Goal: Feedback & Contribution: Contribute content

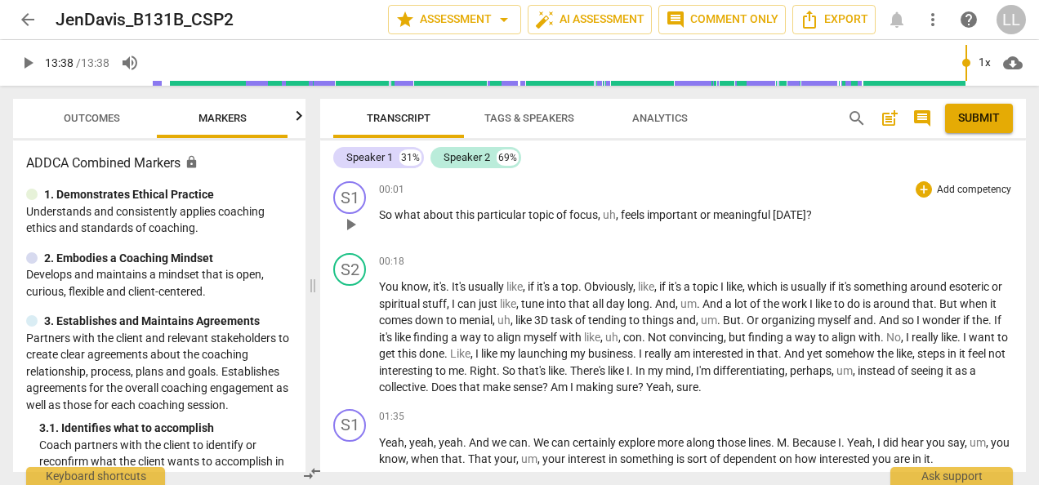
click at [345, 222] on span "play_arrow" at bounding box center [351, 225] width 20 height 20
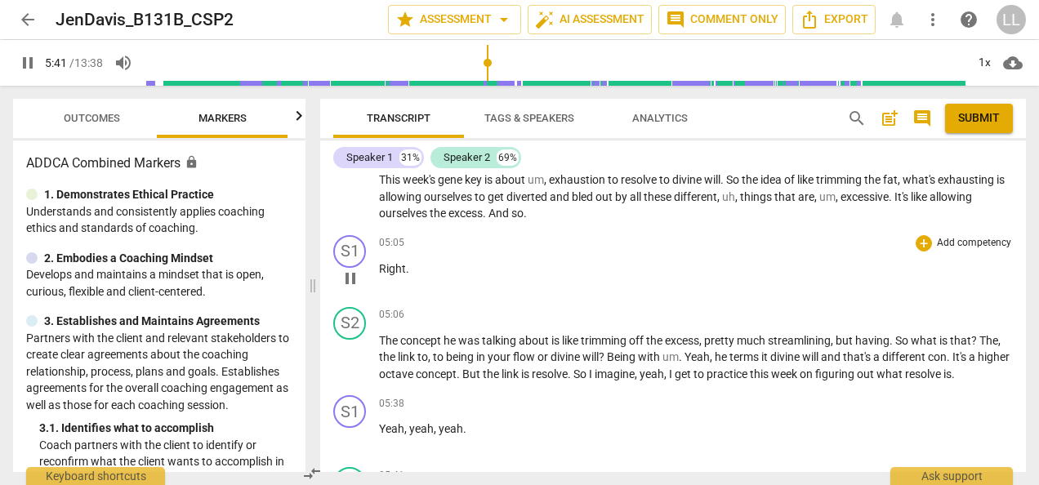
scroll to position [1456, 0]
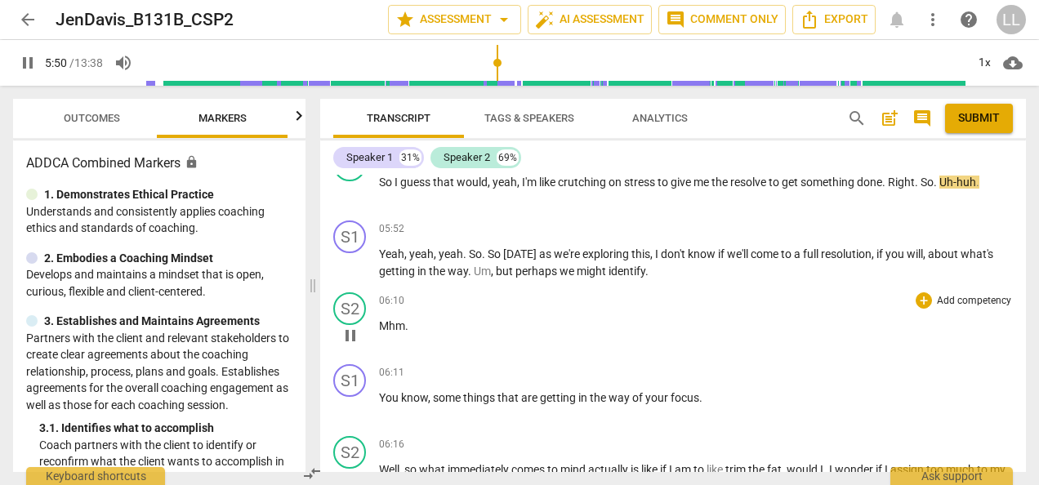
click at [351, 339] on span "pause" at bounding box center [351, 336] width 20 height 20
click at [353, 193] on span "play_arrow" at bounding box center [351, 192] width 20 height 20
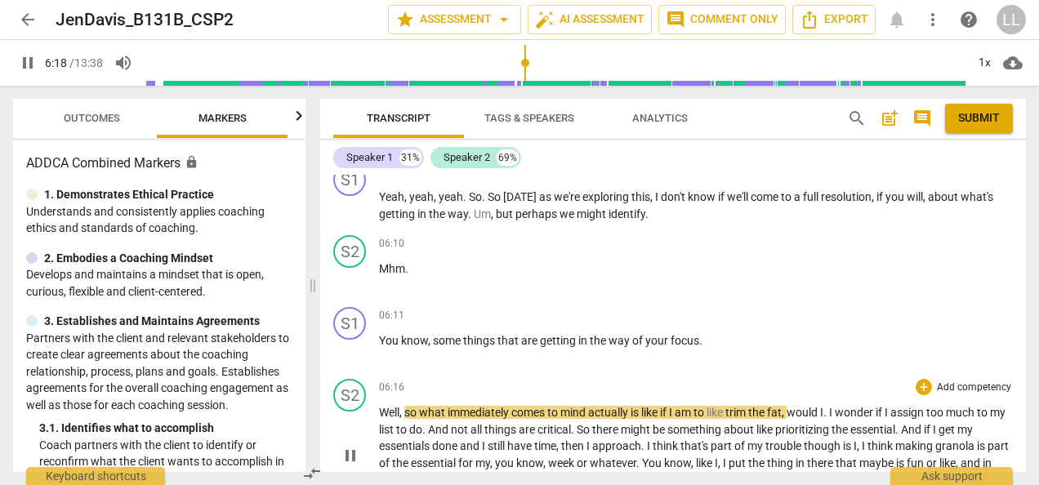
scroll to position [1537, 0]
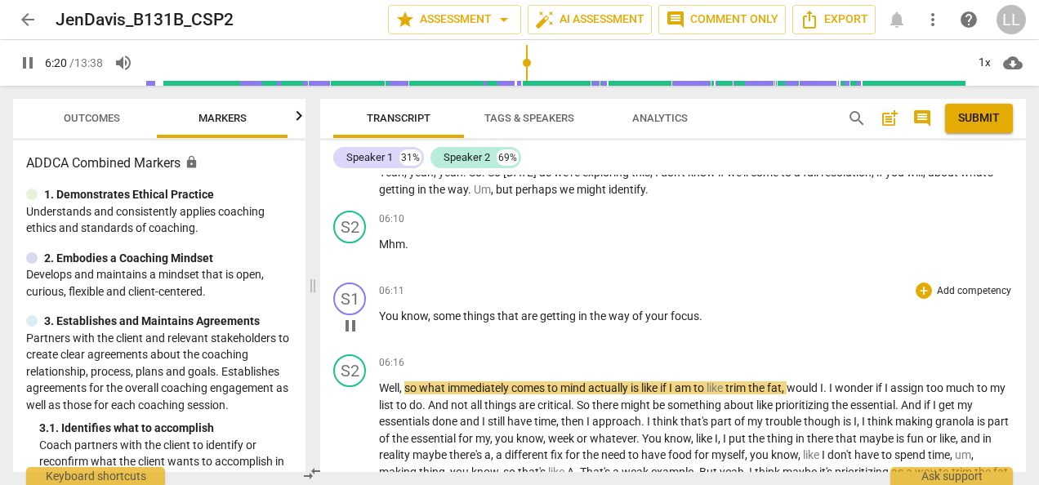
click at [355, 325] on span "pause" at bounding box center [351, 326] width 20 height 20
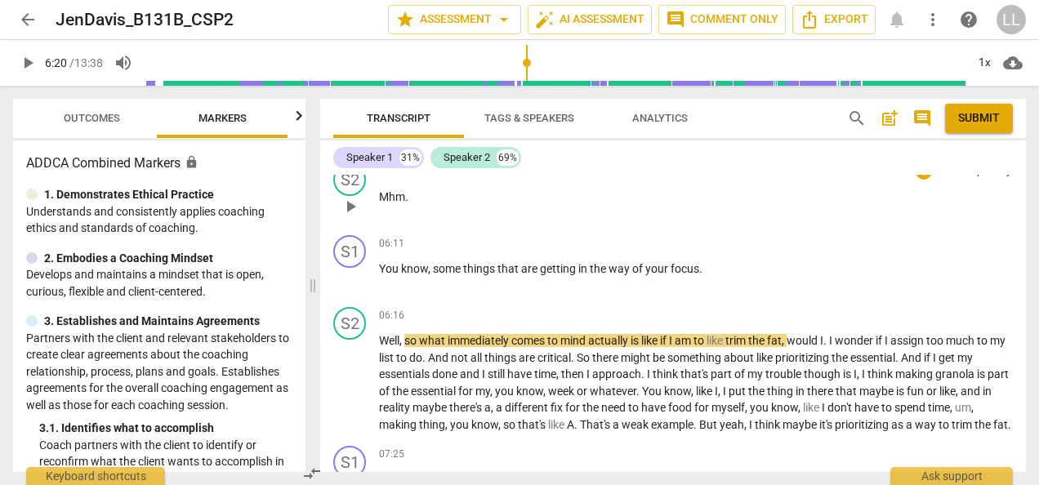
scroll to position [1619, 0]
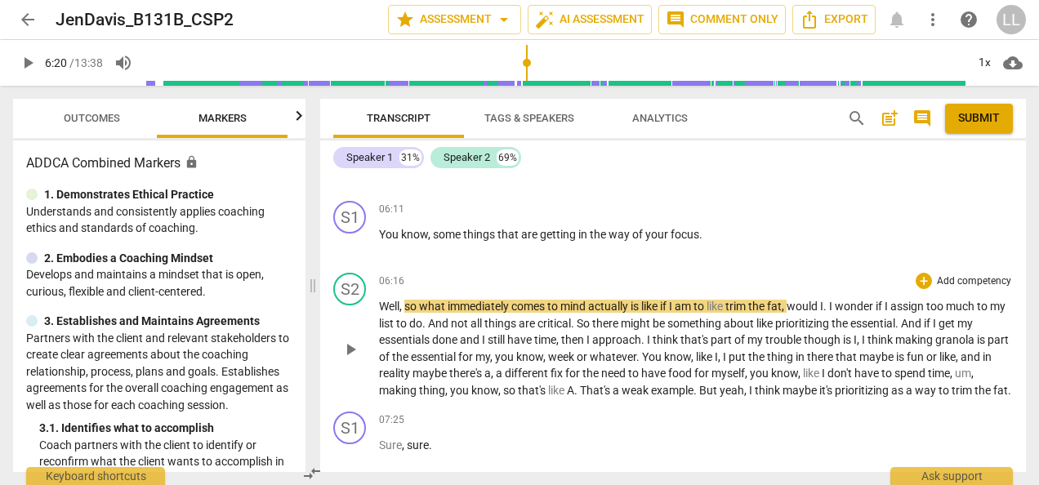
click at [355, 359] on span "play_arrow" at bounding box center [351, 350] width 20 height 20
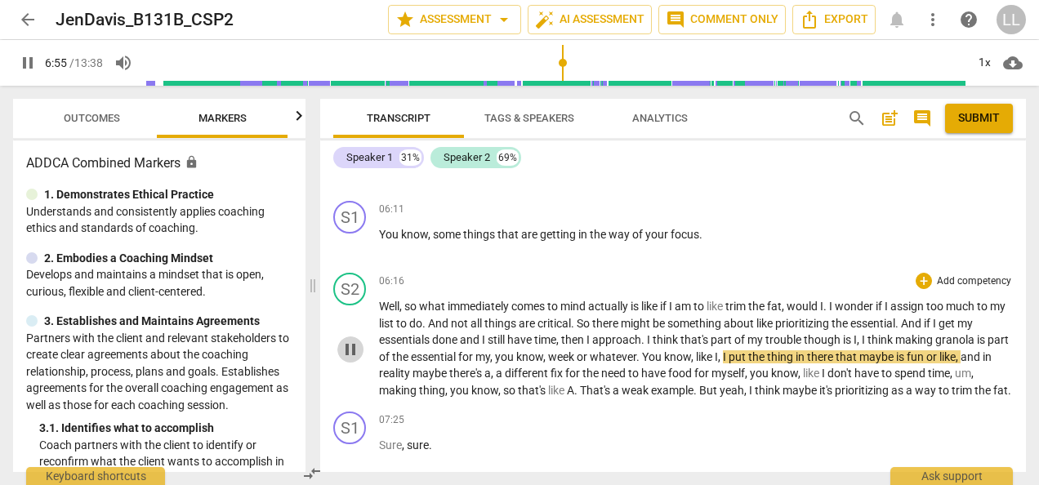
click at [353, 356] on span "pause" at bounding box center [351, 350] width 20 height 20
click at [356, 357] on span "play_arrow" at bounding box center [351, 350] width 20 height 20
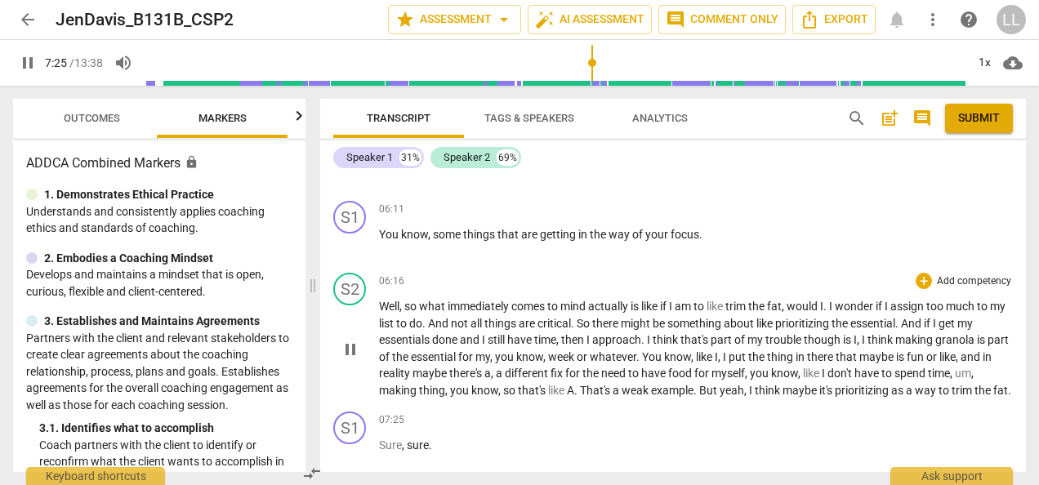
click at [352, 359] on span "pause" at bounding box center [351, 350] width 20 height 20
click at [353, 355] on span "play_arrow" at bounding box center [351, 350] width 20 height 20
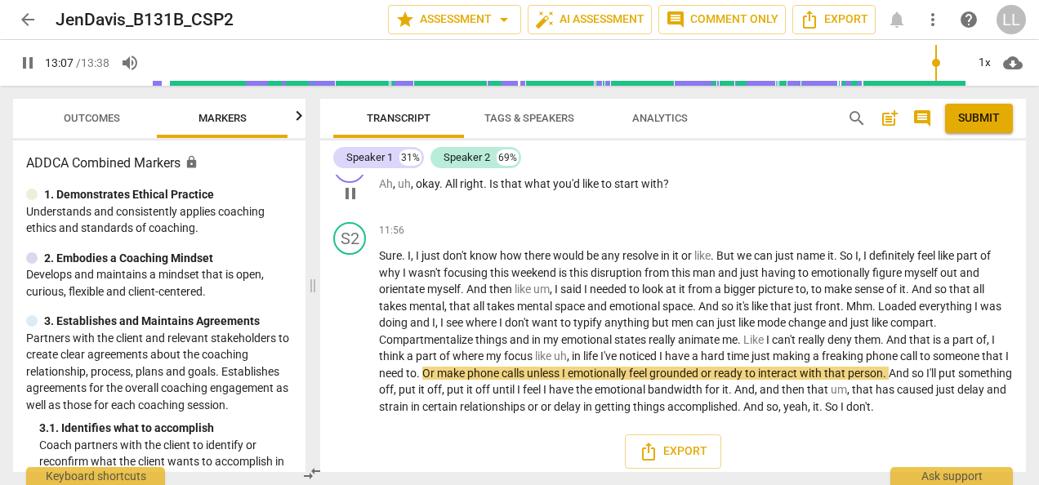
scroll to position [4408, 0]
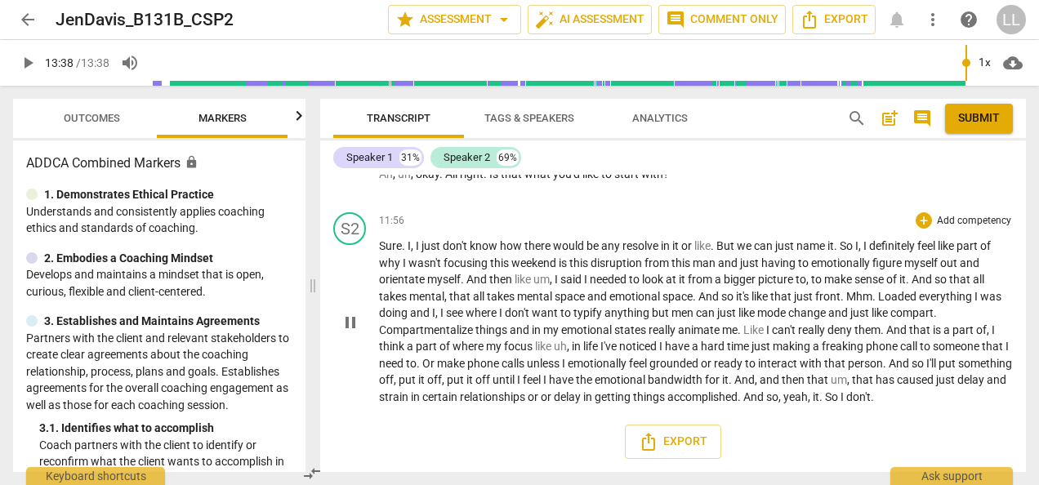
click at [348, 322] on span "pause" at bounding box center [351, 323] width 20 height 20
type input "818"
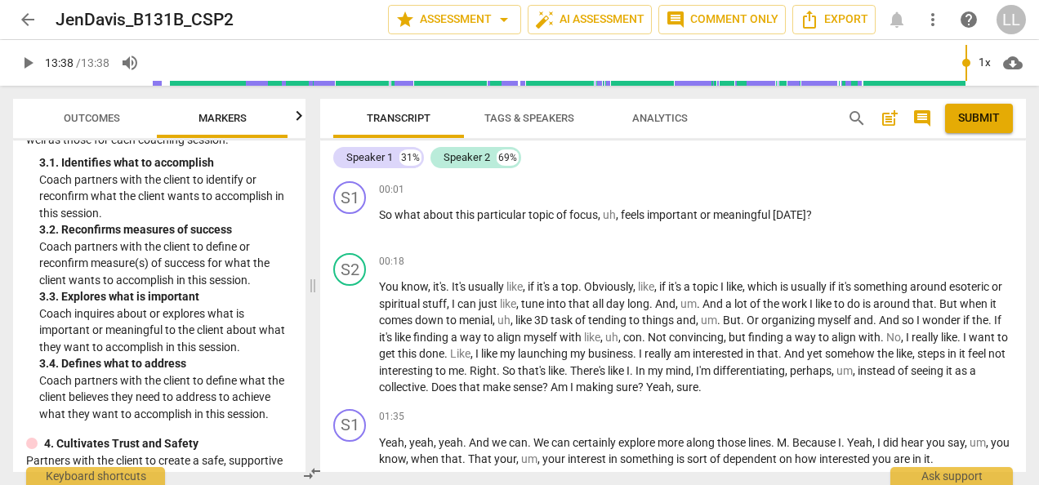
scroll to position [163, 0]
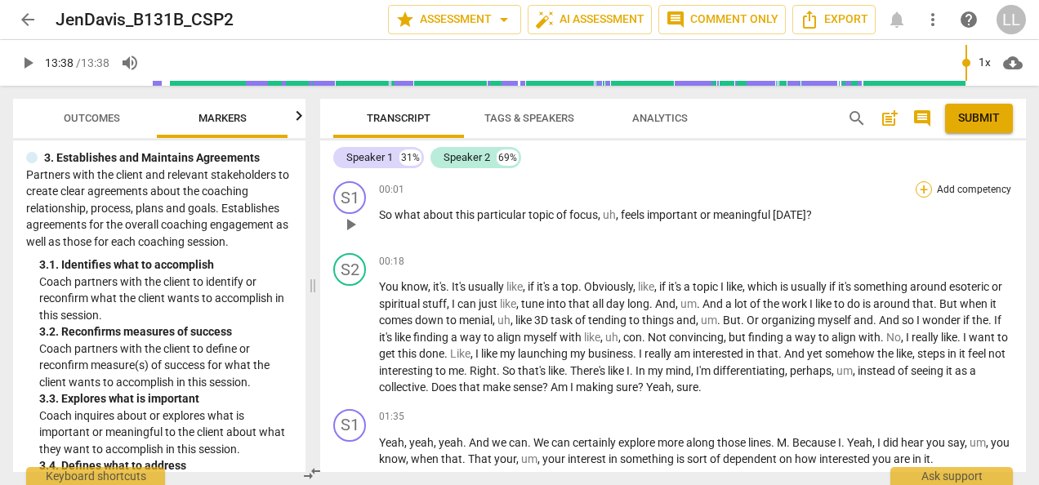
click at [920, 191] on div "+" at bounding box center [924, 189] width 16 height 16
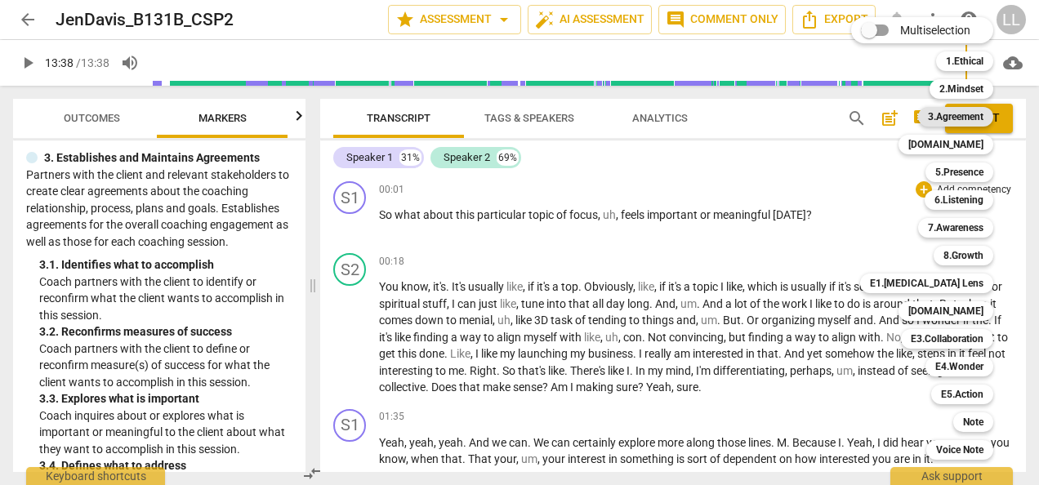
click at [939, 116] on b "3.Agreement" at bounding box center [956, 117] width 56 height 20
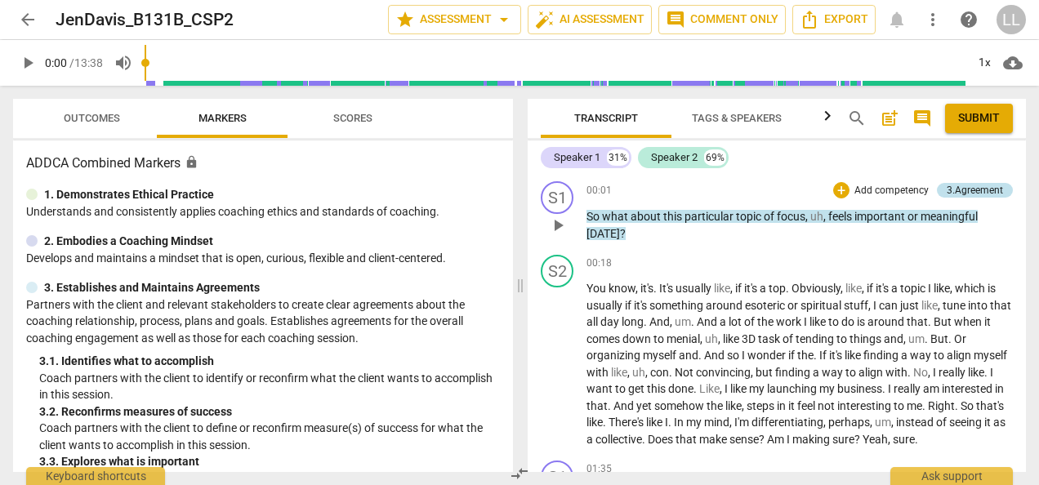
click at [959, 189] on div "3.Agreement" at bounding box center [975, 190] width 56 height 15
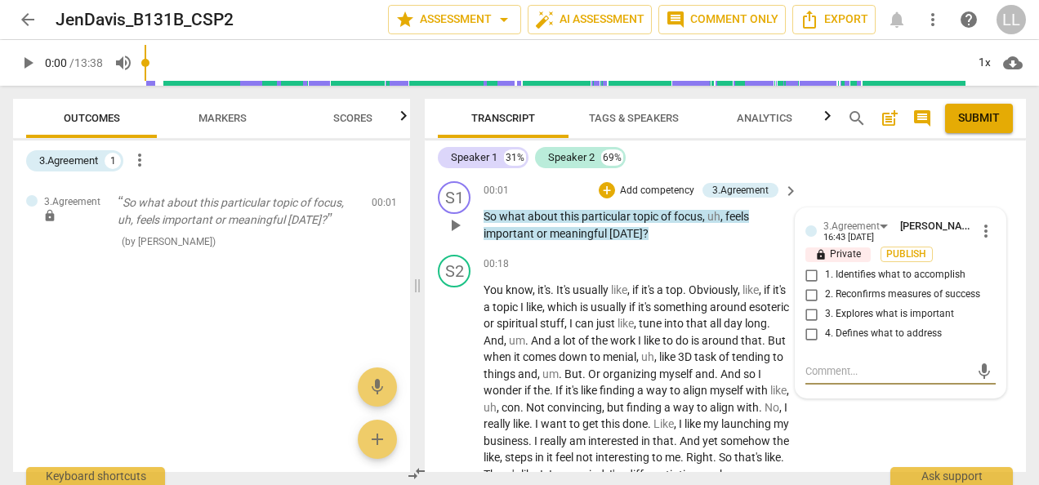
click at [803, 277] on input "1. Identifies what to accomplish" at bounding box center [812, 275] width 26 height 20
checkbox input "true"
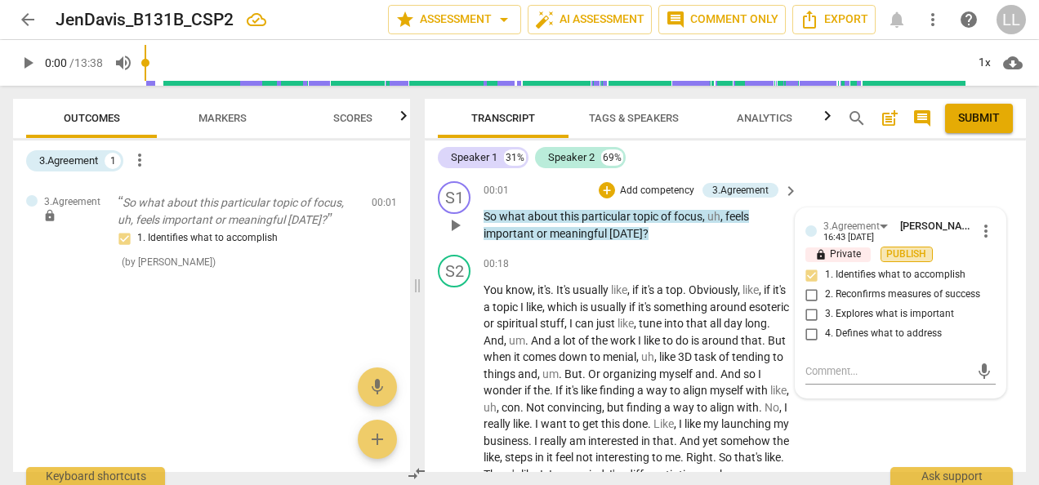
click at [916, 252] on span "Publish" at bounding box center [907, 255] width 25 height 14
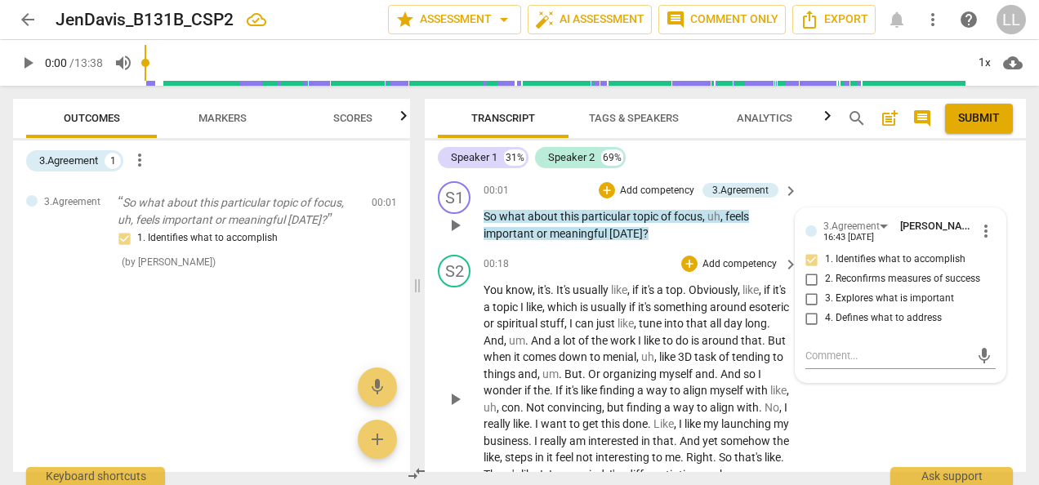
click at [770, 336] on p "You know , it's . It's usually like , if it's a top . Obviously , like , if it'…" at bounding box center [637, 399] width 306 height 234
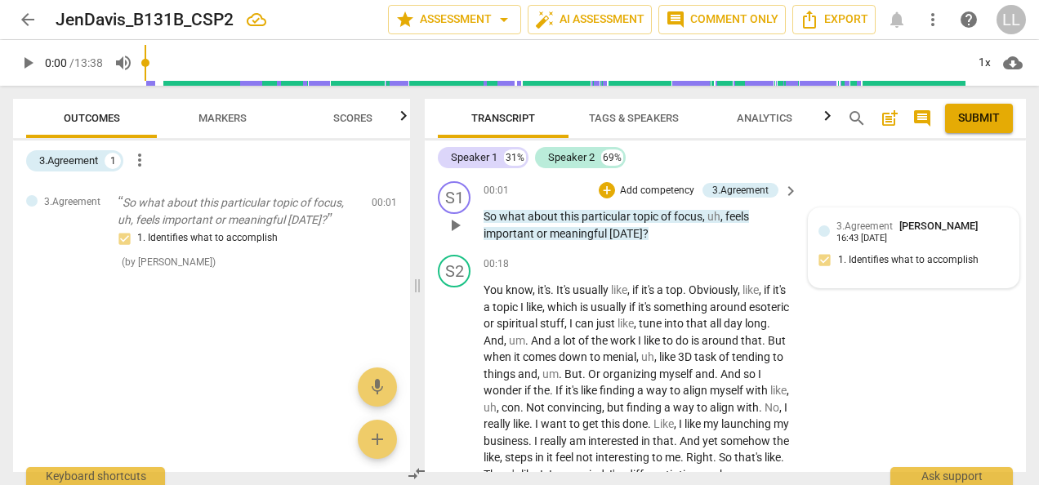
click at [634, 190] on p "Add competency" at bounding box center [657, 191] width 78 height 15
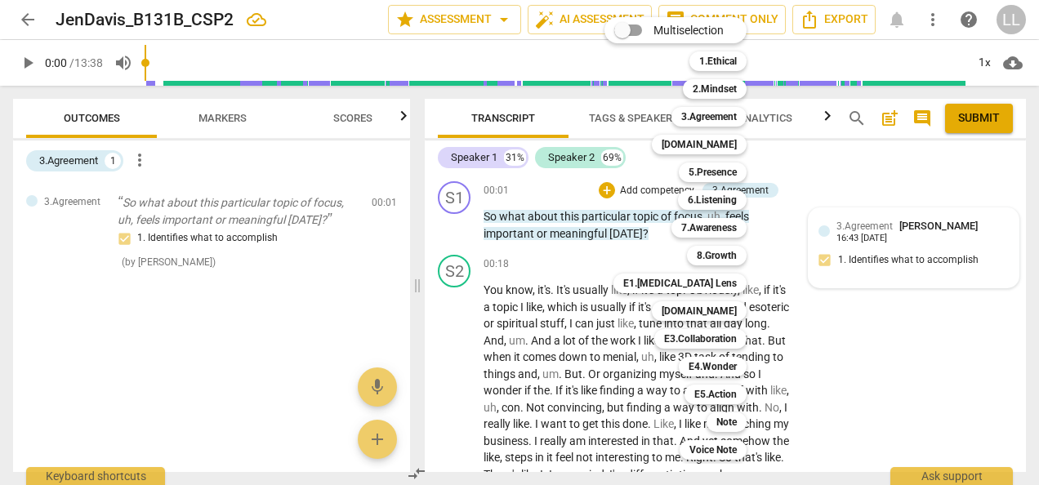
click at [212, 119] on div at bounding box center [519, 242] width 1039 height 485
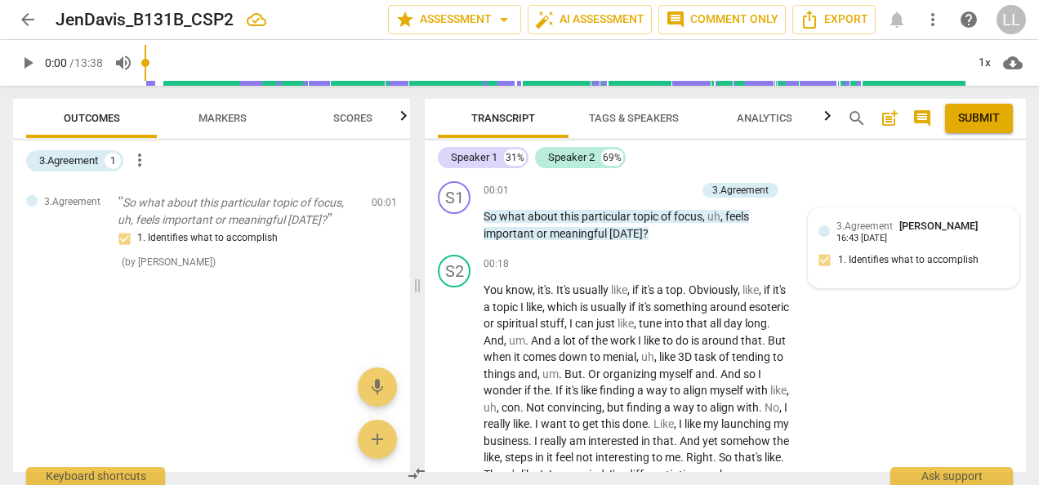
click at [229, 117] on span "Markers" at bounding box center [223, 118] width 48 height 12
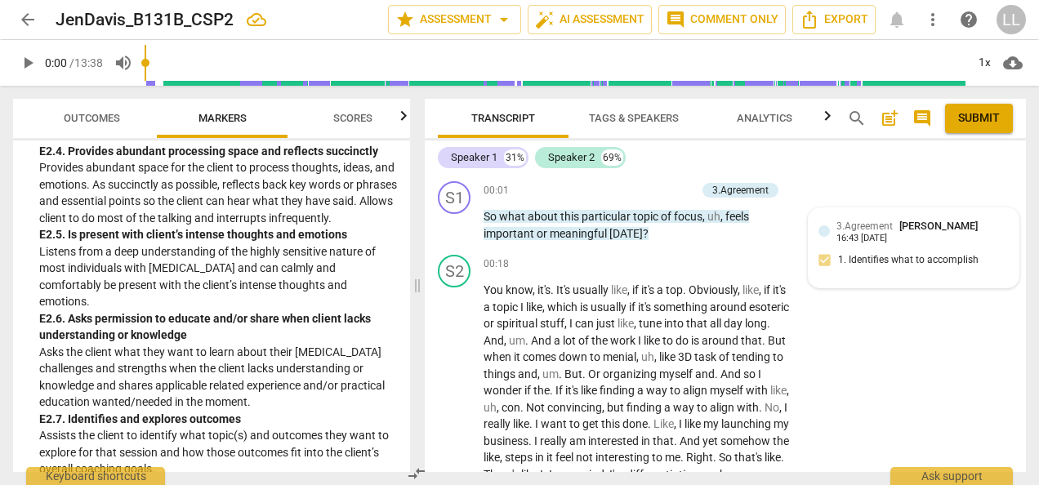
scroll to position [3594, 0]
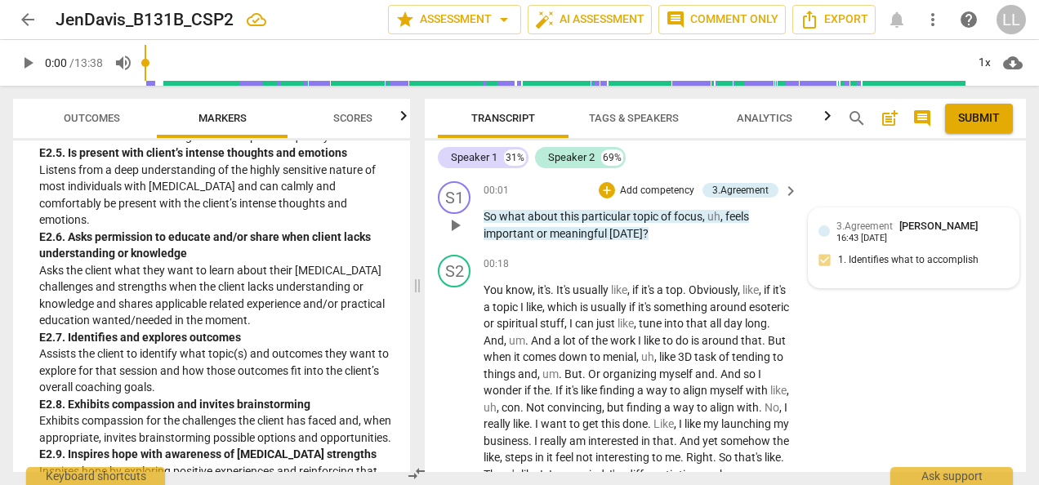
click at [637, 190] on p "Add competency" at bounding box center [657, 191] width 78 height 15
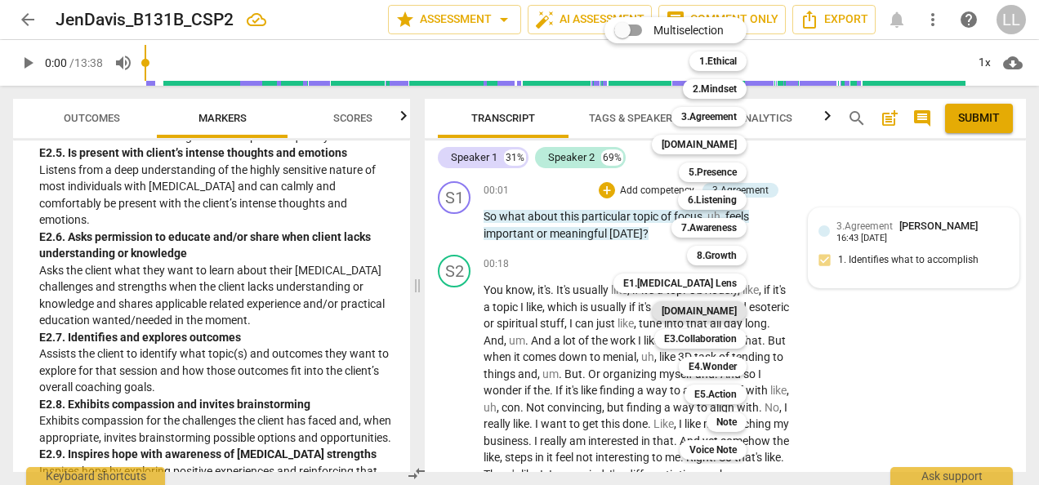
click at [716, 312] on b "[DOMAIN_NAME]" at bounding box center [699, 311] width 75 height 20
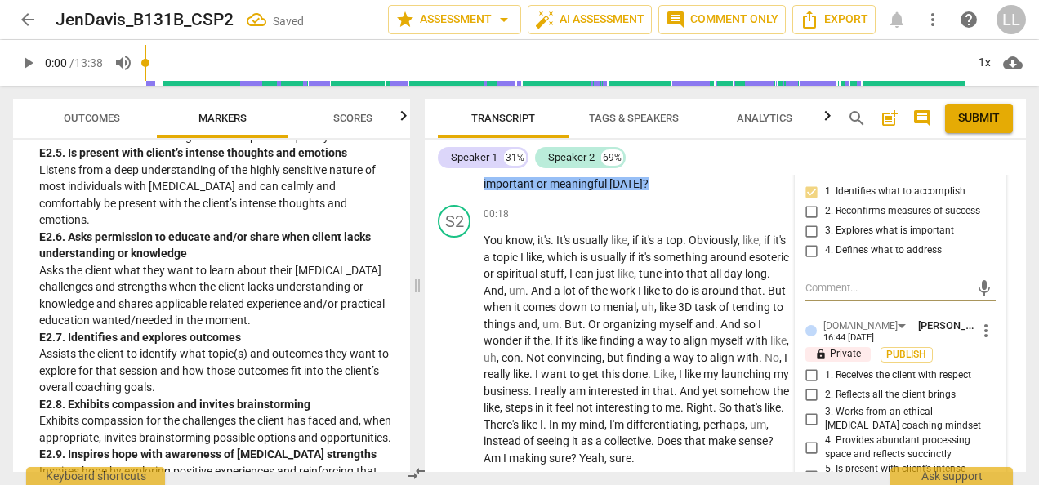
scroll to position [245, 0]
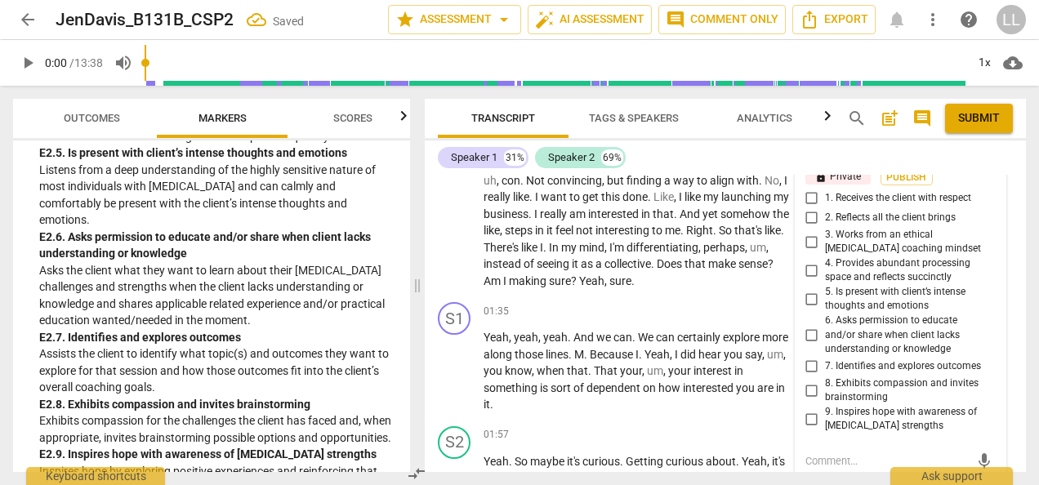
click at [807, 365] on input "7. Identifies and explores outcomes" at bounding box center [812, 367] width 26 height 20
checkbox input "true"
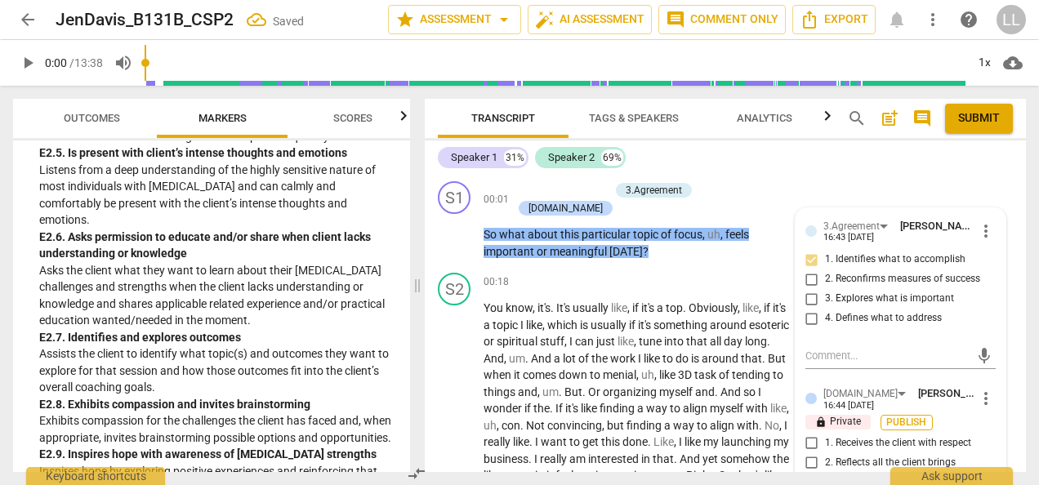
click at [913, 419] on span "Publish" at bounding box center [907, 423] width 25 height 14
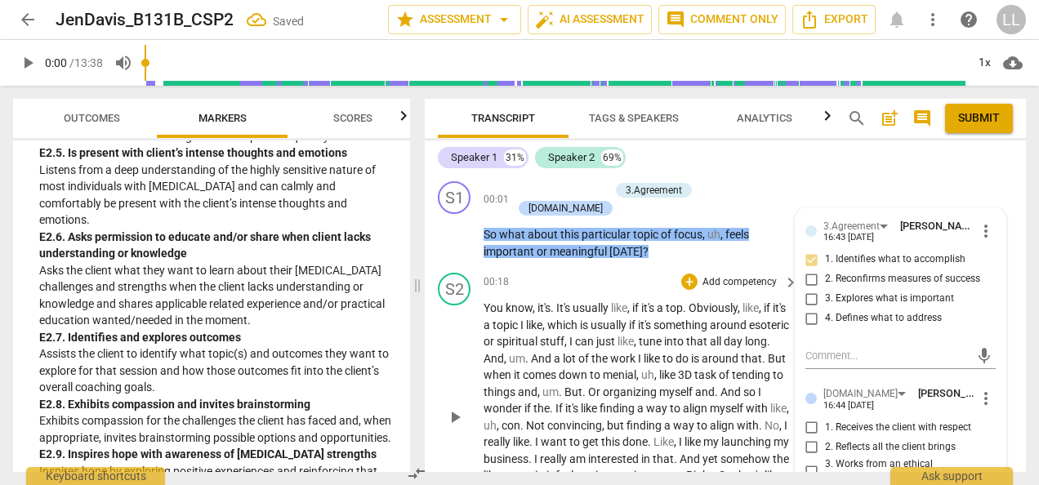
click at [781, 323] on p "You know , it's . It's usually like , if it's a top . Obviously , like , if it'…" at bounding box center [637, 417] width 306 height 234
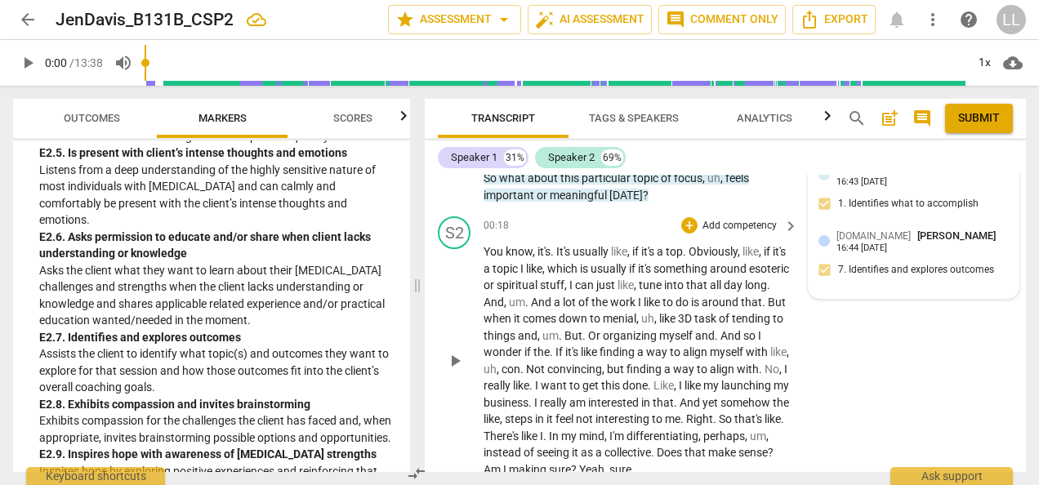
scroll to position [82, 0]
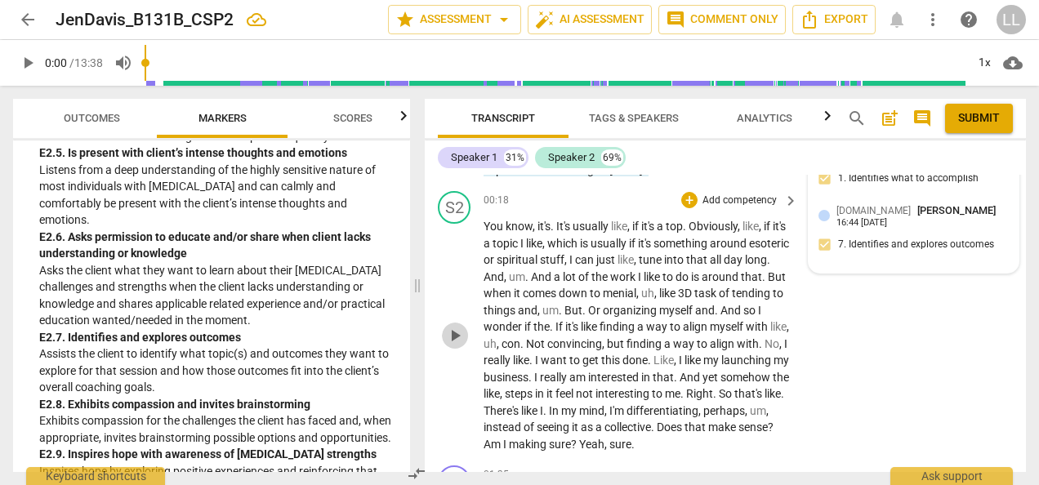
click at [456, 331] on span "play_arrow" at bounding box center [455, 336] width 20 height 20
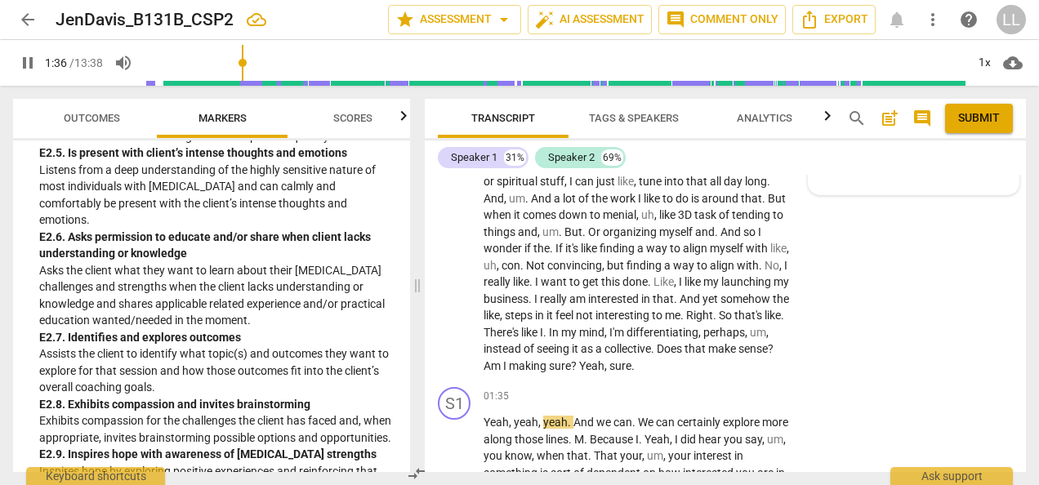
scroll to position [154, 0]
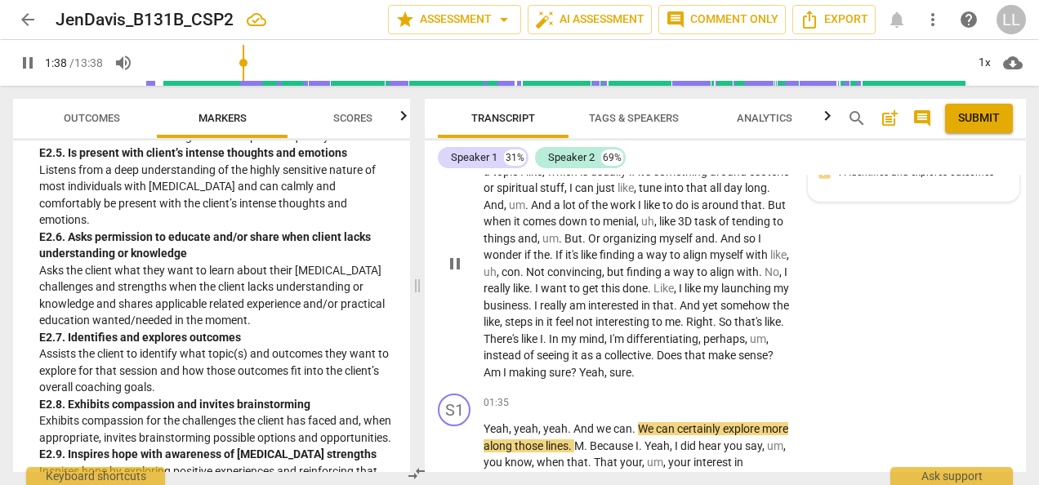
click at [456, 254] on span "pause" at bounding box center [455, 264] width 20 height 20
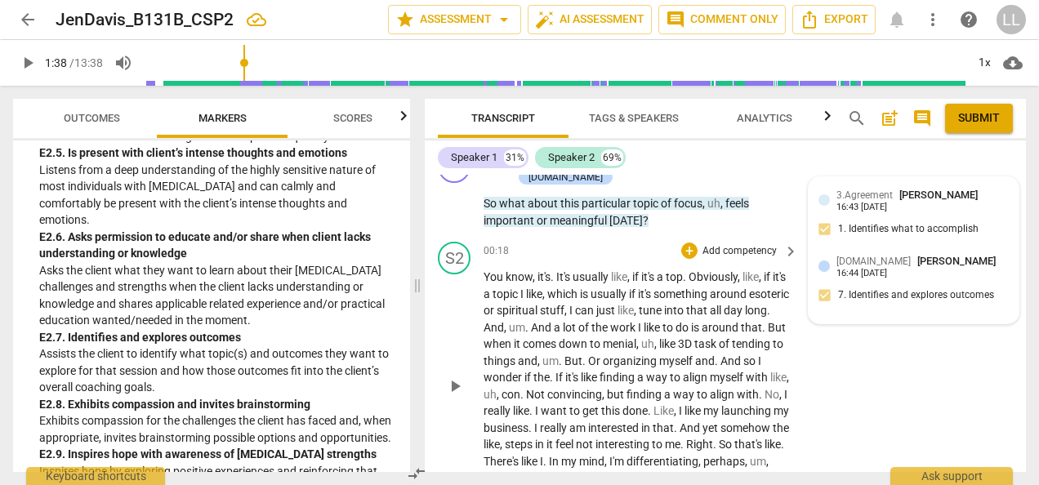
scroll to position [0, 0]
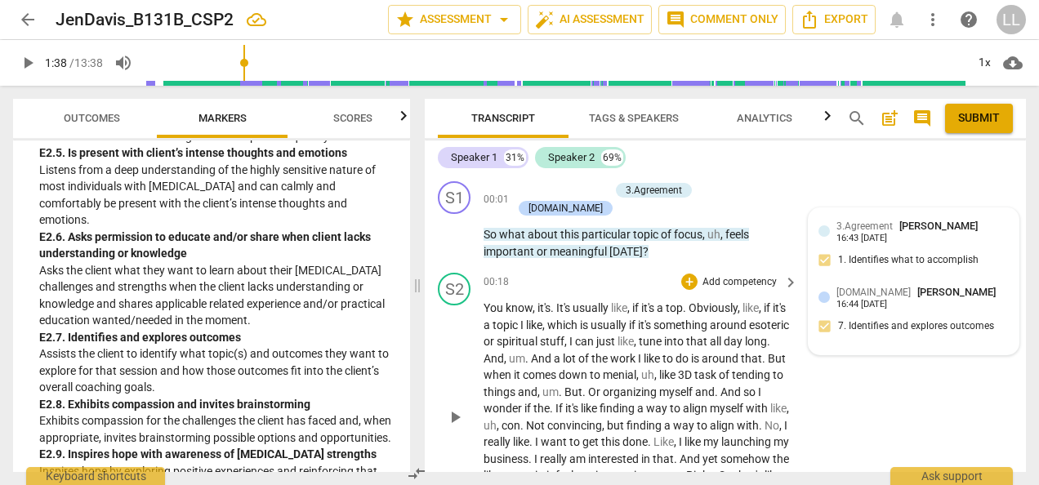
click at [728, 275] on p "Add competency" at bounding box center [740, 282] width 78 height 15
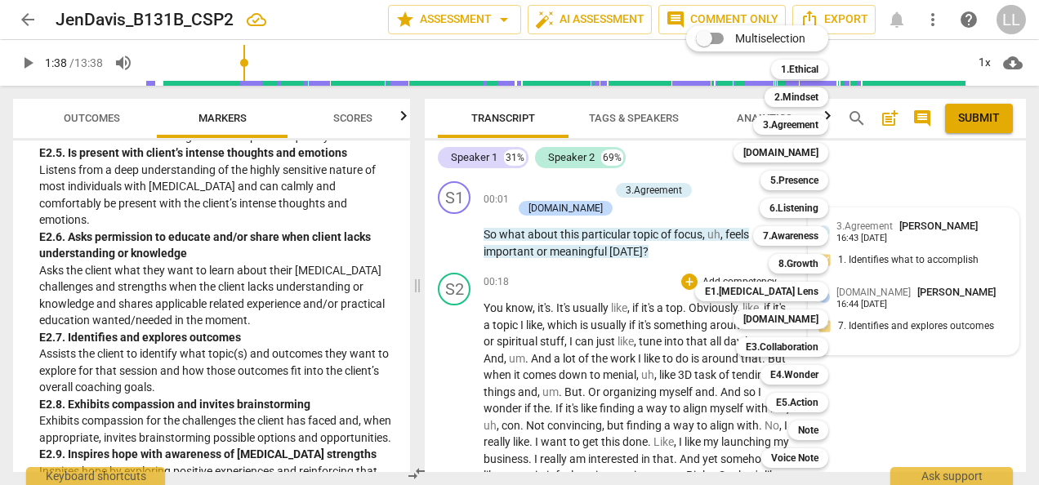
drag, startPoint x: 407, startPoint y: 359, endPoint x: 408, endPoint y: 280, distance: 79.2
click at [408, 280] on div at bounding box center [519, 242] width 1039 height 485
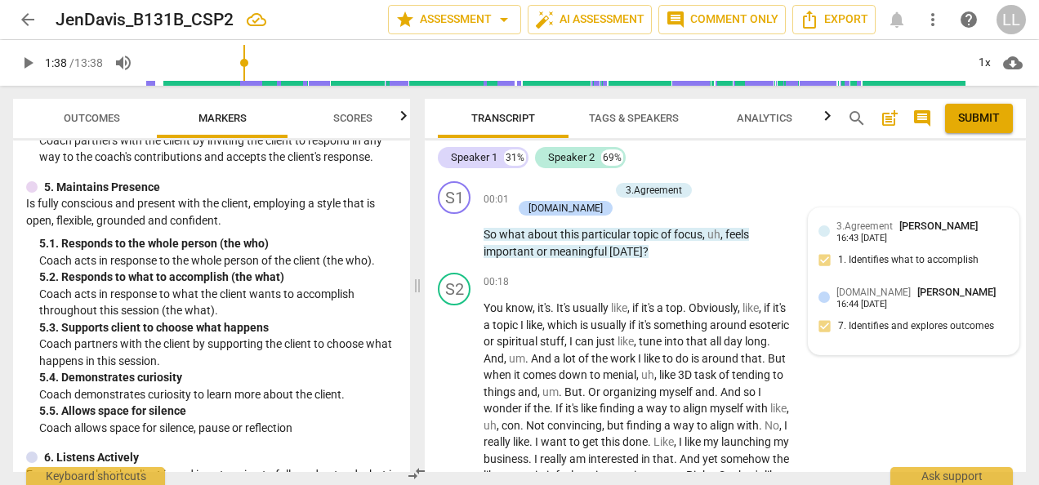
scroll to position [745, 0]
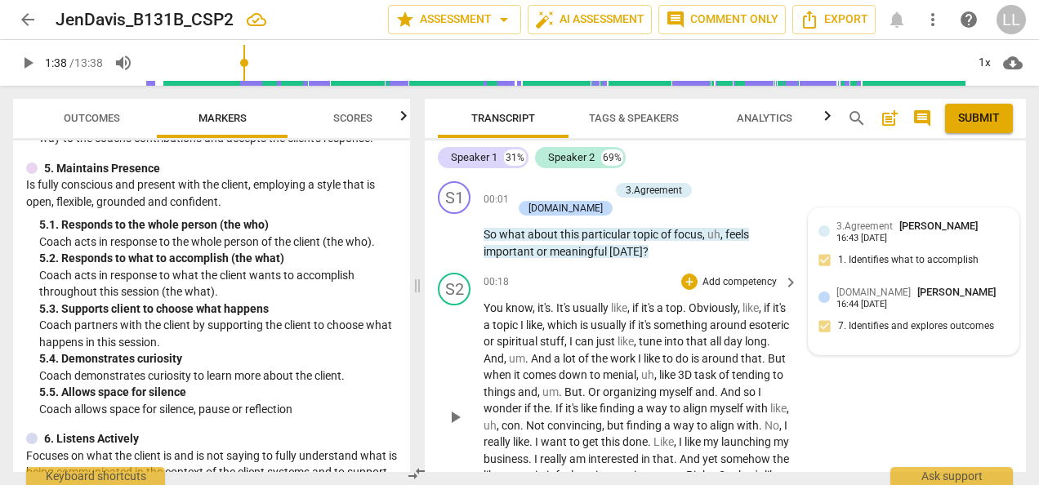
click at [738, 275] on p "Add competency" at bounding box center [740, 282] width 78 height 15
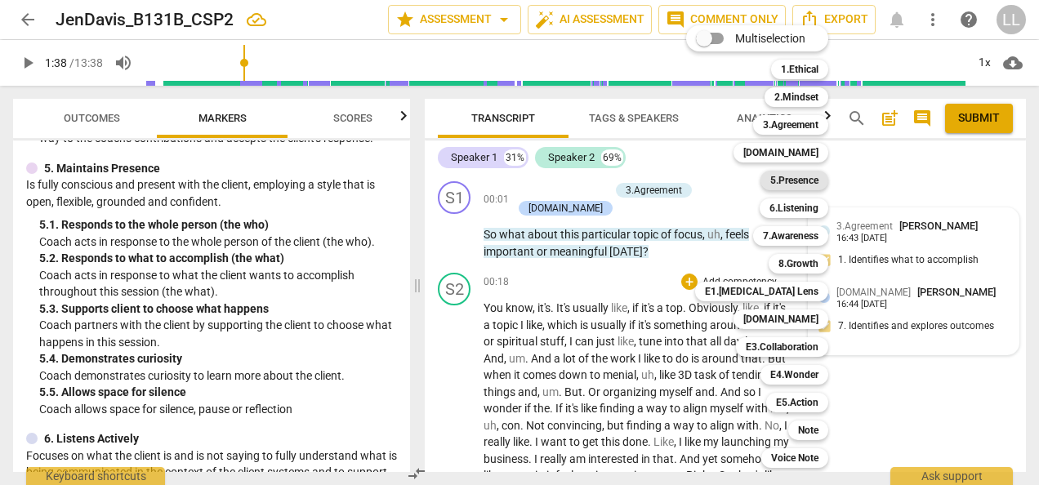
click at [796, 181] on b "5.Presence" at bounding box center [794, 181] width 48 height 20
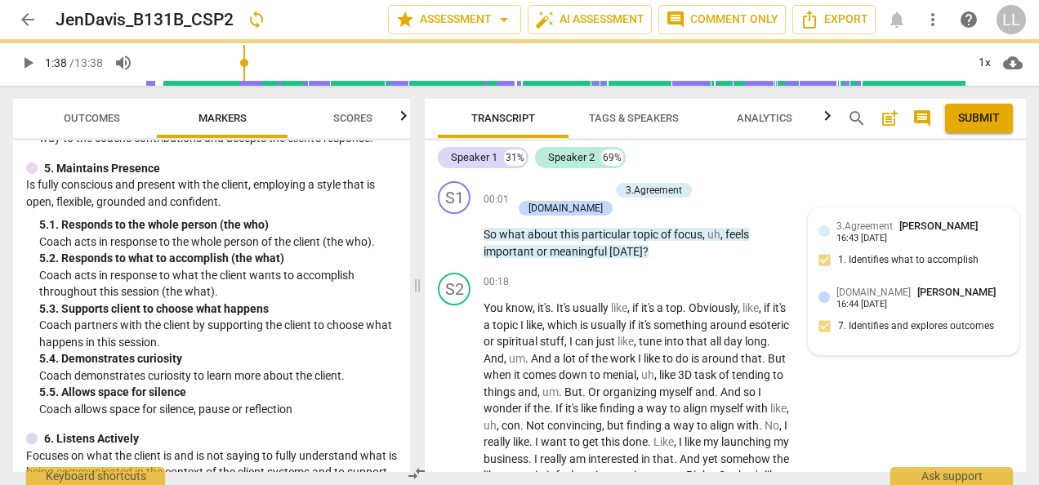
scroll to position [70, 0]
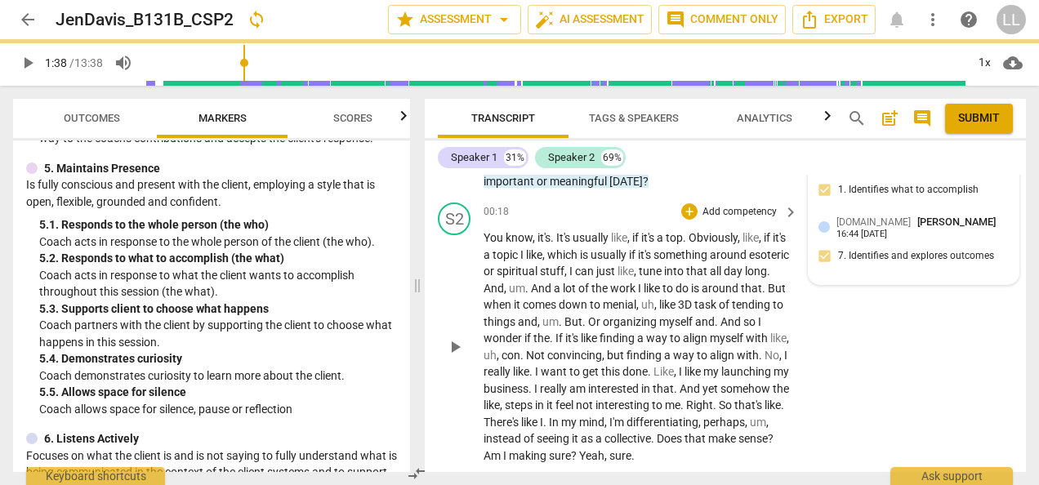
type input "98"
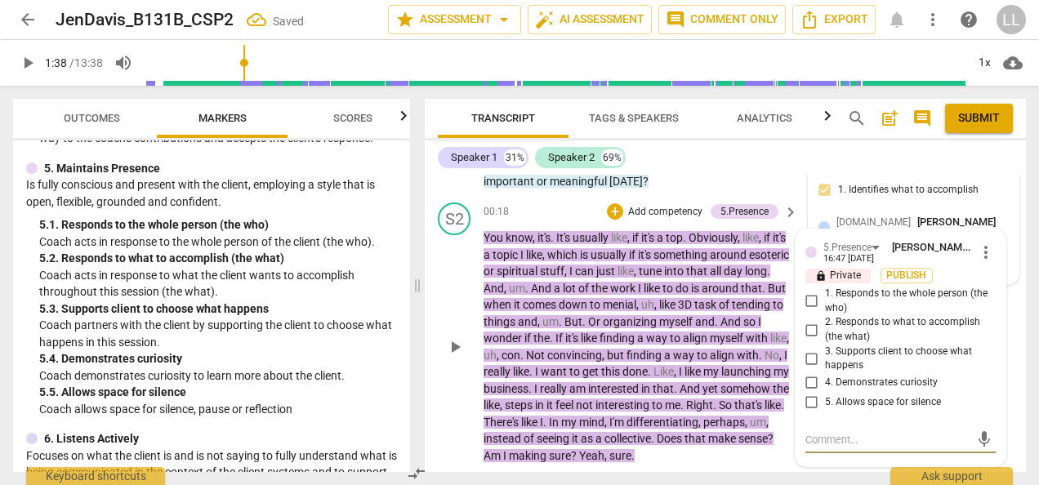
click at [810, 393] on input "5. Allows space for silence" at bounding box center [812, 403] width 26 height 20
checkbox input "true"
click at [828, 432] on textarea at bounding box center [887, 440] width 164 height 16
type textarea "I"
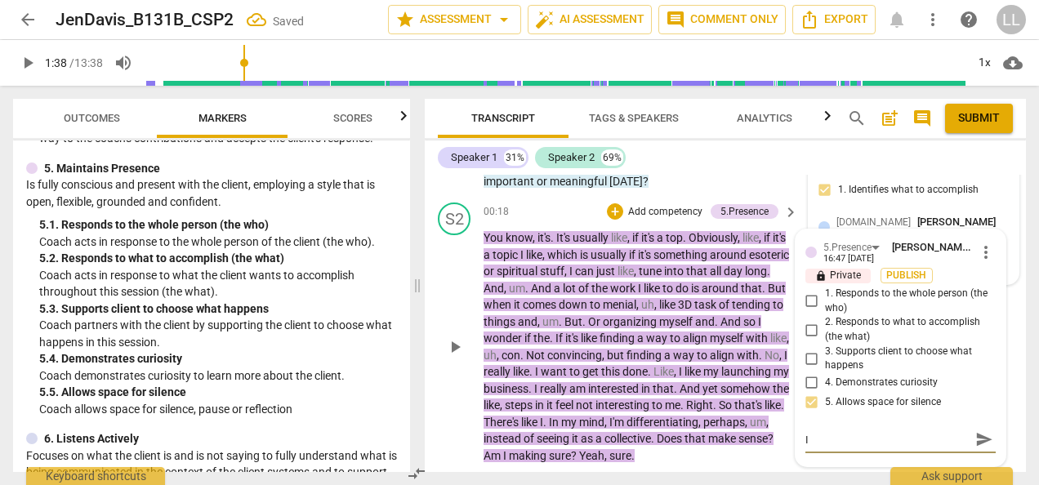
type textarea "It"
type textarea "It'"
type textarea "It'a"
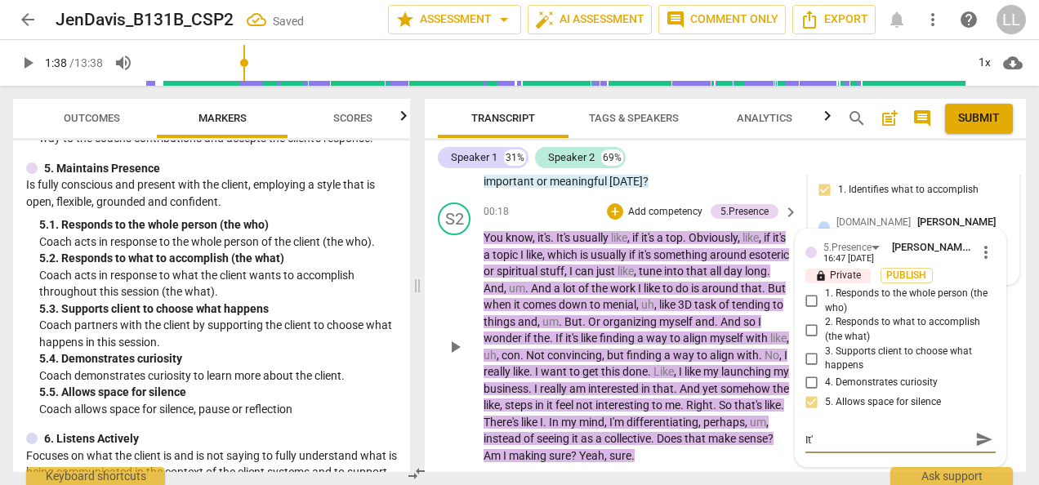
type textarea "It'a"
type textarea "It'a g"
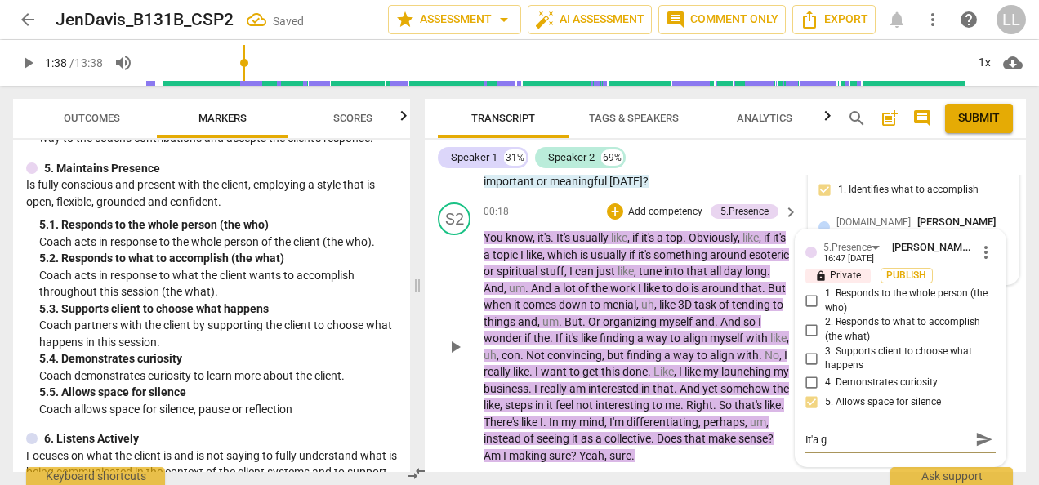
type textarea "It'a gr"
type textarea "It'a gre"
type textarea "It'a grea"
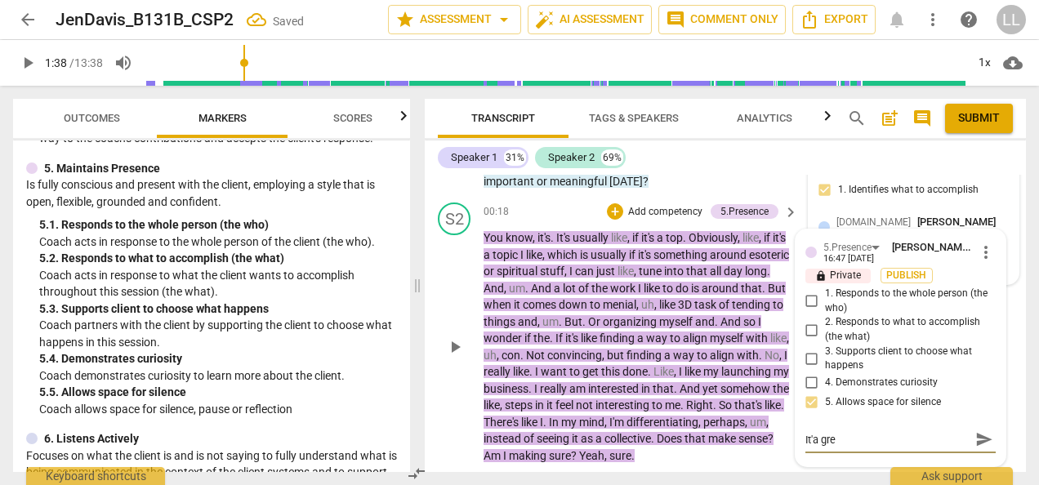
type textarea "It'a grea"
type textarea "It'a great"
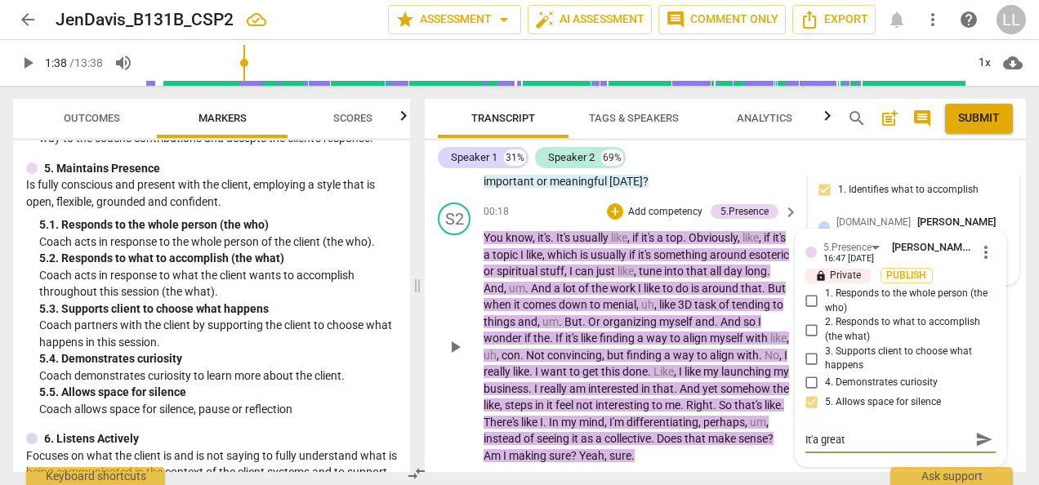
type textarea "It'a great t"
type textarea "It'a great to"
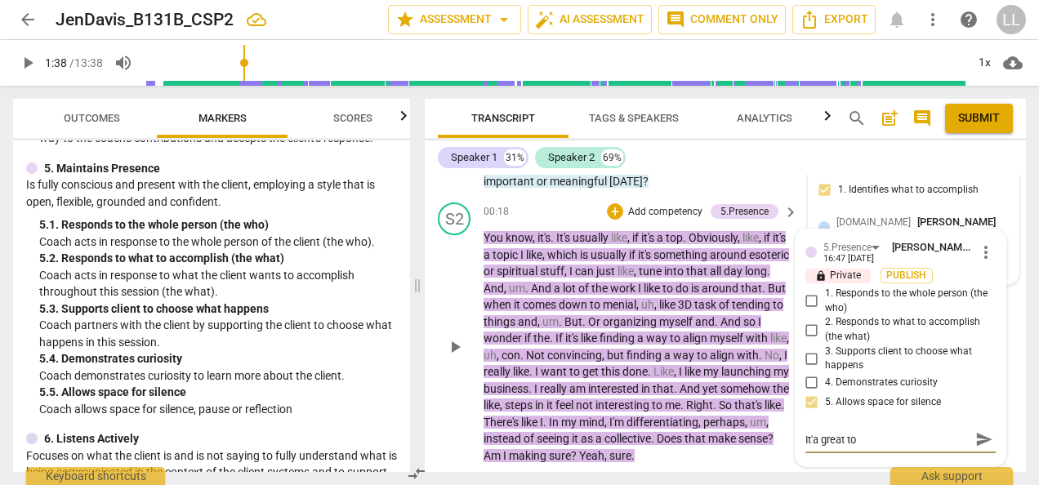
type textarea "It'a great to"
type textarea "It'a great to a"
type textarea "It'a great to al"
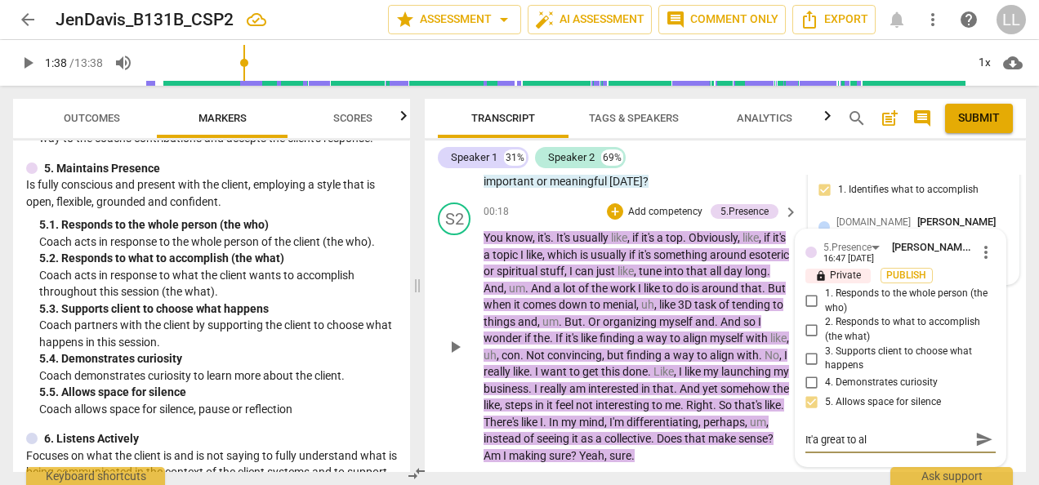
type textarea "It'a great to all"
type textarea "It'a great to allo"
type textarea "It'a great to allow"
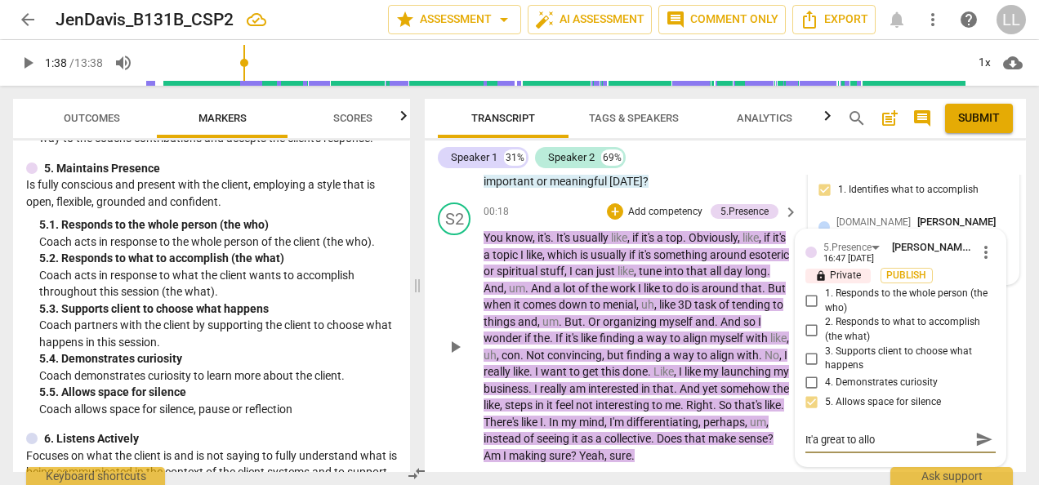
type textarea "It'a great to allow"
type textarea "It'a great to allo"
type textarea "It'a great to all"
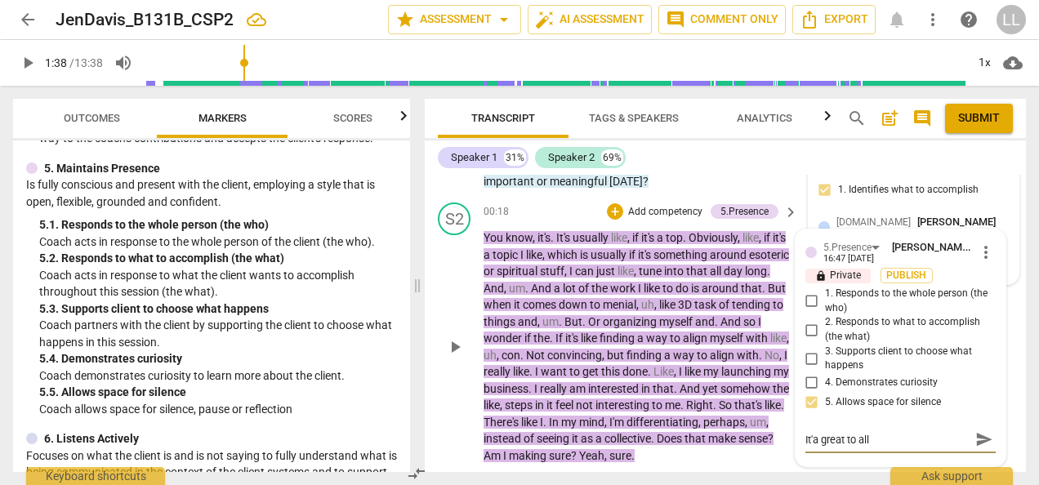
type textarea "It'a great to al"
type textarea "It'a great to a"
type textarea "It'a great to"
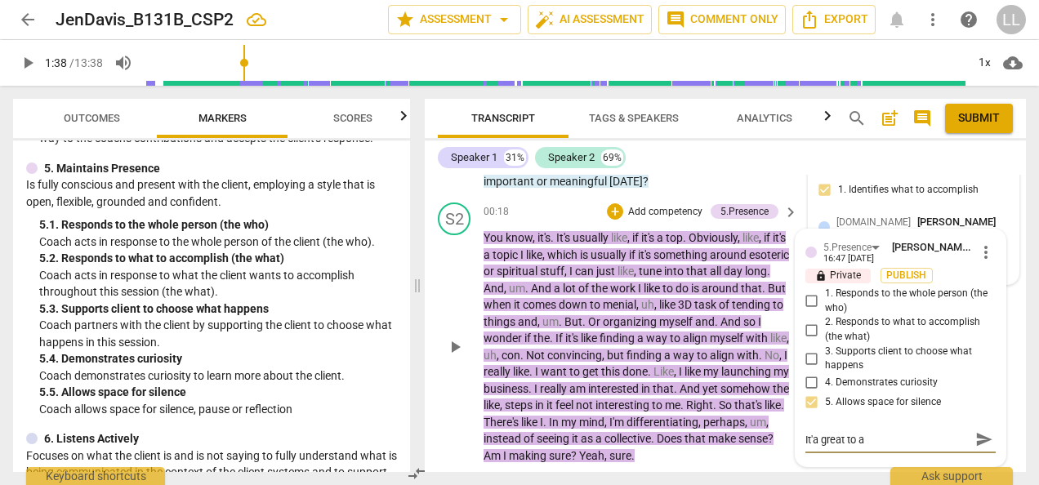
type textarea "It'a great to"
type textarea "It'a great t"
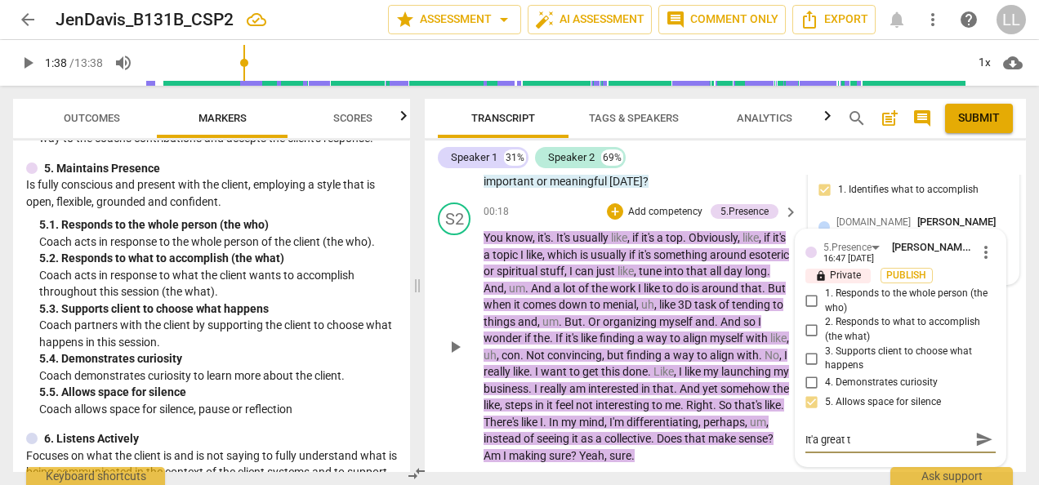
type textarea "It'a great"
type textarea "It'a great a"
type textarea "It'a great al"
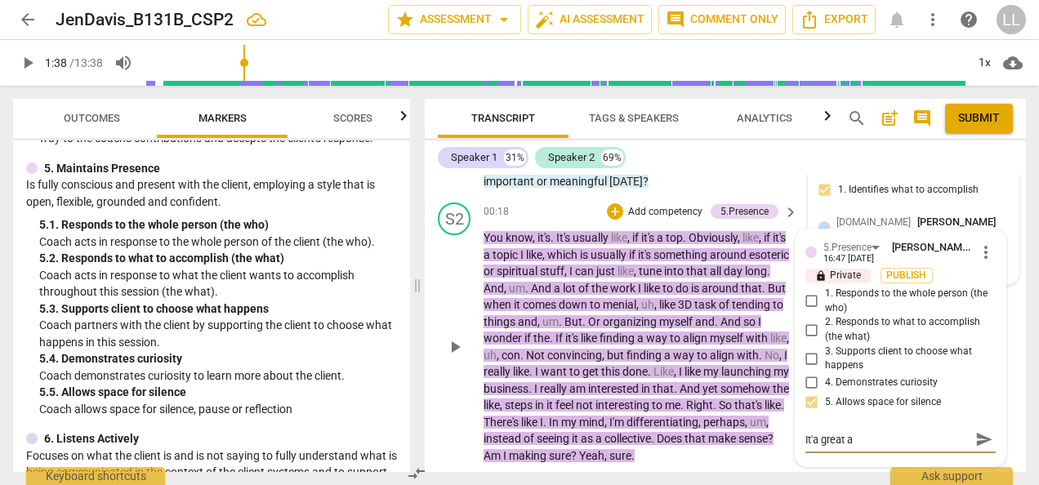
type textarea "It'a great al"
type textarea "It'a great all"
type textarea "It'a great allo"
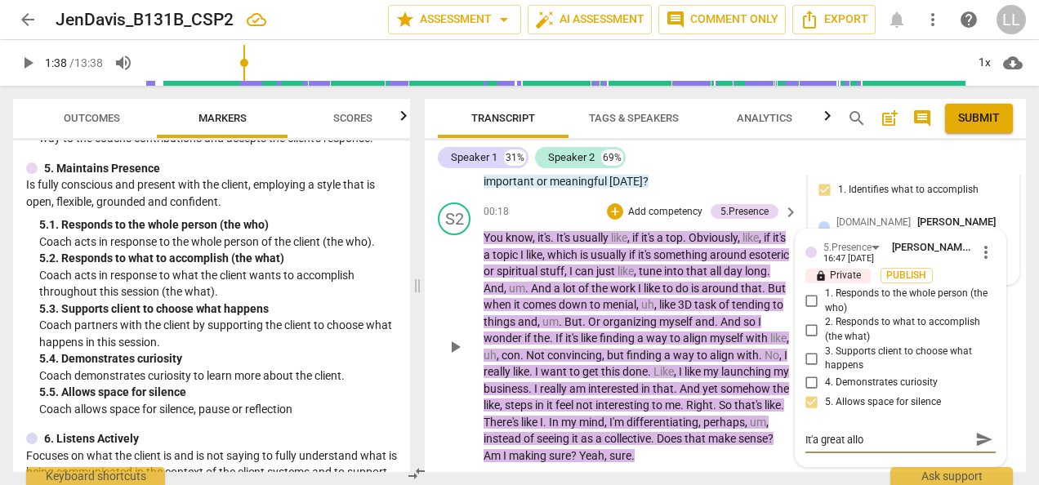
type textarea "It'a great allow"
type textarea "It'a great allowi"
type textarea "It'a great allowin"
type textarea "It'a great allowing"
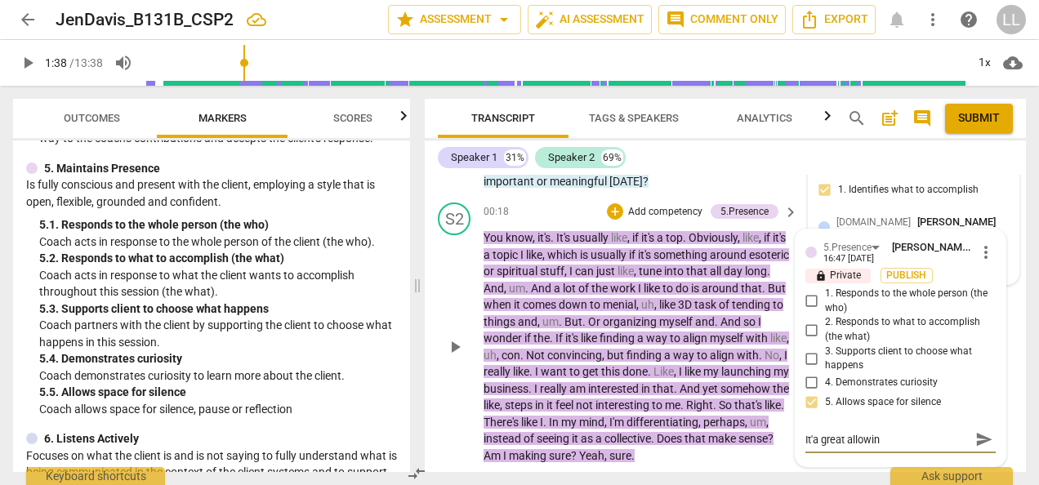
type textarea "It'a great allowing"
type textarea "It'a great allowing s"
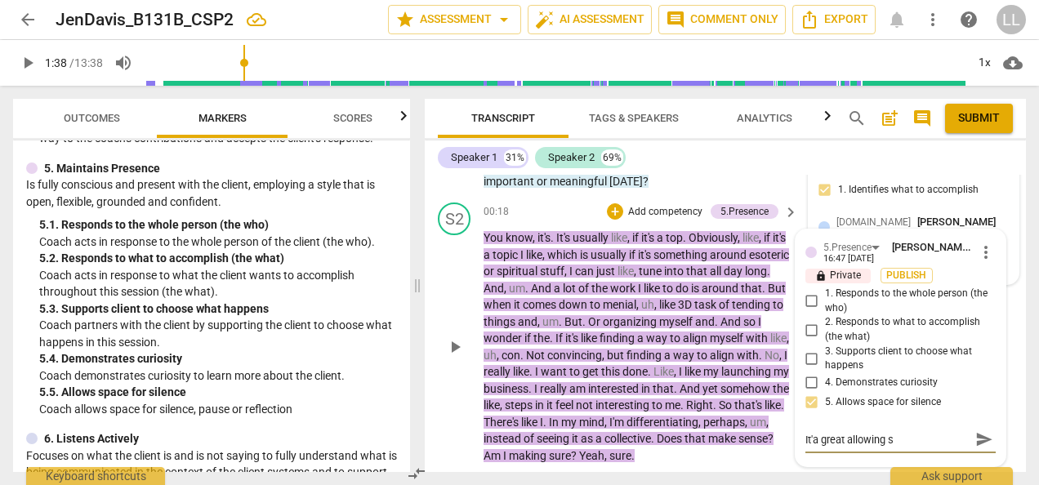
type textarea "It'a great allowing sp"
type textarea "It'a great allowing spa"
type textarea "It'a great allowing spac"
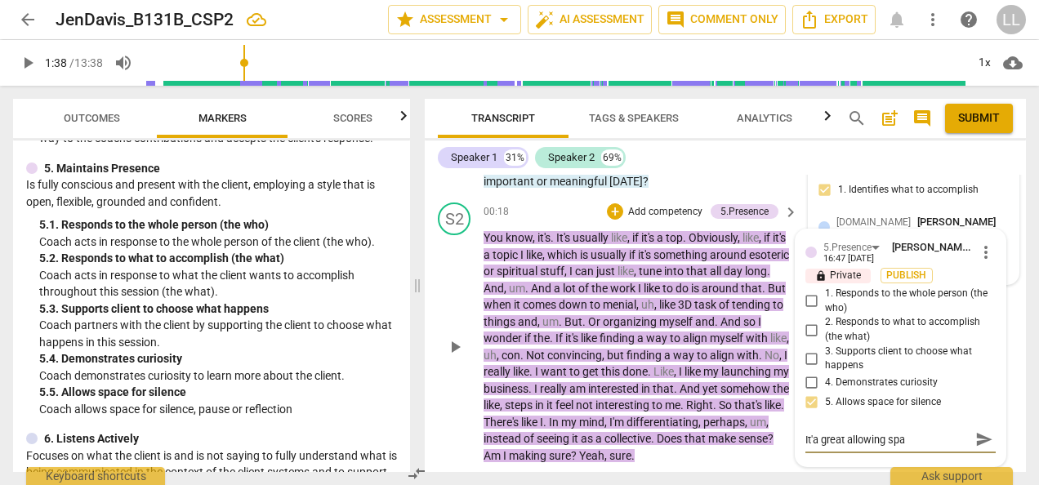
type textarea "It'a great allowing spac"
type textarea "It'a great allowing space"
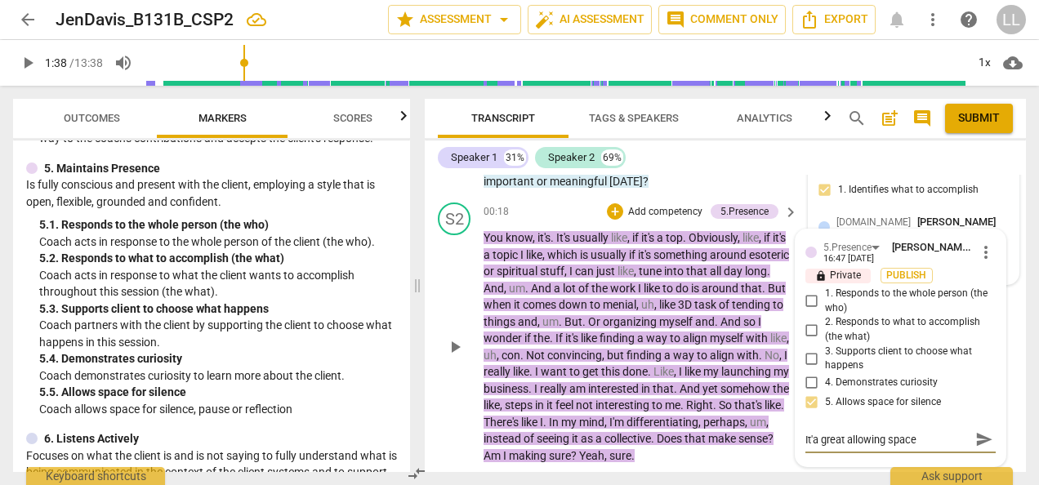
type textarea "It'a great allowing space f"
type textarea "It'a great allowing space fo"
type textarea "It'a great allowing space for"
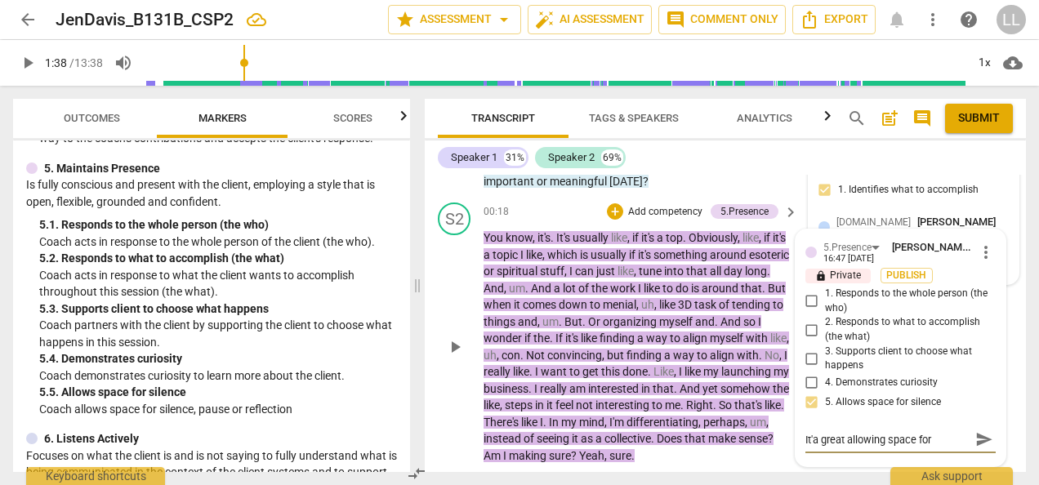
type textarea "It'a great allowing space for"
type textarea "It'a great allowing space for c"
type textarea "It'a great allowing space for"
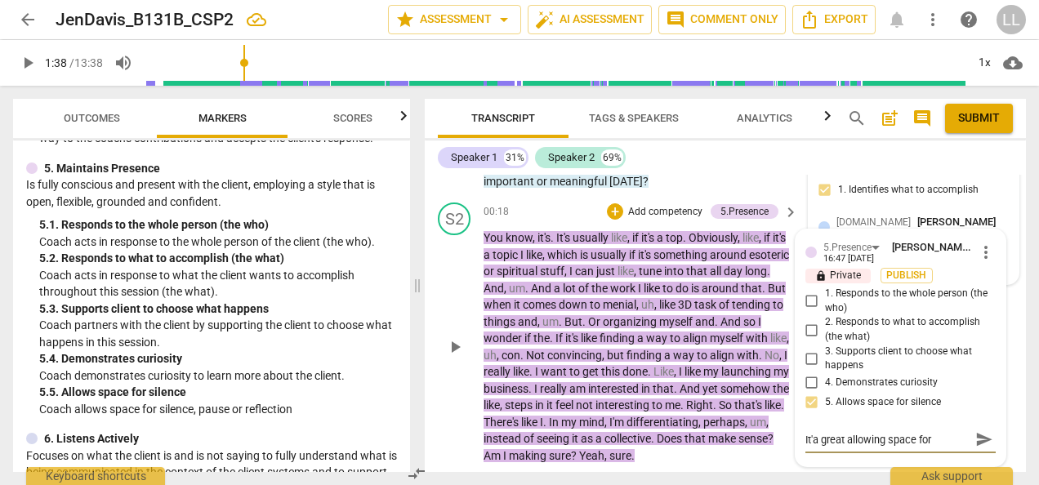
type textarea "It'a great allowing space for t"
type textarea "It'a great allowing space for th"
type textarea "It'a great allowing space for the"
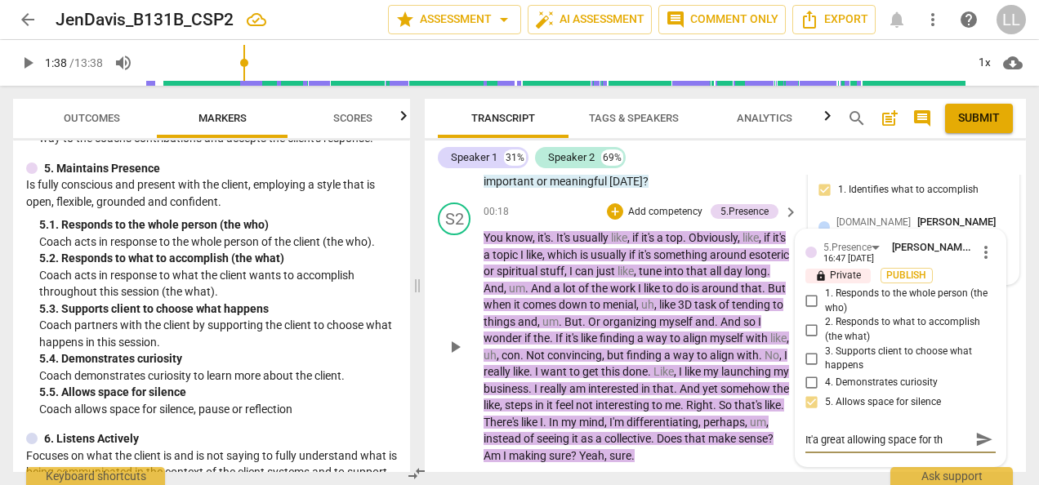
type textarea "It'a great allowing space for the"
type textarea "It'a great allowing space for the c"
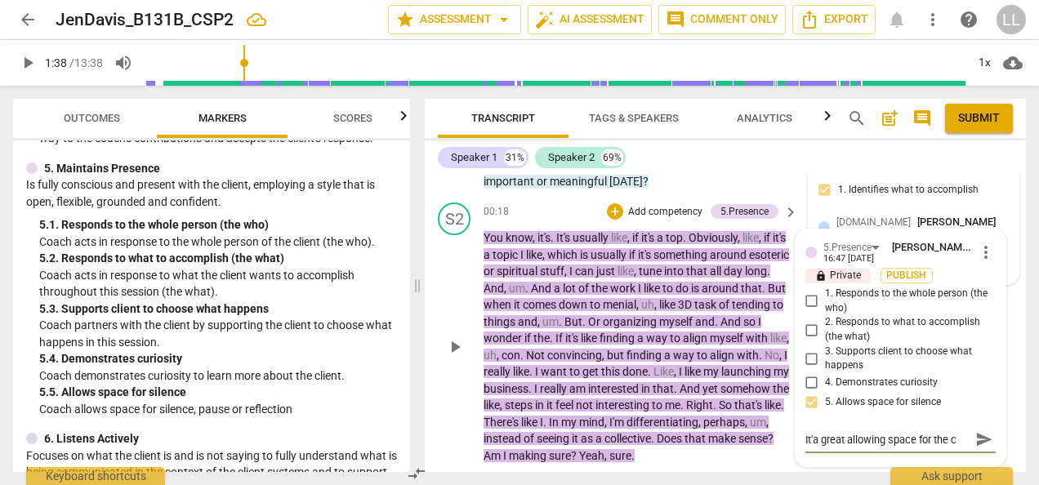
type textarea "It'a great allowing space for the cl"
type textarea "It'a great allowing space for the cli"
type textarea "It'a great allowing space for the clie"
type textarea "It'a great allowing space for the clien"
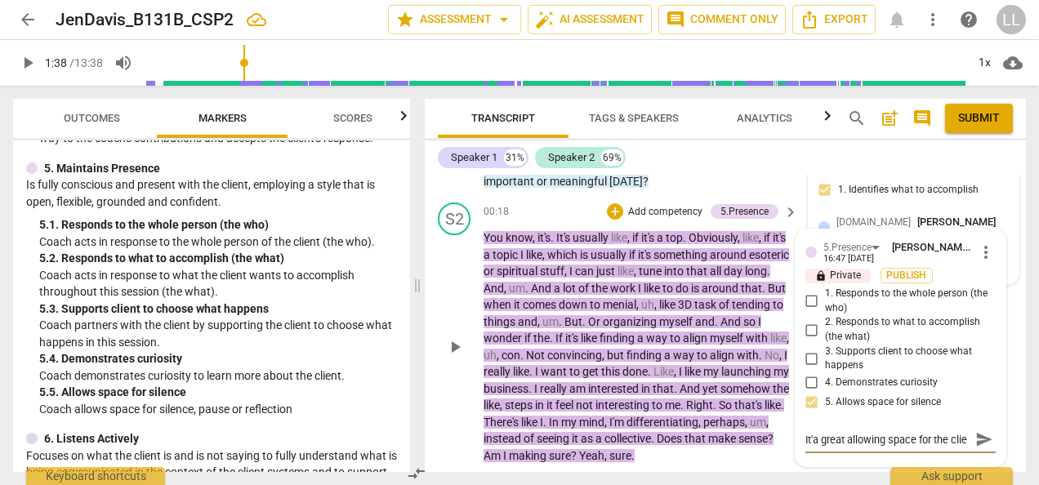
type textarea "It'a great allowing space for the clien"
type textarea "It'a great allowing space for the client"
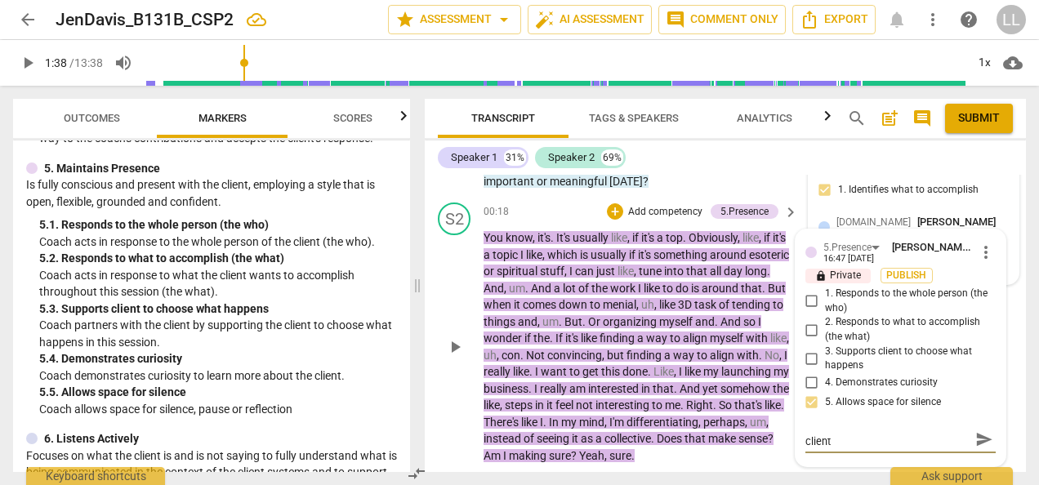
type textarea "It'a great allowing space for the client"
type textarea "It'a great allowing space for the client t"
type textarea "It'a great allowing space for the client to"
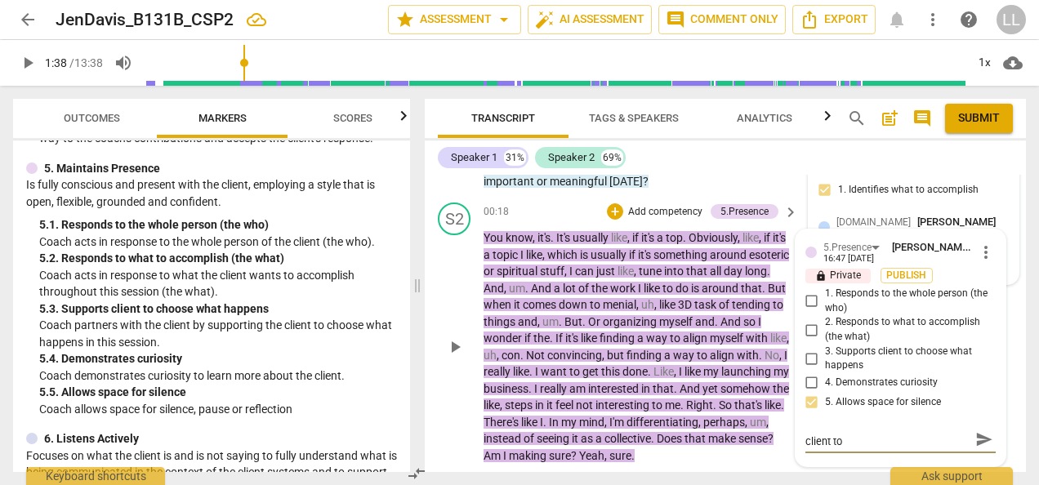
type textarea "It'a great allowing space for the client to"
type textarea "It'a great allowing space for the client to p"
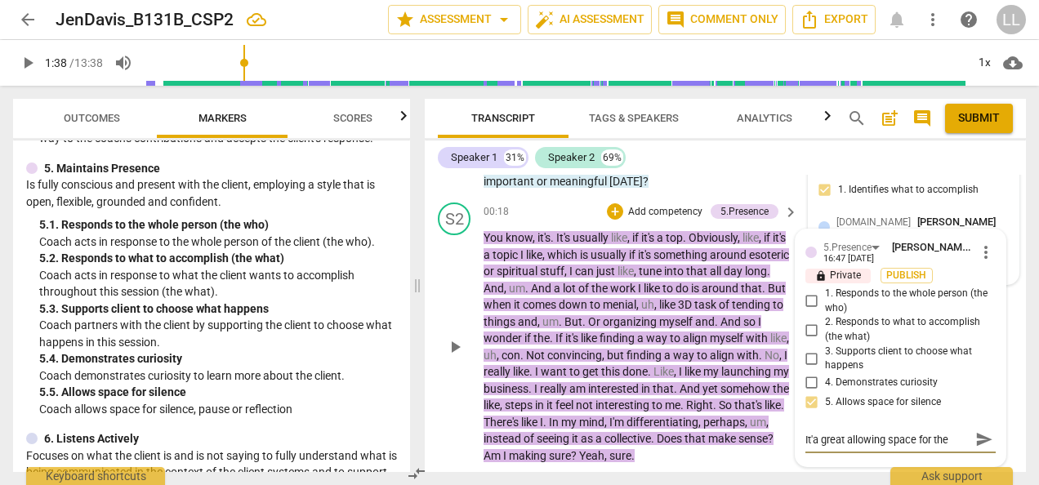
type textarea "It'a great allowing space for the client to pr"
type textarea "It'a great allowing space for the client to pro"
type textarea "It'a great allowing space for the client to proc"
type textarea "It'a great allowing space for the client to proce"
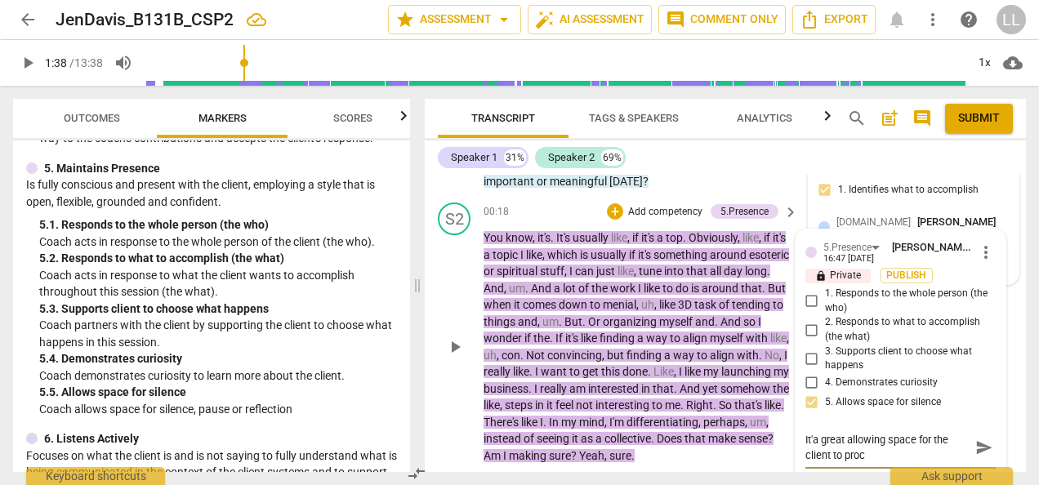
type textarea "It'a great allowing space for the client to proce"
type textarea "It'a great allowing space for the client to proces"
type textarea "It'a great allowing space for the client to process"
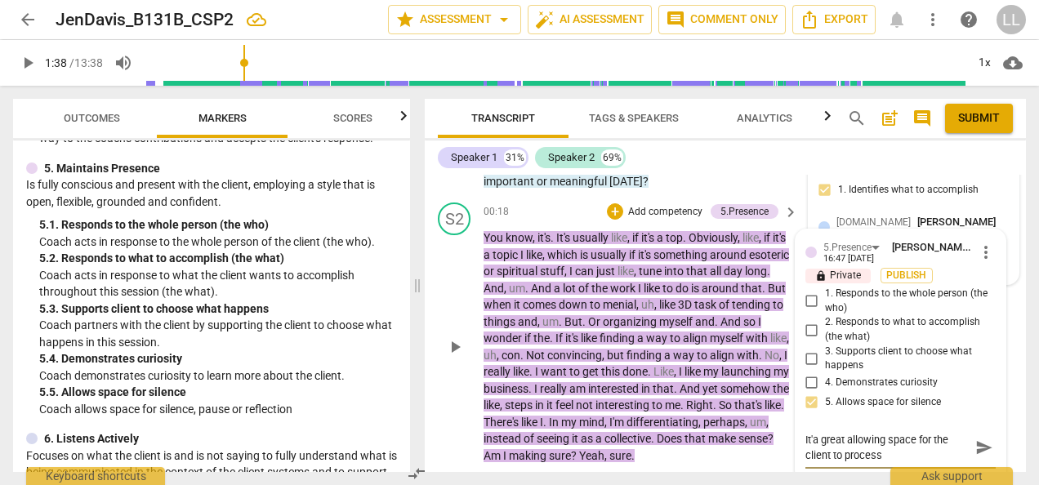
type textarea "It'a great allowing space for the client to process"
type textarea "It'a great allowing space for the client to process h"
type textarea "It'a great allowing space for the client to process he"
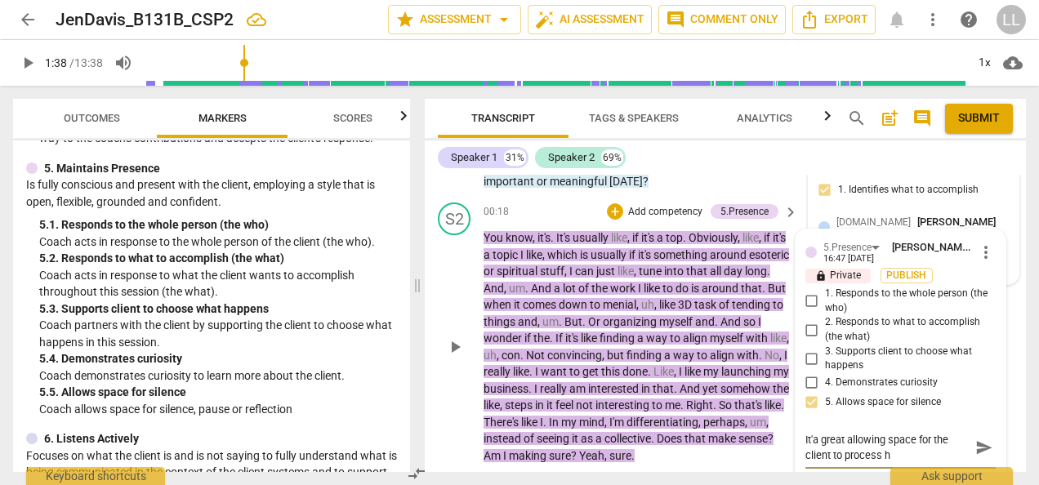
type textarea "It'a great allowing space for the client to process he"
type textarea "It'a great allowing space for the client to process her"
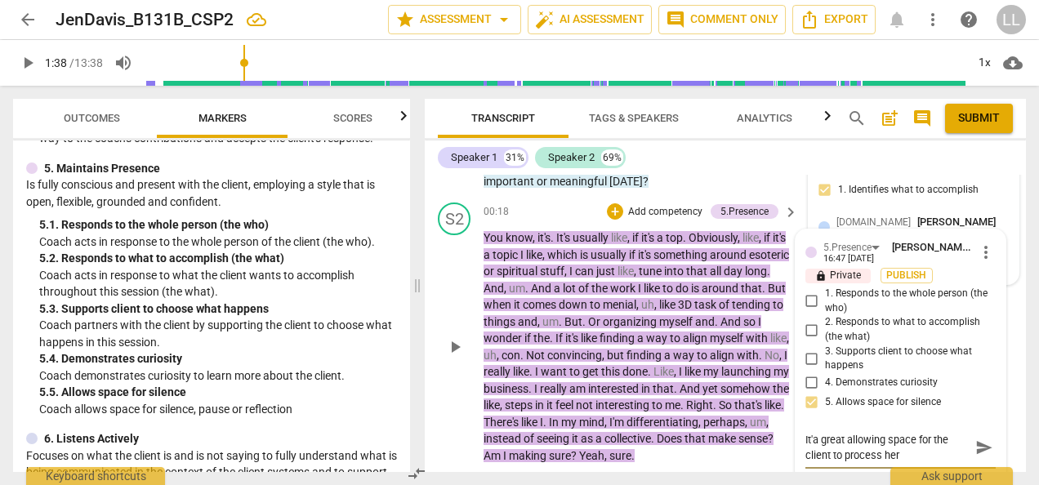
type textarea "It'a great allowing space for the client to process her t"
type textarea "It'a great allowing space for the client to process her th"
type textarea "It'a great allowing space for the client to process her tho"
type textarea "It'a great allowing space for the client to process her thou"
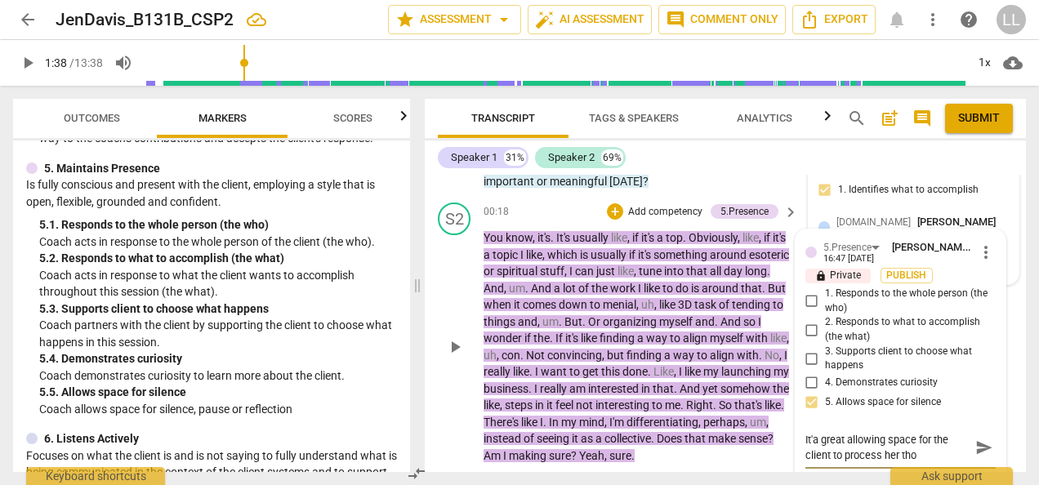
type textarea "It'a great allowing space for the client to process her thou"
type textarea "It'a great allowing space for the client to process her thoug"
type textarea "It'a great allowing space for the client to process her though"
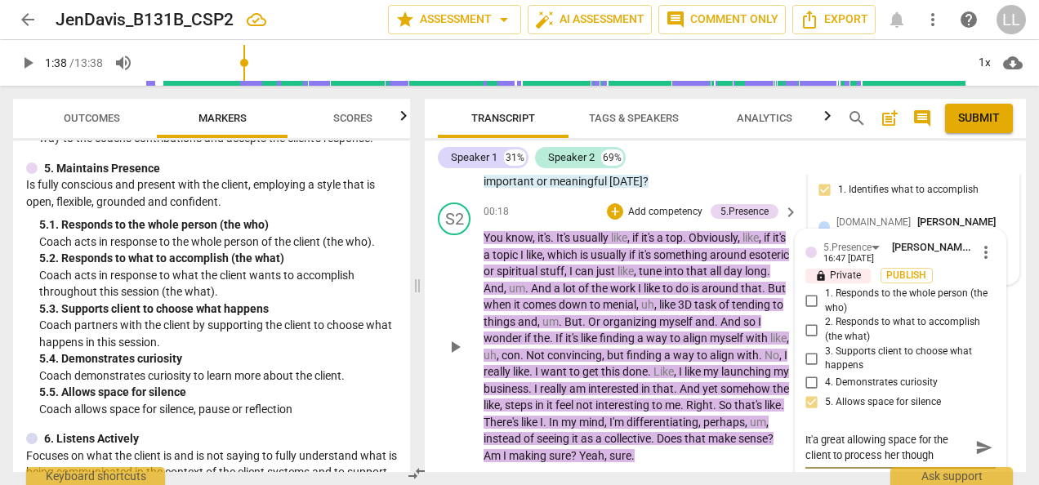
type textarea "It'a great allowing space for the client to process her thought"
type textarea "It'a great allowing space for the client to process her thoughts"
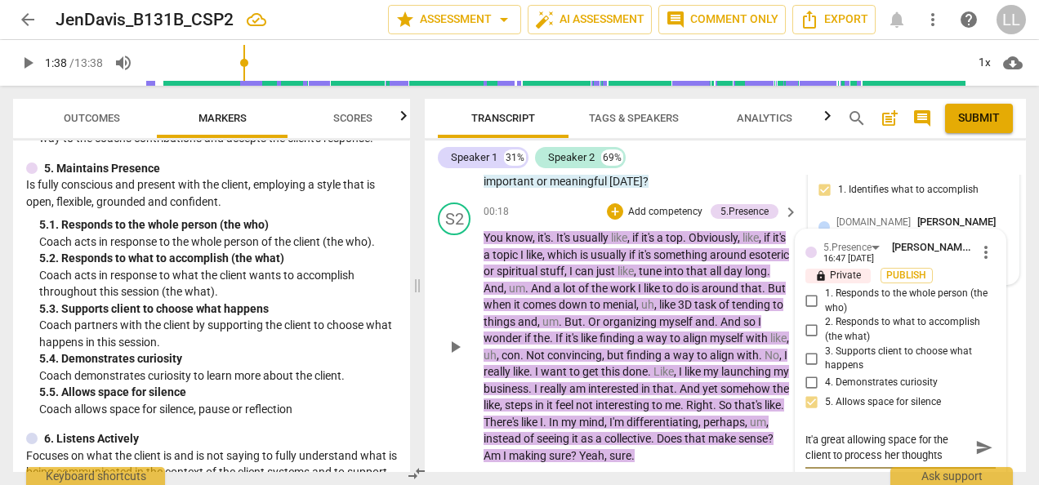
type textarea "It'a great allowing space for the client to process her thoughts"
type textarea "It'a great allowing space for the client to process her thoughts ""
type textarea "It'a great allowing space for the client to process her thoughts "Y"
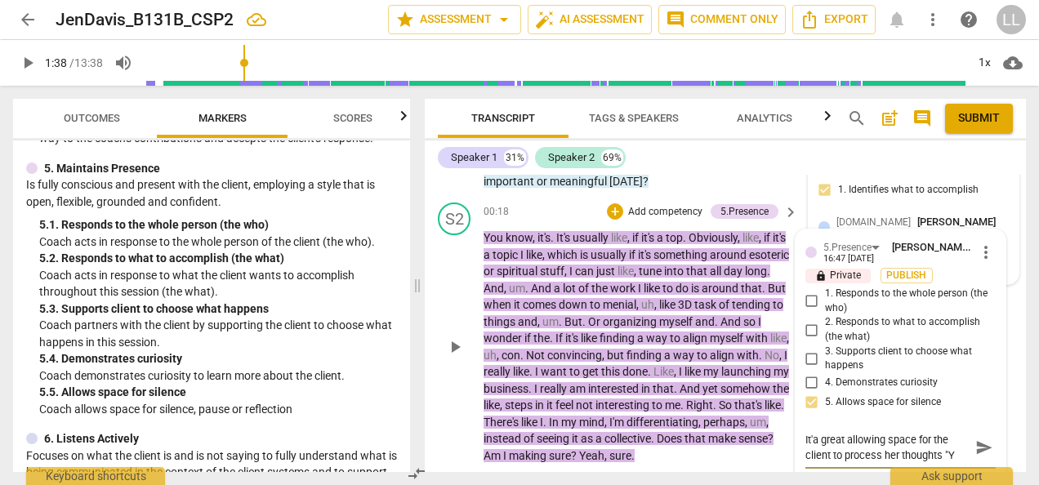
type textarea "It'a great allowing space for the client to process her thoughts "Yo"
type textarea "It'a great allowing space for the client to process her thoughts "You"
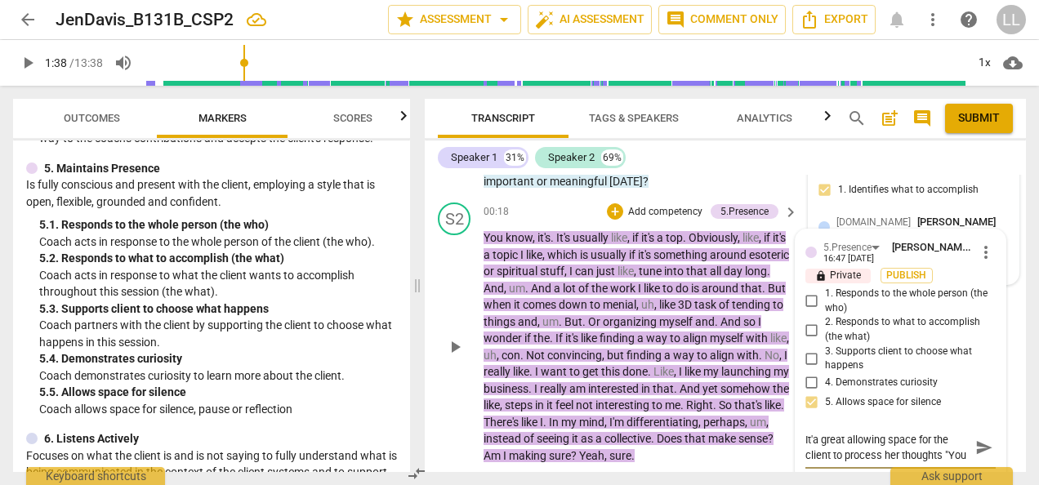
type textarea "It'a great allowing space for the client to process her thoughts "You"
type textarea "It'a great allowing space for the client to process her thoughts "You k"
type textarea "It'a great allowing space for the client to process her thoughts "You kn"
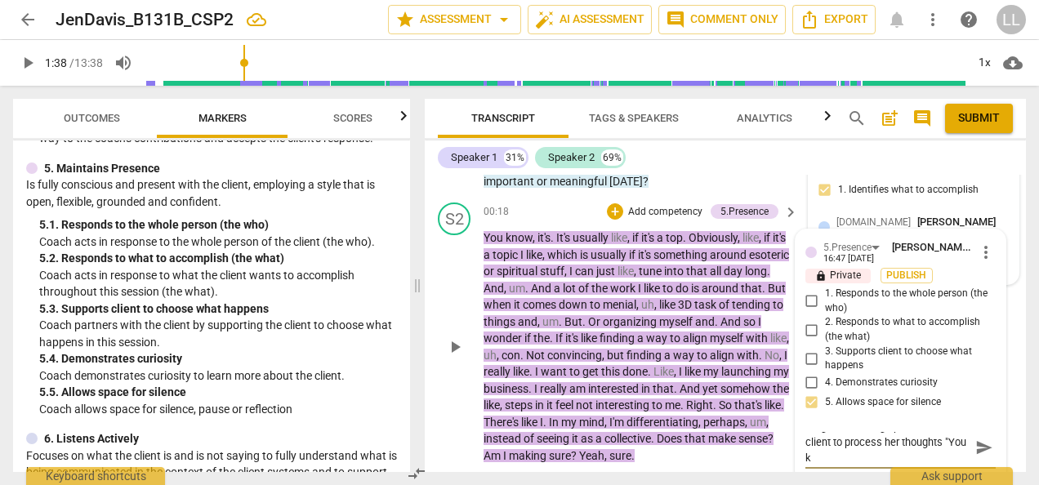
type textarea "It'a great allowing space for the client to process her thoughts "You kn"
type textarea "It'a great allowing space for the client to process her thoughts "You kno"
type textarea "It'a great allowing space for the client to process her thoughts "You know"
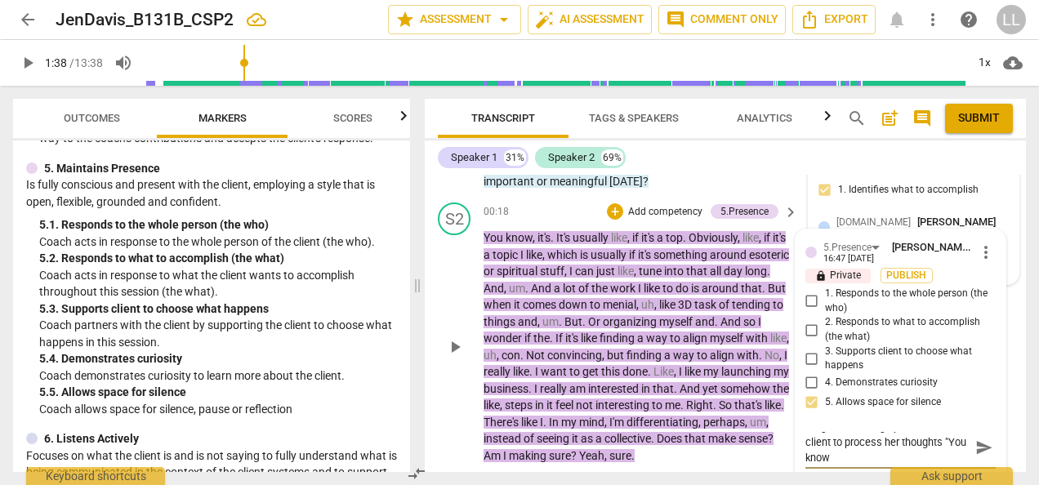
type textarea "It'a great allowing space for the client to process her thoughts "You know,"
type textarea "It'a great allowing space for the client to process her thoughts "You know, I"
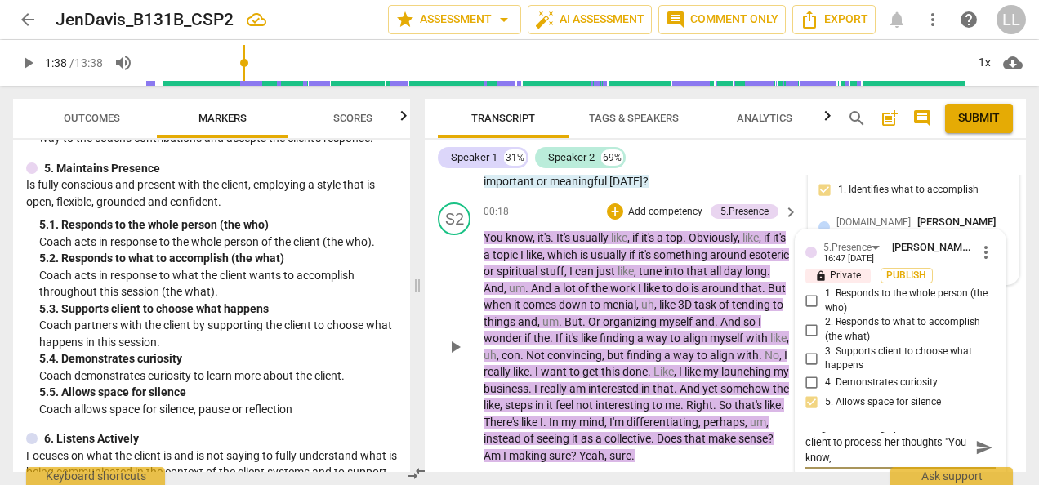
type textarea "It'a great allowing space for the client to process her thoughts "You know, I"
type textarea "It'a great allowing space for the client to process her thoughts "You know, It"
type textarea "It'a great allowing space for the client to process her thoughts "You know, It'"
type textarea "It'a great allowing space for the client to process her thoughts "You know, It's"
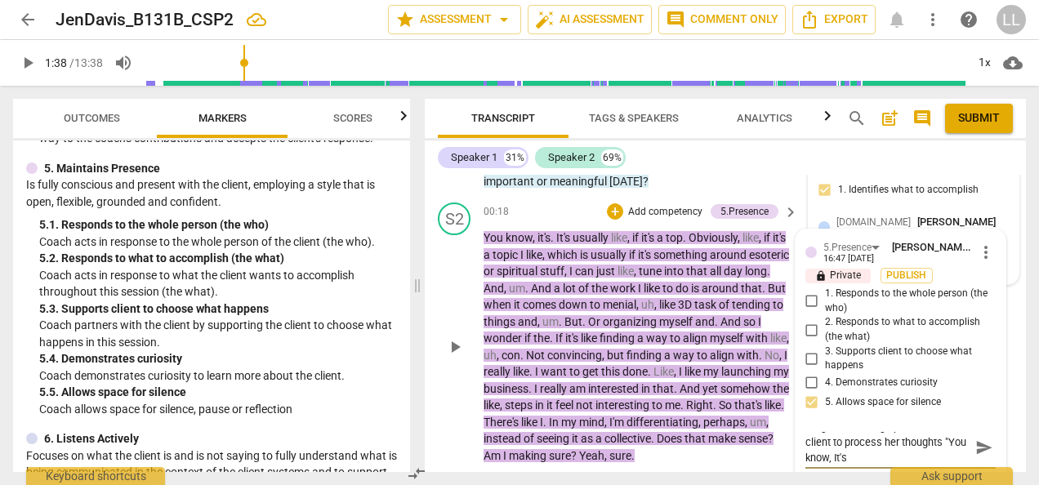
type textarea "It'a great allowing space for the client to process her thoughts "You know, It's"
type textarea "It'a great allowing space for the client to process her thoughts "You know, It'…"
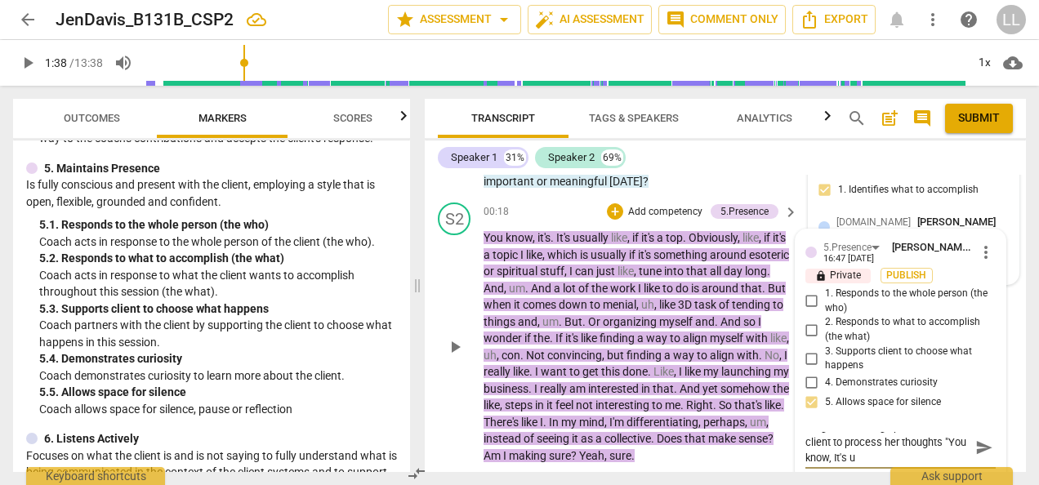
type textarea "It'a great allowing space for the client to process her thoughts "You know, It'…"
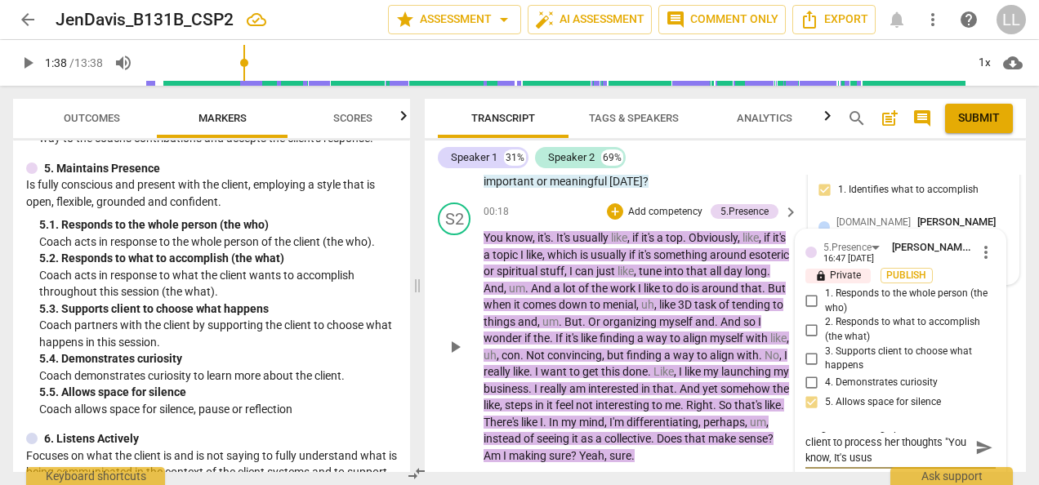
scroll to position [0, 0]
type textarea "It'a great allowing space for the client to process her thoughts "You know, It'…"
click at [886, 432] on textarea "It'a great allowing space for the client to process her thoughts "You know, It'…" at bounding box center [887, 455] width 164 height 47
click at [882, 432] on textarea "It'a great allowing abundant space for the client to process her thoughts "You …" at bounding box center [887, 455] width 164 height 47
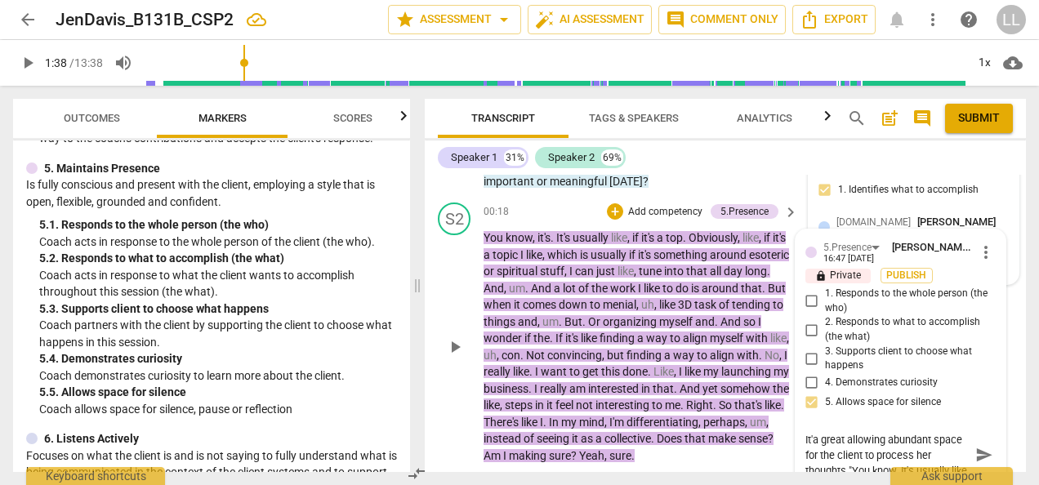
click at [832, 435] on textarea "It'a great allowing abundant space for the client to process her thoughts "You …" at bounding box center [887, 455] width 164 height 47
click at [907, 435] on textarea "It'a great allowing abundant space for the client to process her thoughts "You …" at bounding box center [887, 455] width 164 height 47
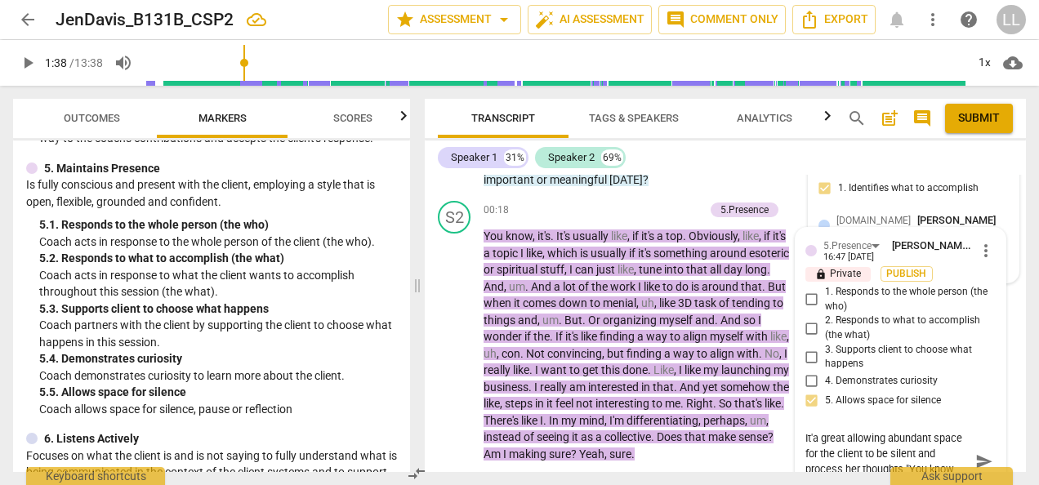
scroll to position [131, 0]
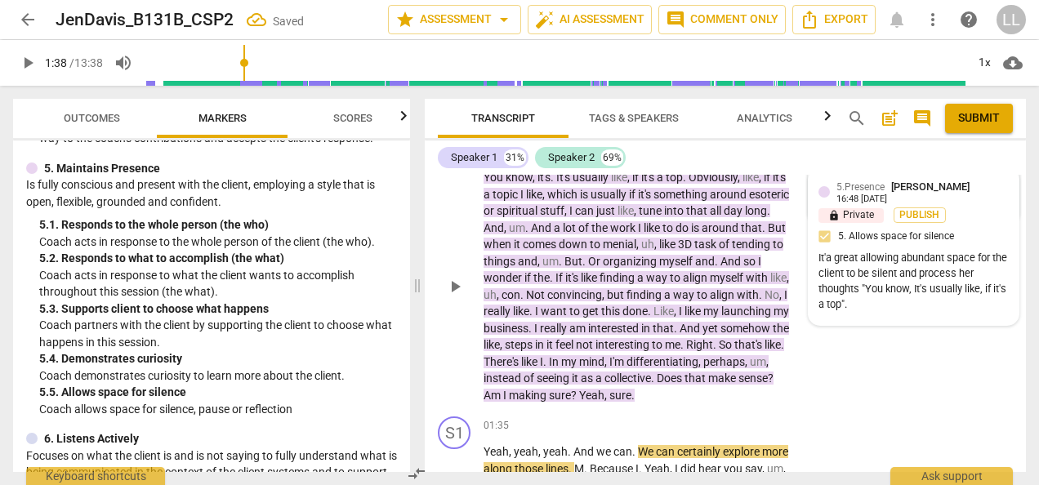
click at [887, 251] on div "It'a great allowing abundant space for the client to be silent and process her …" at bounding box center [914, 281] width 190 height 61
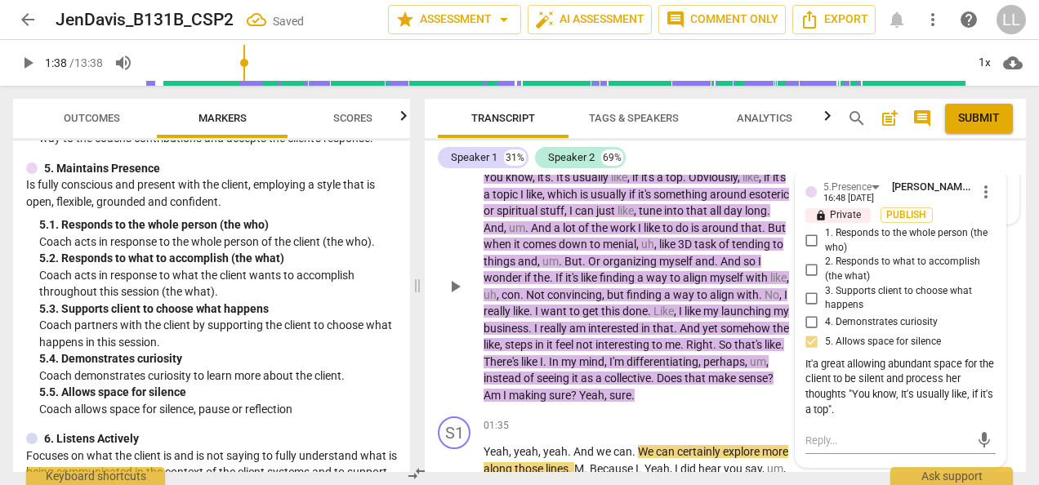
click at [864, 390] on div "It'a great allowing abundant space for the client to be silent and process her …" at bounding box center [900, 387] width 190 height 61
click at [848, 381] on div "It'a great allowing abundant space for the client to be silent and process her …" at bounding box center [900, 387] width 190 height 61
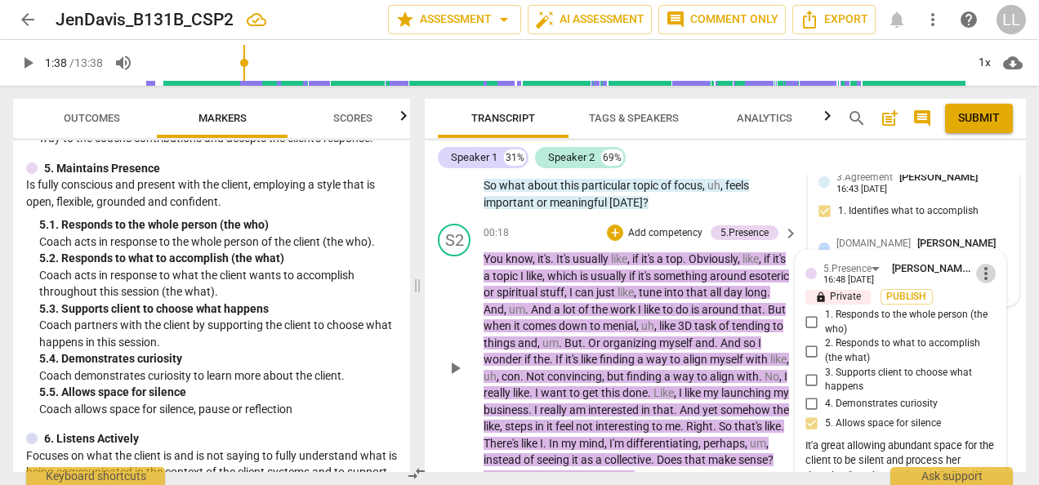
click at [984, 264] on span "more_vert" at bounding box center [986, 274] width 20 height 20
click at [992, 252] on li "Edit" at bounding box center [997, 254] width 56 height 31
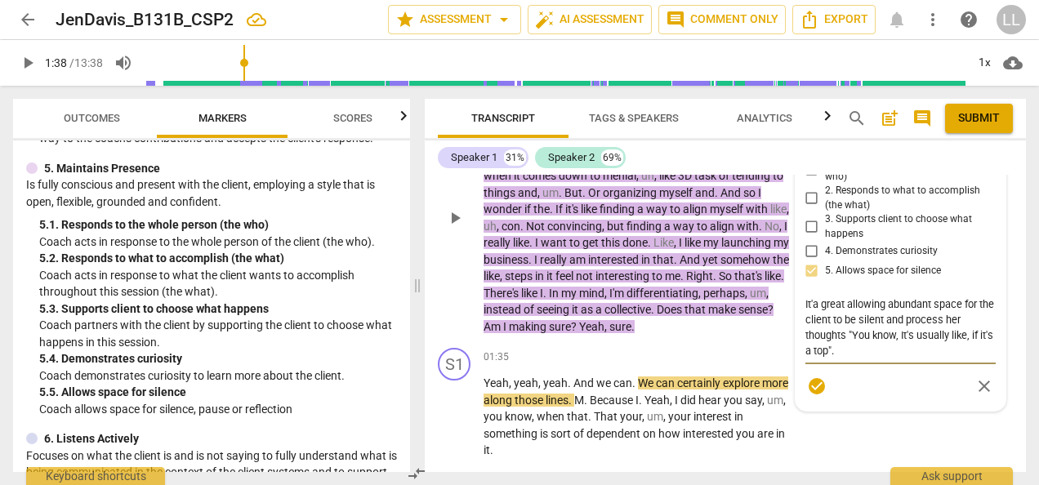
scroll to position [212, 0]
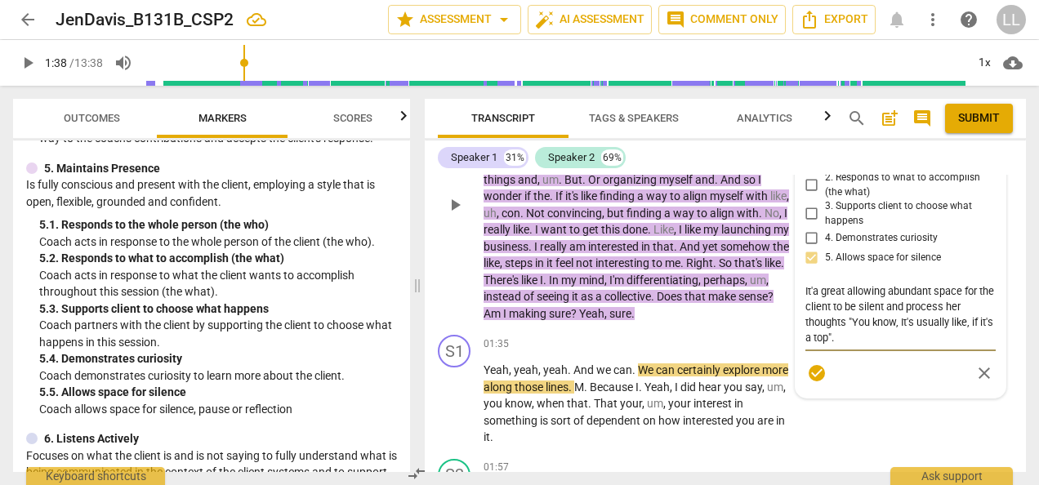
click at [874, 322] on textarea "It'a great allowing abundant space for the client to be silent and process her …" at bounding box center [900, 314] width 190 height 62
click at [805, 283] on textarea "It'a great allowing abundant space for the client to be silent and process her …" at bounding box center [900, 314] width 190 height 62
click at [955, 312] on textarea "At the beginning of client talk, It'a great allowing abundant space for the cli…" at bounding box center [900, 314] width 190 height 62
drag, startPoint x: 982, startPoint y: 319, endPoint x: 801, endPoint y: 326, distance: 181.5
click at [801, 326] on div "5.Presence Lois Liu more_vert lock Private Publish 1. Responds to the whole per…" at bounding box center [901, 242] width 210 height 310
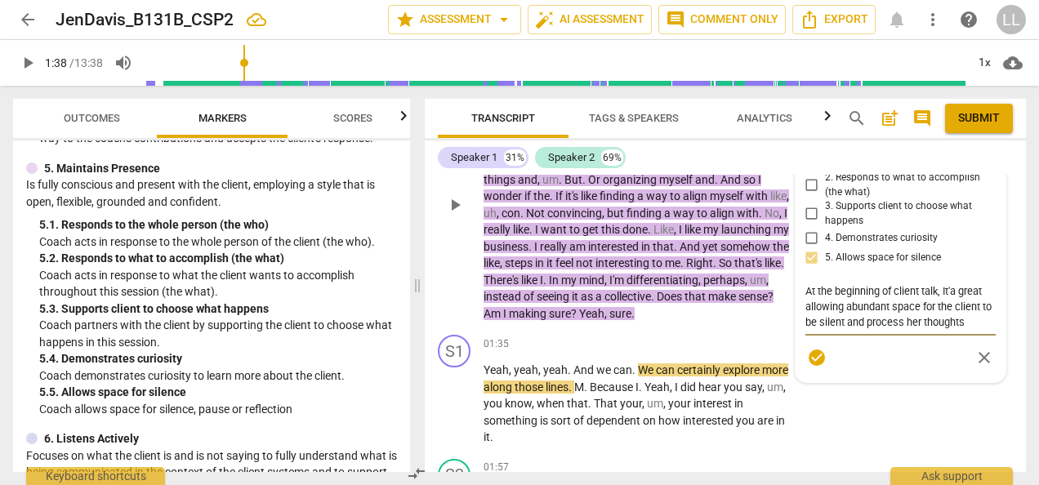
click at [936, 283] on textarea "At the beginning of client talk, It'a great allowing abundant space for the cli…" at bounding box center [900, 306] width 190 height 47
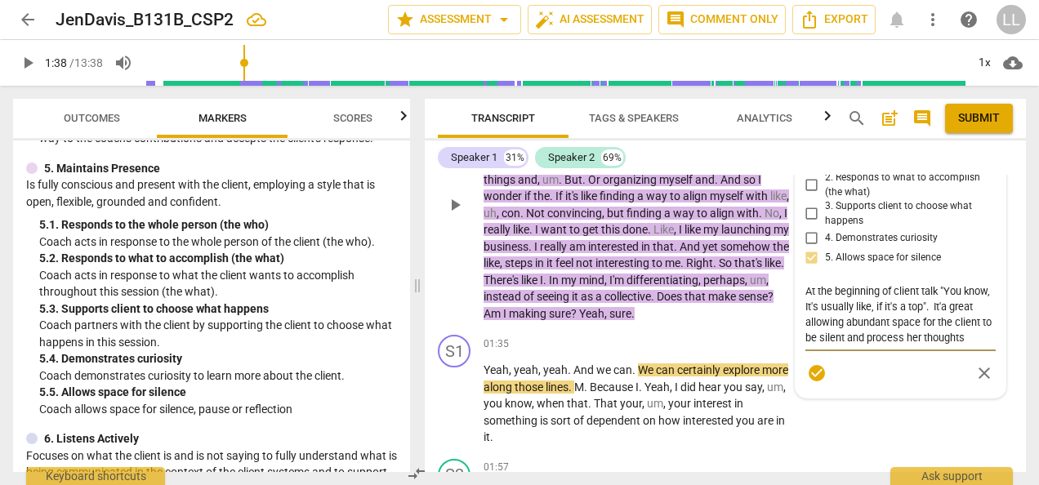
click at [977, 286] on textarea "At the beginning of client talk "You know, It's usually like, if it's a top". I…" at bounding box center [900, 314] width 190 height 62
click at [962, 320] on textarea "At the beginning of client talk "You know, It's usually like, if it's a top". I…" at bounding box center [900, 314] width 190 height 62
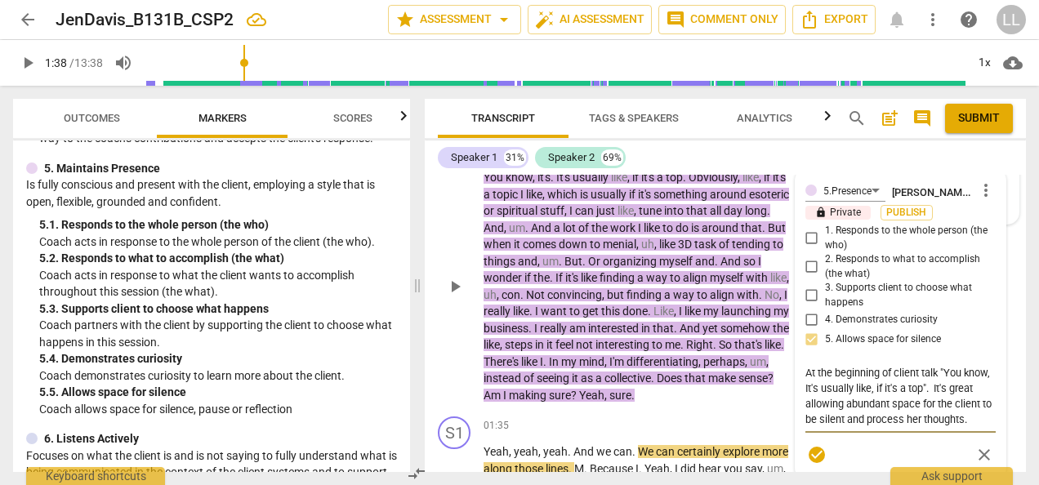
drag, startPoint x: 944, startPoint y: 355, endPoint x: 918, endPoint y: 368, distance: 29.2
click at [918, 368] on textarea "At the beginning of client talk "You know, It's usually like, if it's a top". I…" at bounding box center [900, 396] width 190 height 62
click at [936, 381] on textarea "At the beginning of client talk "You know, It's usually like, if it's a top". I…" at bounding box center [900, 396] width 190 height 62
click at [833, 365] on textarea "At the beginning of client talk "You know, It's usually like, if it's a top". I…" at bounding box center [900, 396] width 190 height 62
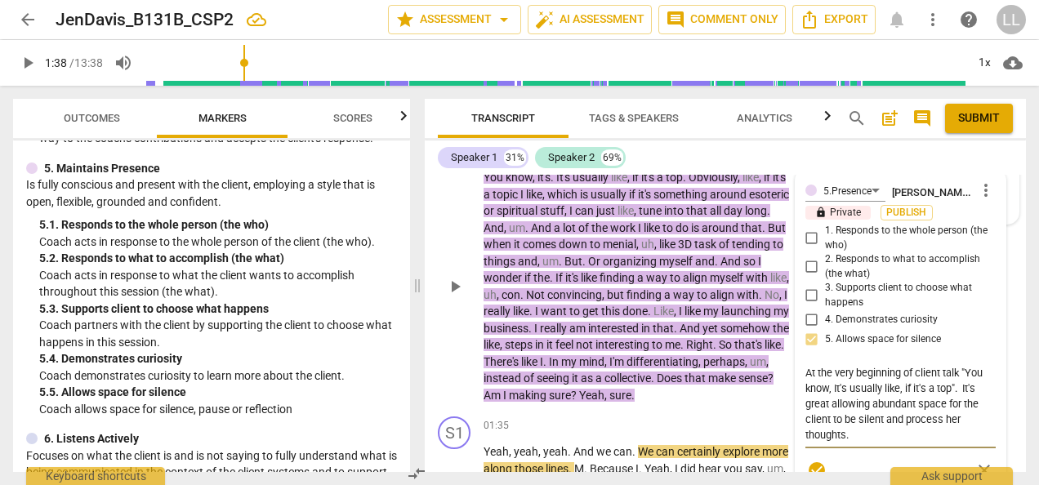
drag, startPoint x: 849, startPoint y: 416, endPoint x: 796, endPoint y: 351, distance: 83.6
click at [796, 351] on div "5.Presence Lois Liu more_vert lock Private Publish 1. Responds to the whole per…" at bounding box center [901, 332] width 210 height 326
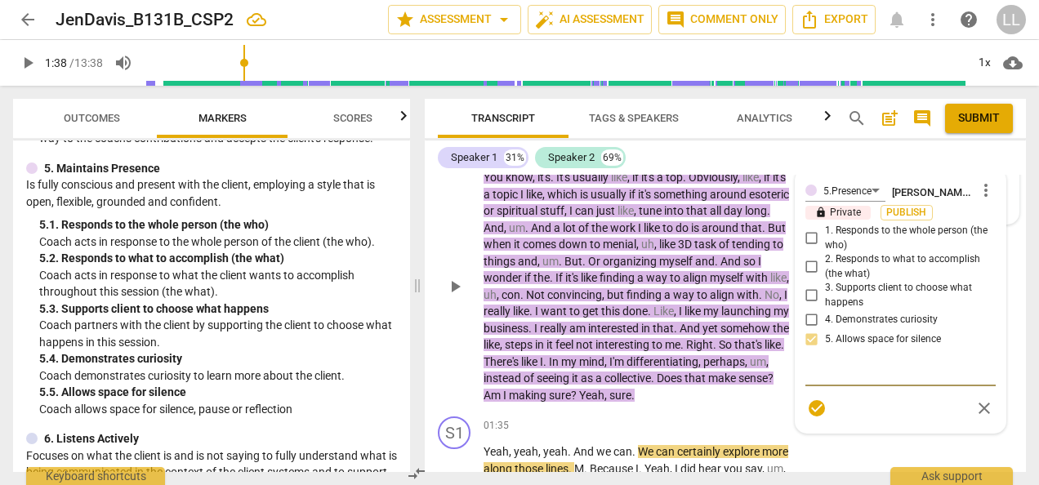
paste textarea "At the very beginning, when the client said, “You know, it’s usually like, if i…"
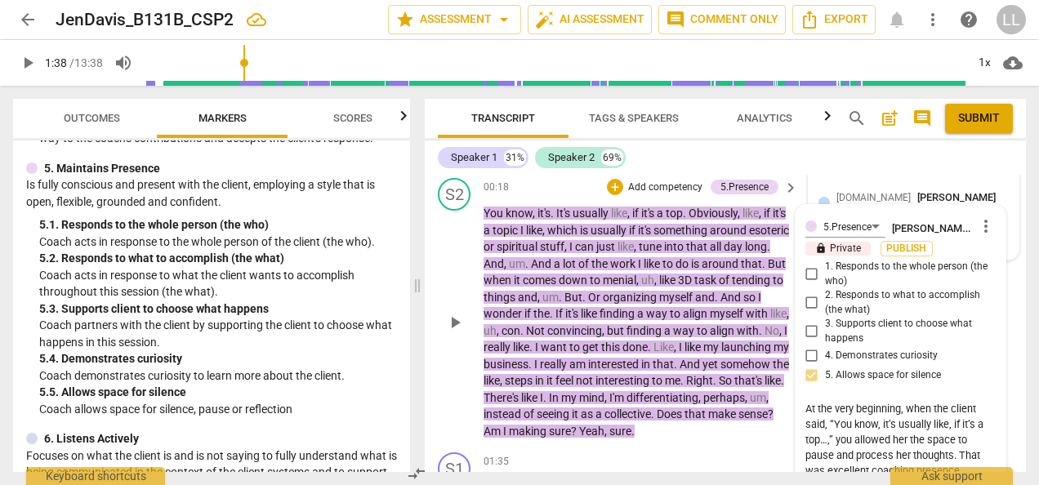
scroll to position [49, 0]
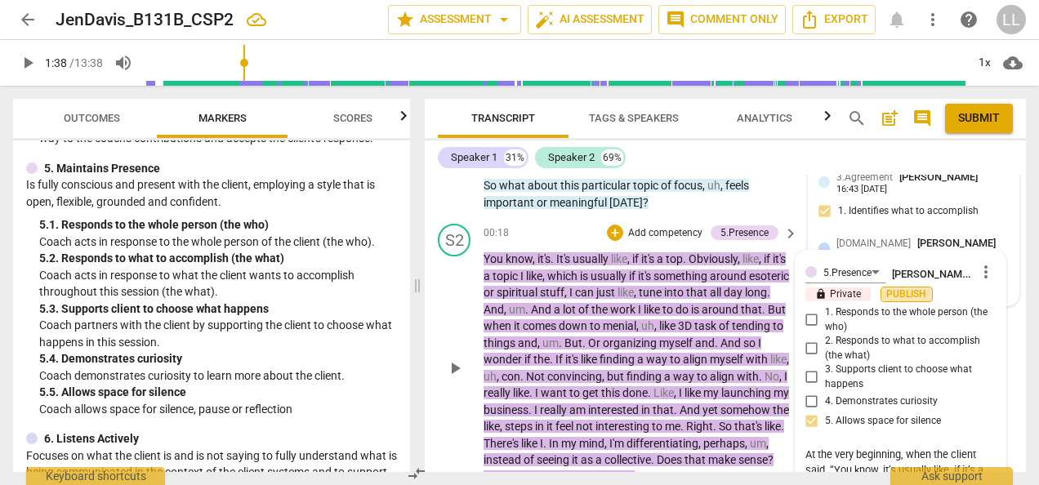
click at [905, 288] on span "Publish" at bounding box center [907, 295] width 25 height 14
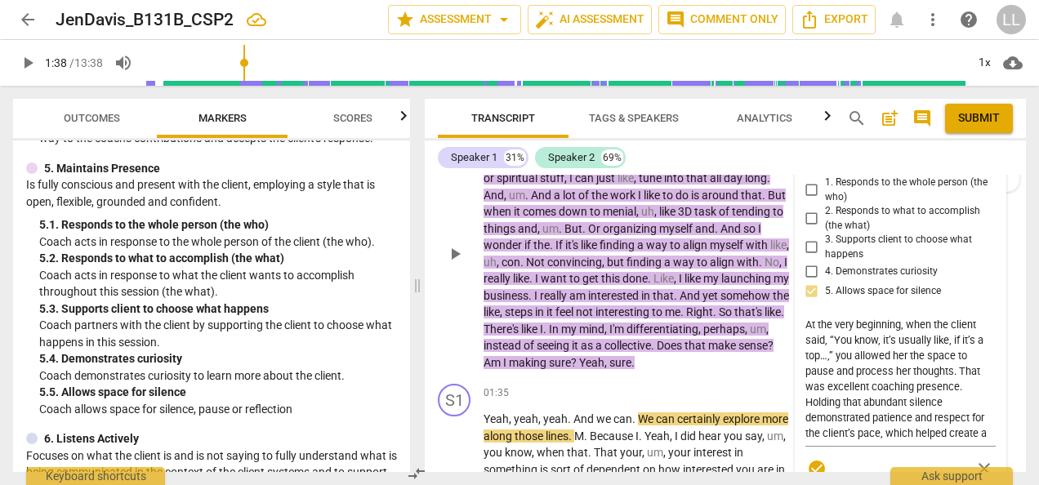
scroll to position [245, 0]
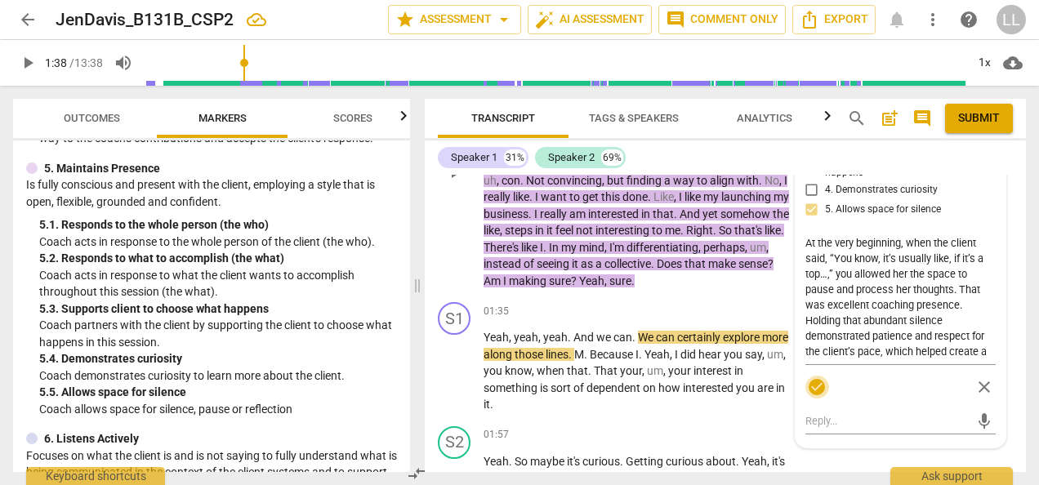
click at [813, 377] on span "check_circle" at bounding box center [817, 387] width 20 height 20
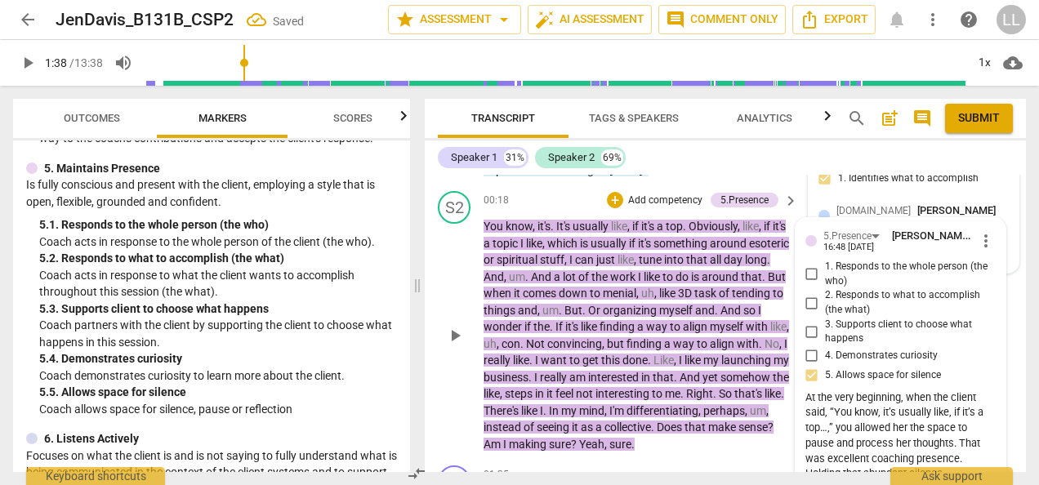
scroll to position [0, 0]
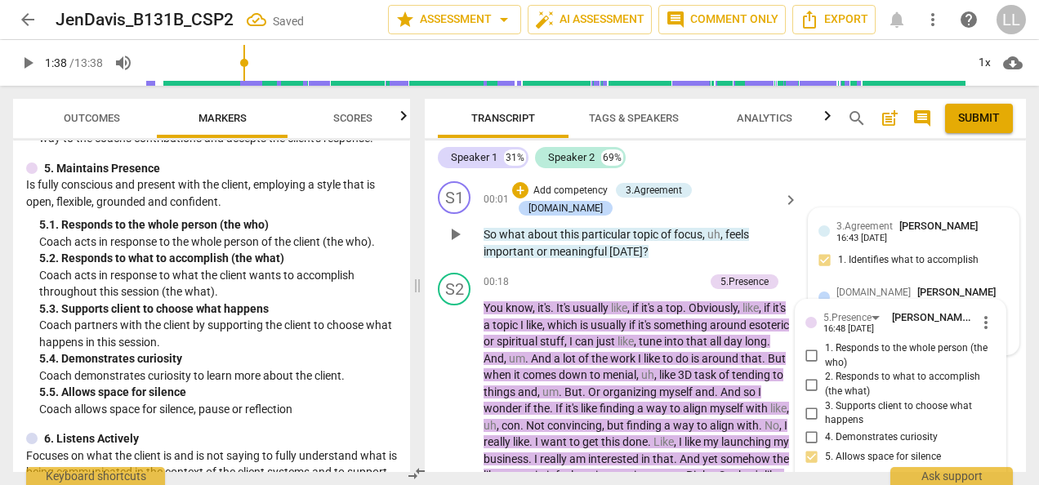
click at [774, 232] on p "So what about this particular topic of focus , uh , feels important or meaningf…" at bounding box center [637, 242] width 306 height 33
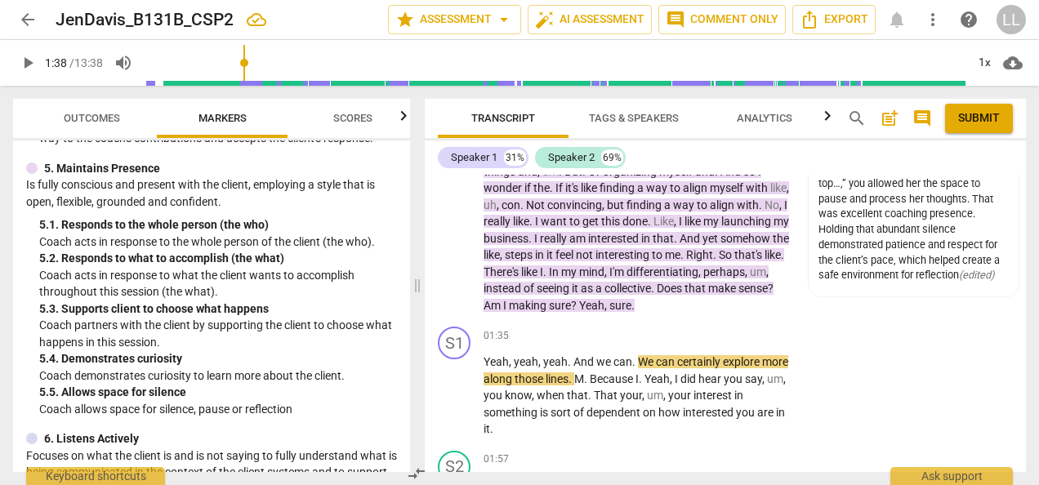
scroll to position [245, 0]
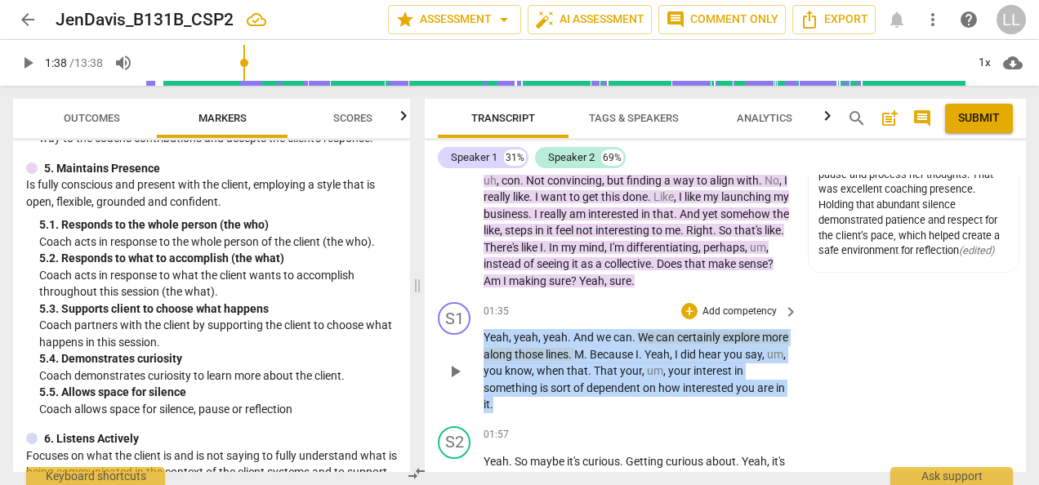
drag, startPoint x: 514, startPoint y: 404, endPoint x: 477, endPoint y: 335, distance: 77.8
click at [477, 335] on div "S1 play_arrow pause 01:35 + Add competency keyboard_arrow_right Yeah , yeah , y…" at bounding box center [725, 358] width 601 height 124
copy p "Yeah , yeah , yeah . And we can . We can certainly explore more along those lin…"
click at [822, 345] on div "S1 play_arrow pause 01:35 + Add competency keyboard_arrow_right Yeah , yeah , y…" at bounding box center [725, 358] width 601 height 124
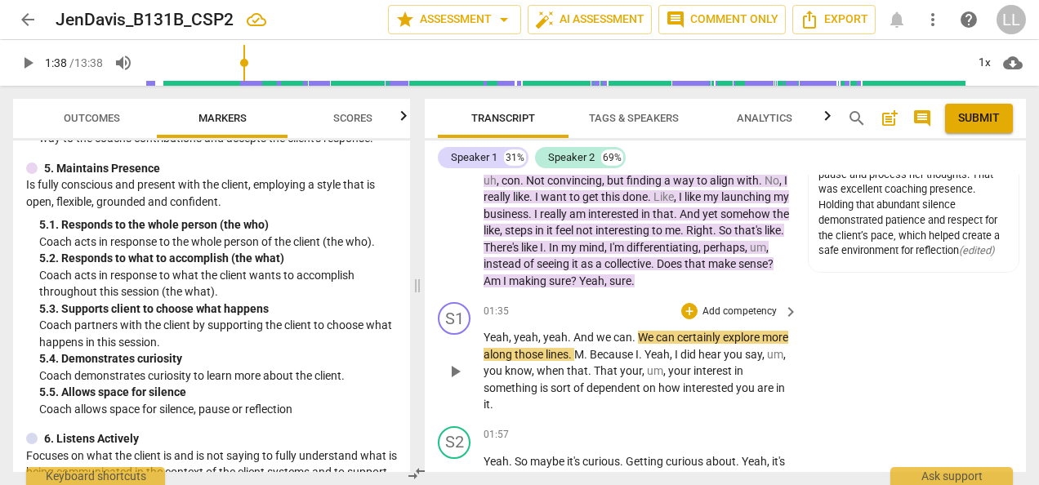
click at [727, 309] on p "Add competency" at bounding box center [740, 312] width 78 height 15
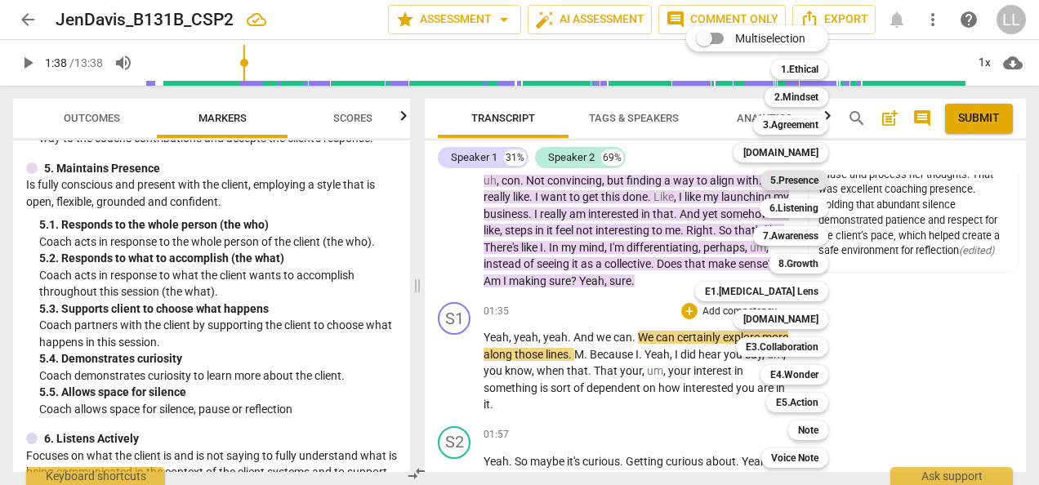
click at [786, 179] on b "5.Presence" at bounding box center [794, 181] width 48 height 20
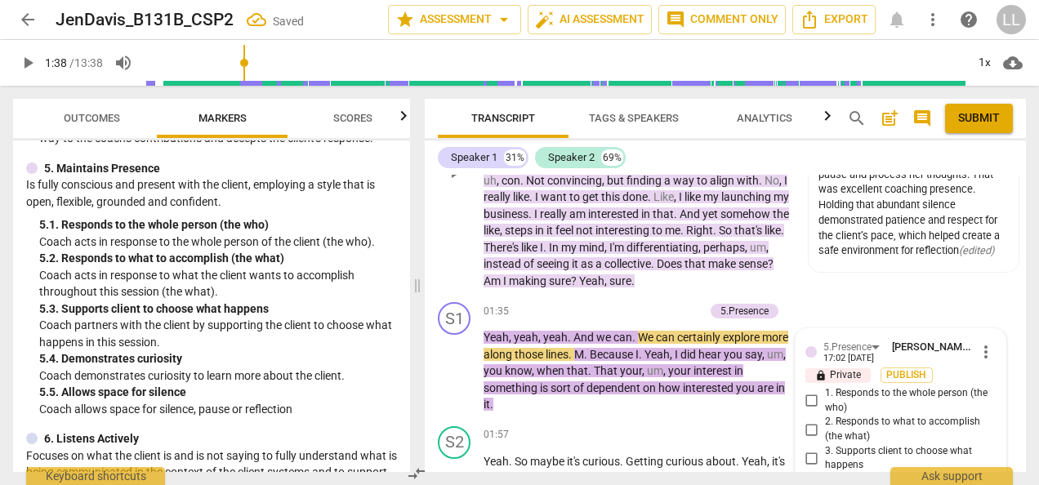
scroll to position [459, 0]
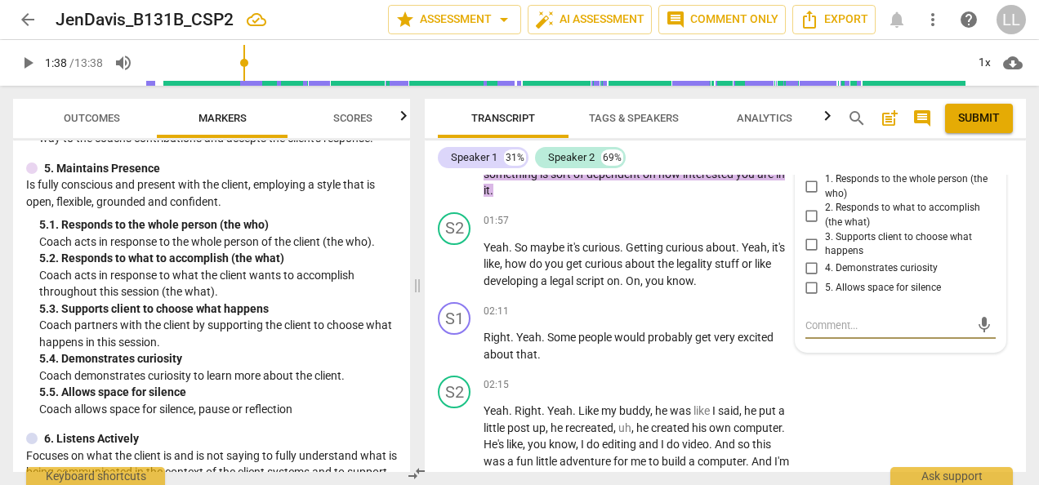
click at [809, 286] on input "5. Allows space for silence" at bounding box center [812, 289] width 26 height 20
click at [811, 286] on input "5. Allows space for silence" at bounding box center [812, 289] width 26 height 20
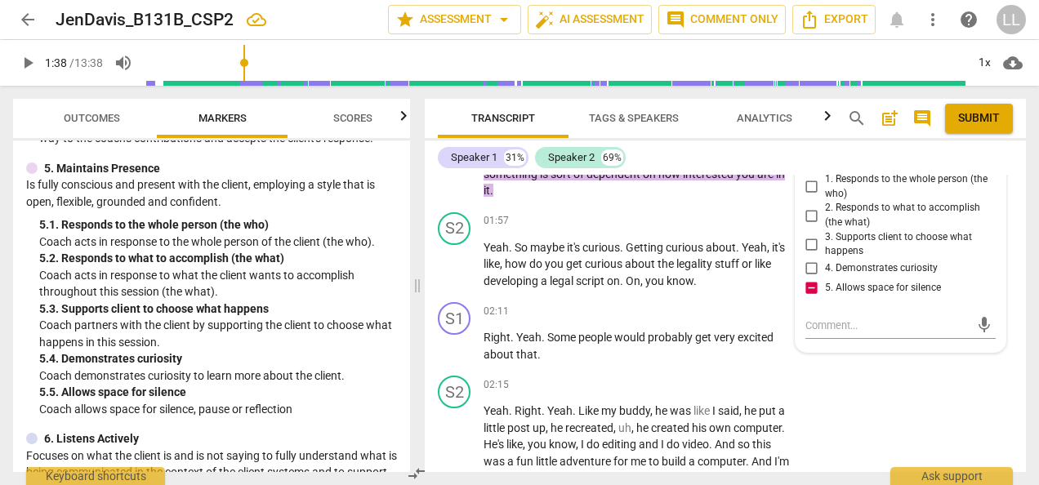
click at [810, 288] on input "5. Allows space for silence" at bounding box center [812, 289] width 26 height 20
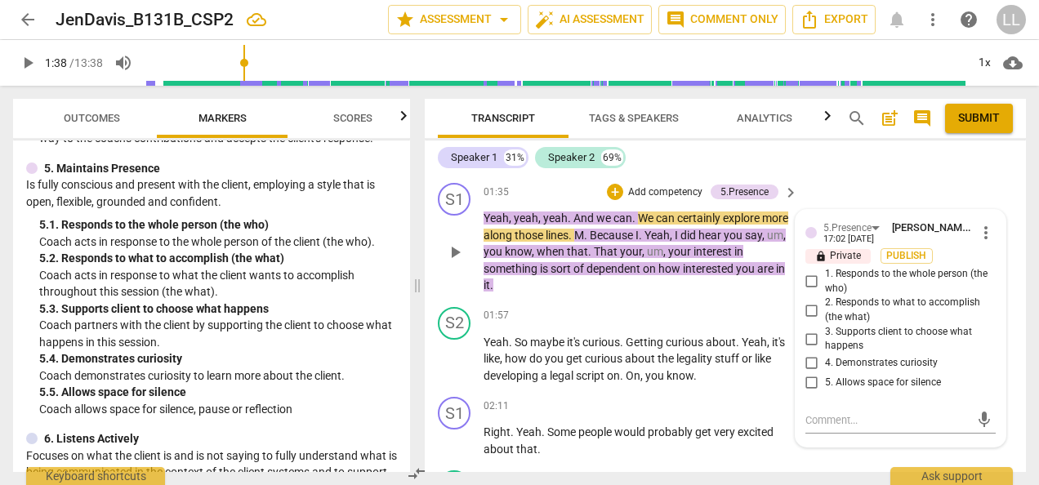
scroll to position [296, 0]
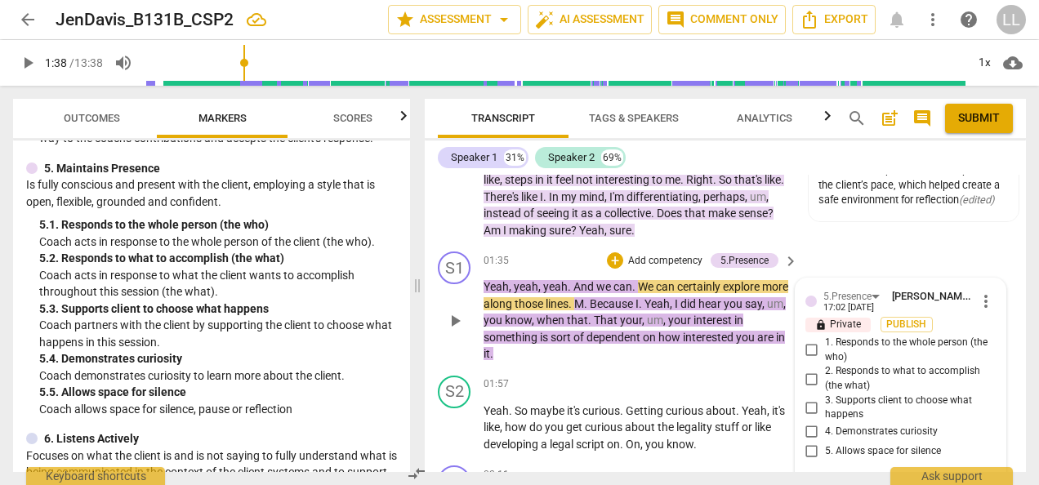
click at [982, 296] on span "more_vert" at bounding box center [986, 302] width 20 height 20
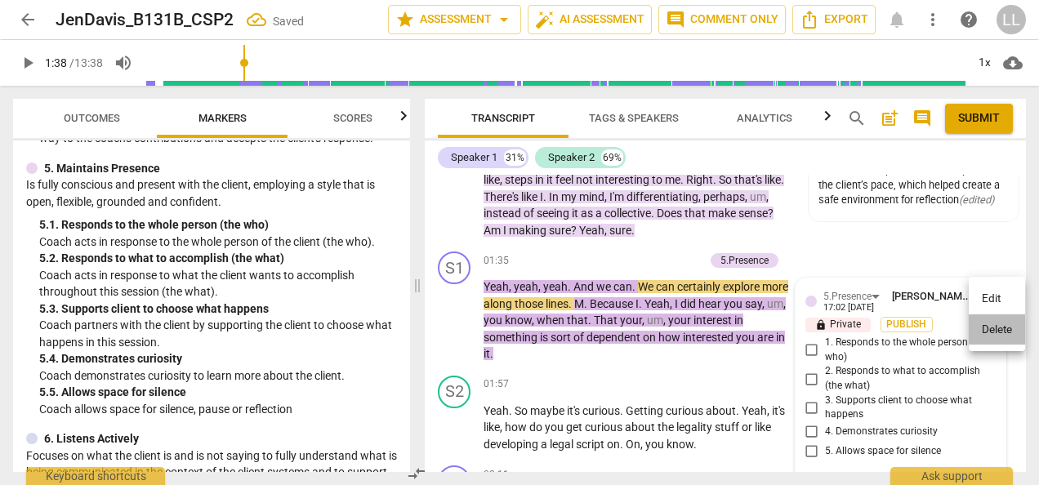
click at [1005, 330] on li "Delete" at bounding box center [997, 330] width 56 height 31
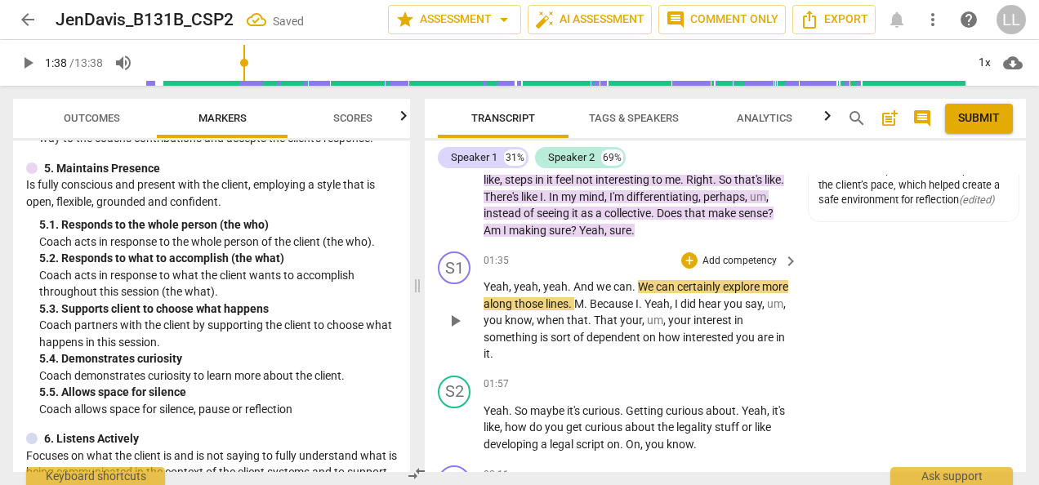
click at [724, 255] on p "Add competency" at bounding box center [740, 261] width 78 height 15
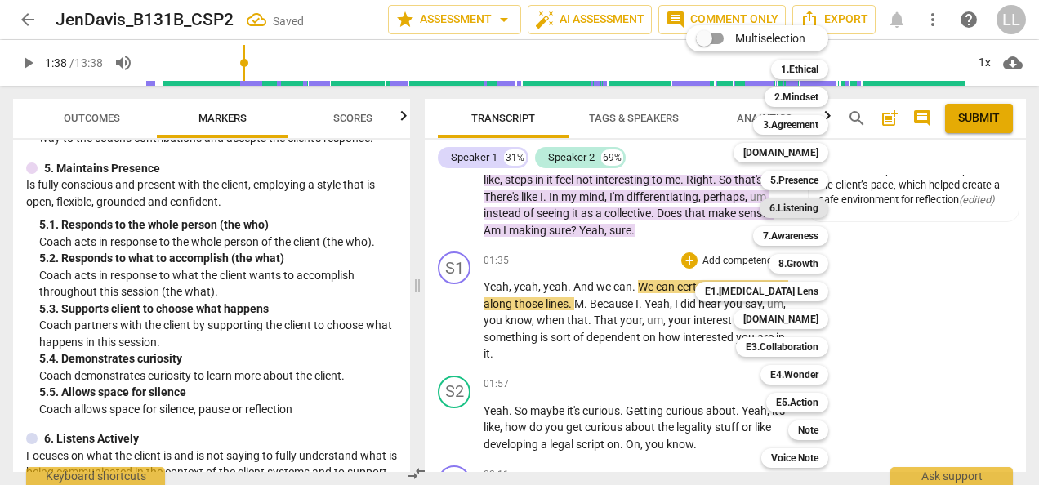
click at [796, 206] on b "6.Listening" at bounding box center [794, 209] width 49 height 20
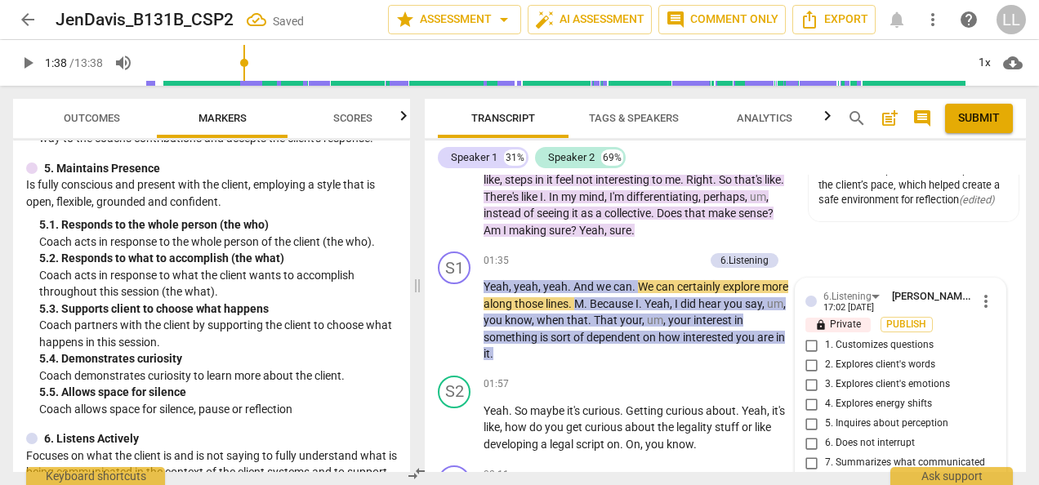
scroll to position [471, 0]
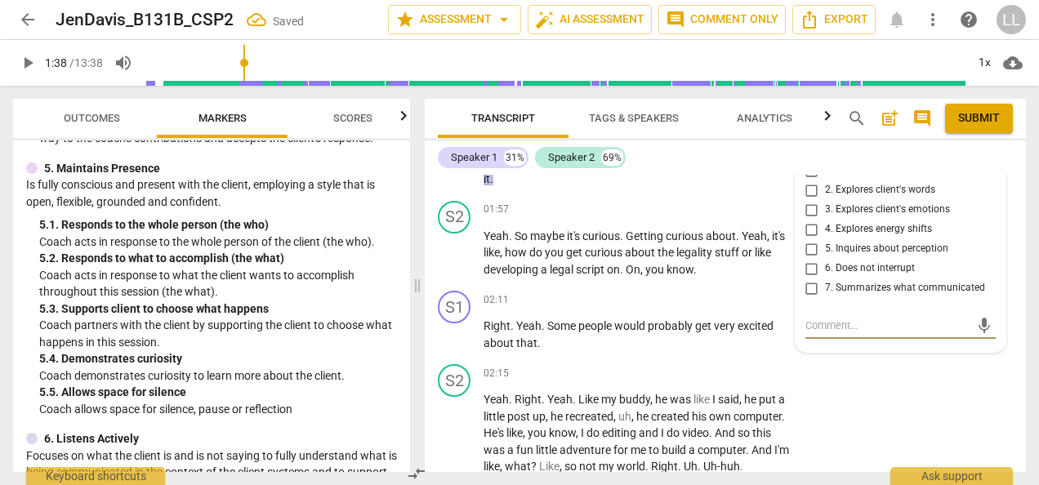
click at [810, 266] on input "6. Does not interrupt" at bounding box center [812, 269] width 26 height 20
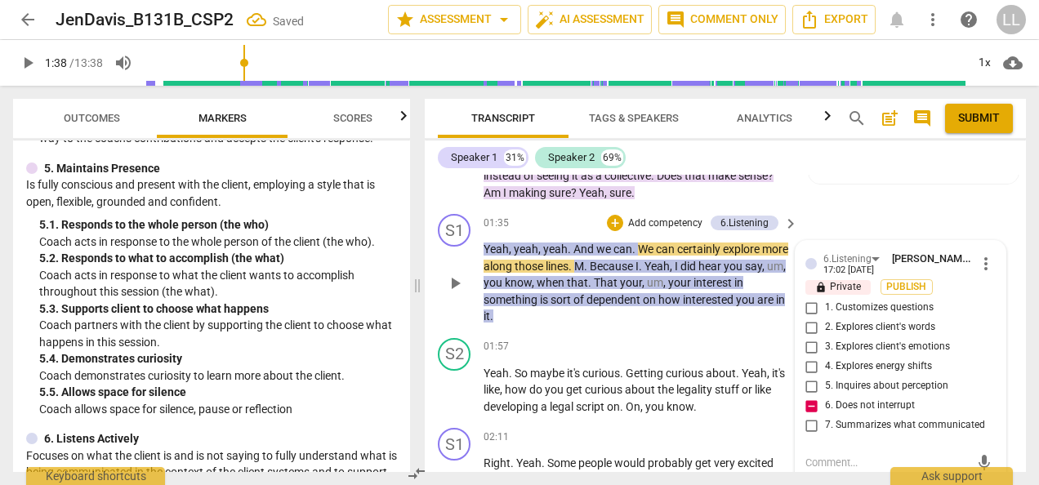
scroll to position [307, 0]
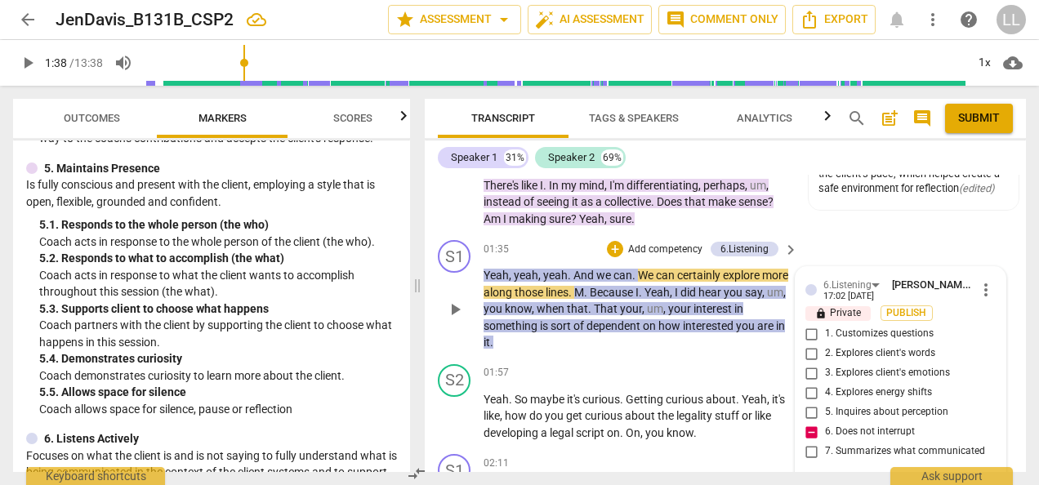
click at [979, 288] on span "more_vert" at bounding box center [986, 290] width 20 height 20
click at [988, 320] on li "Delete" at bounding box center [997, 318] width 56 height 31
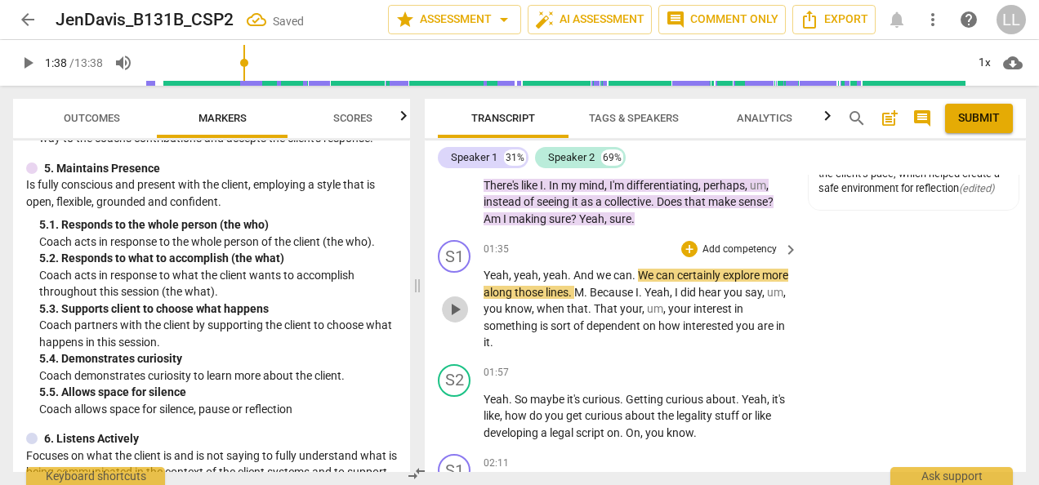
click at [453, 302] on span "play_arrow" at bounding box center [455, 310] width 20 height 20
click at [453, 302] on span "pause" at bounding box center [455, 310] width 20 height 20
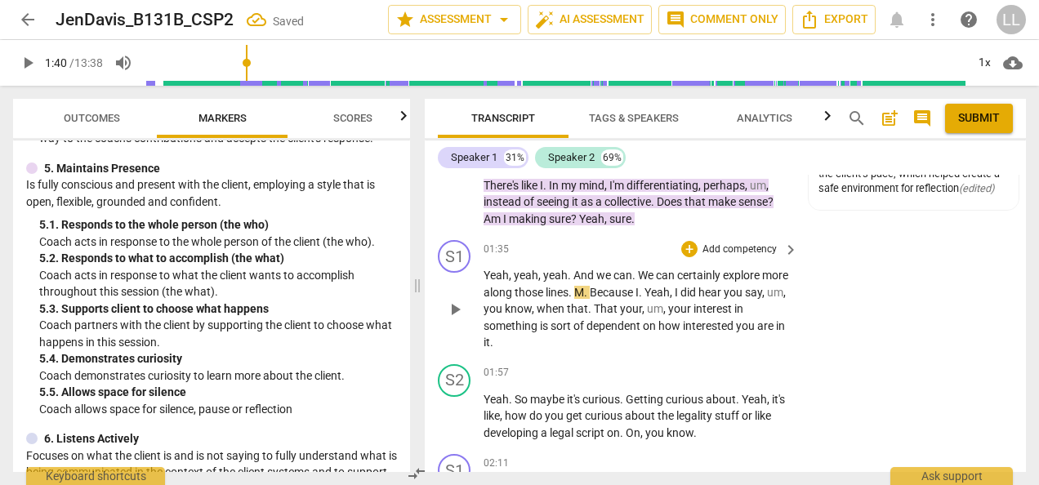
click at [453, 302] on span "play_arrow" at bounding box center [455, 310] width 20 height 20
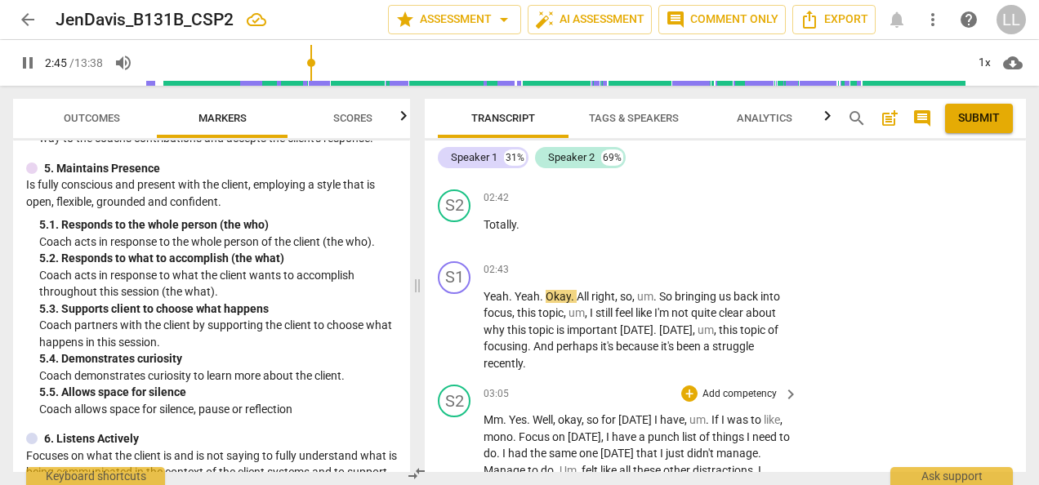
scroll to position [809, 0]
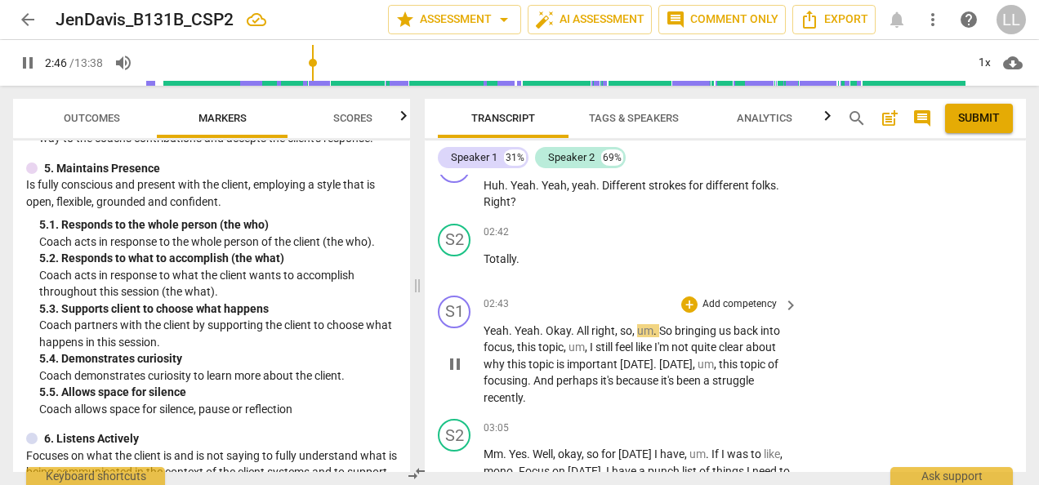
click at [458, 374] on span "pause" at bounding box center [455, 365] width 20 height 20
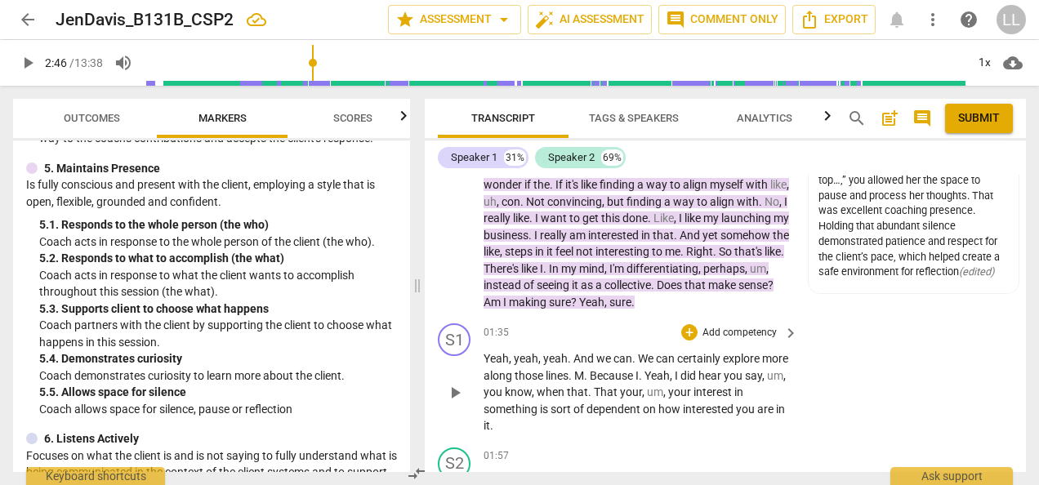
scroll to position [237, 0]
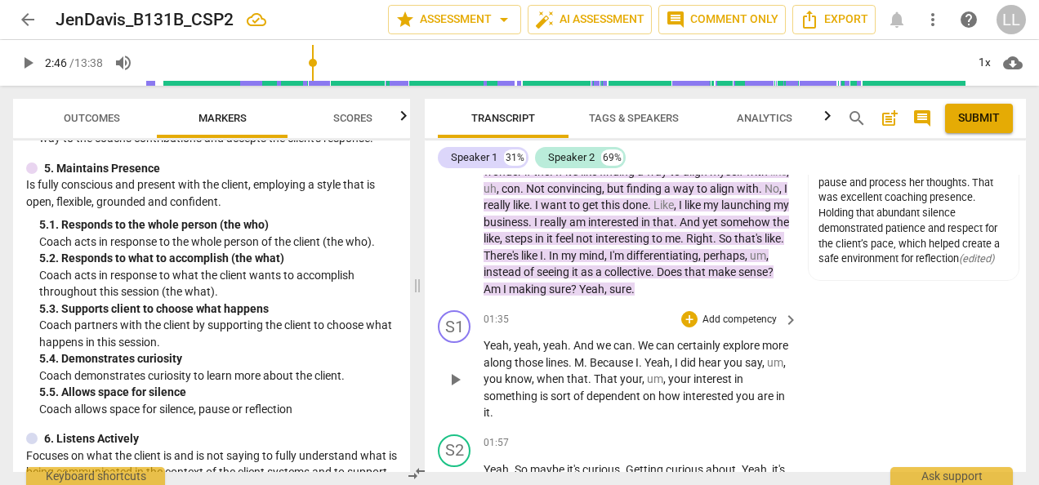
click at [756, 315] on p "Add competency" at bounding box center [740, 320] width 78 height 15
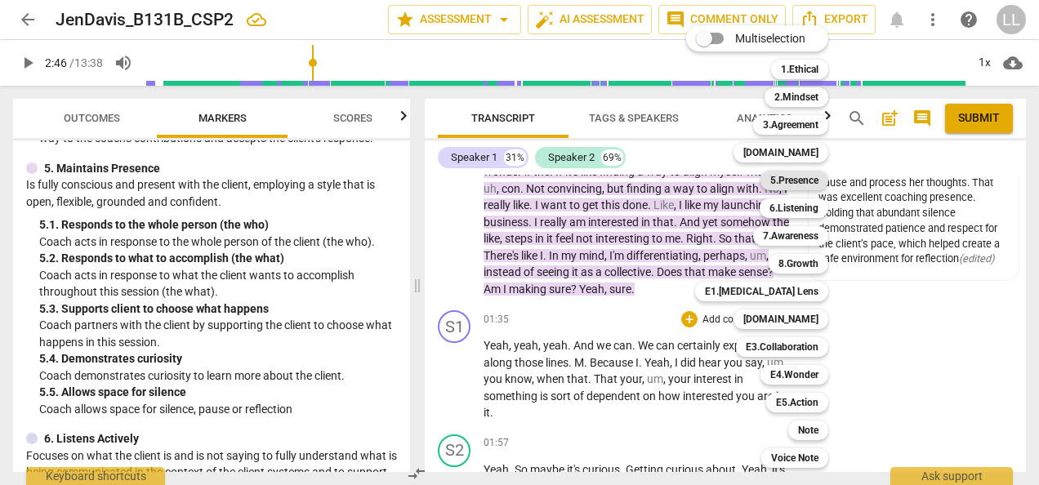
click at [794, 180] on b "5.Presence" at bounding box center [794, 181] width 48 height 20
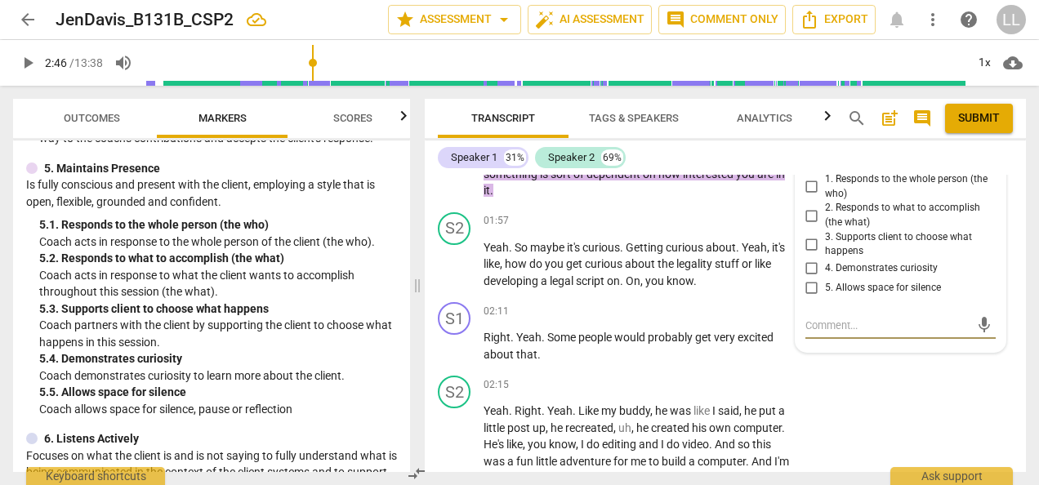
scroll to position [377, 0]
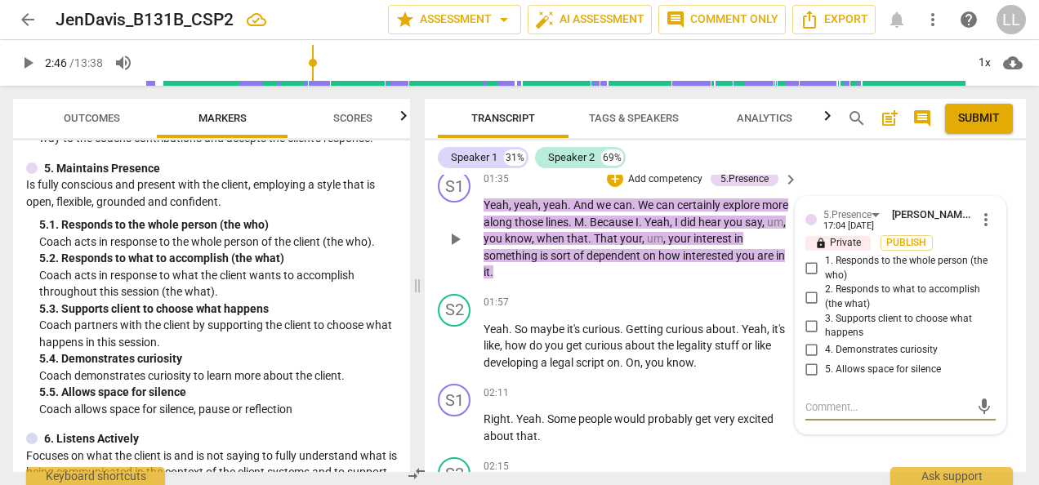
click at [984, 218] on span "more_vert" at bounding box center [986, 220] width 20 height 20
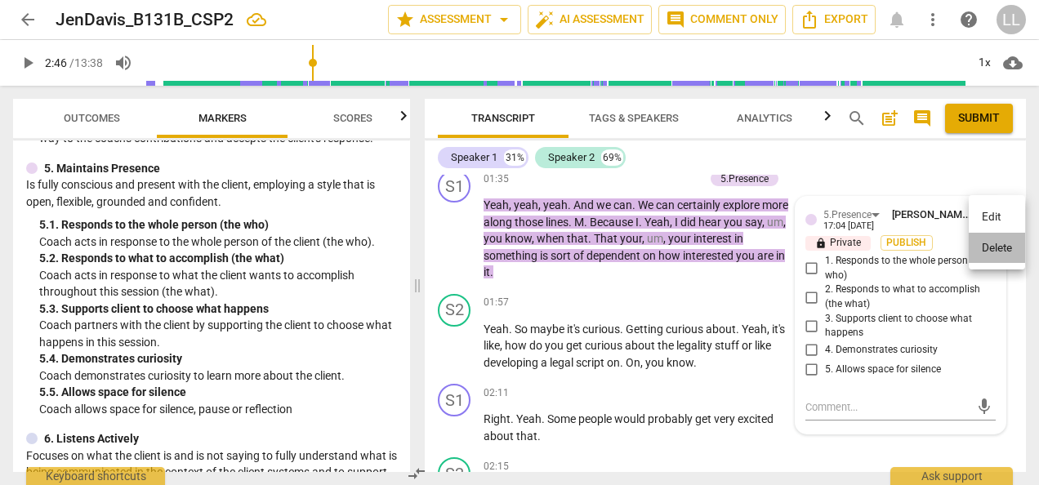
click at [985, 250] on li "Delete" at bounding box center [997, 248] width 56 height 31
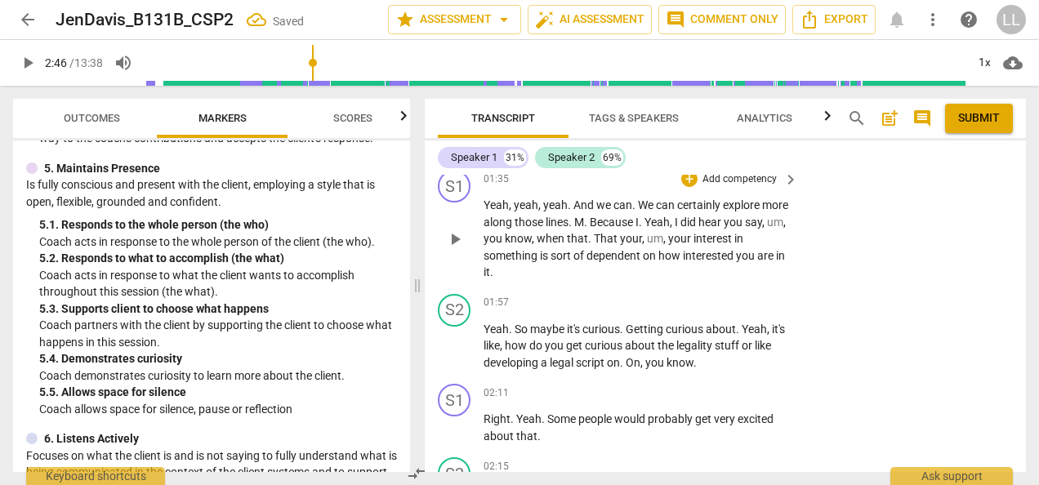
scroll to position [296, 0]
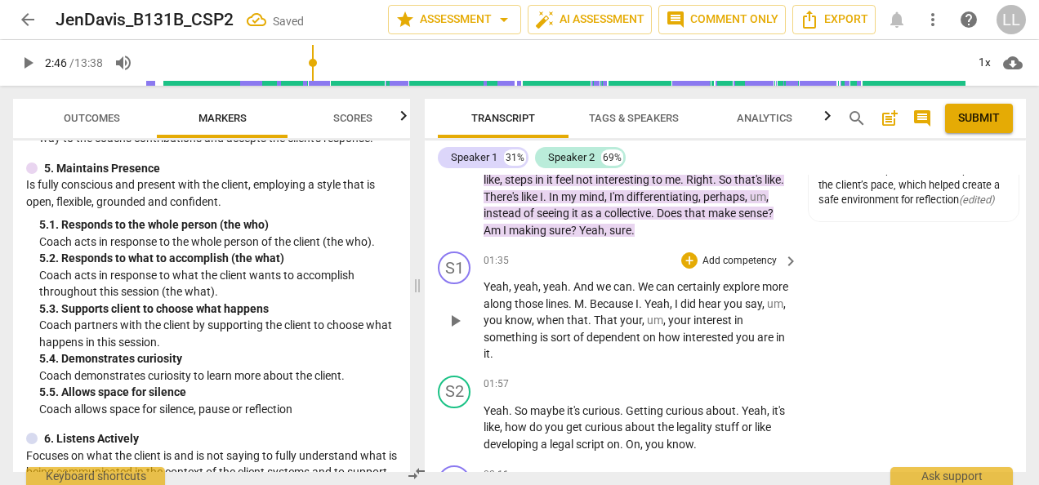
click at [740, 258] on p "Add competency" at bounding box center [740, 261] width 78 height 15
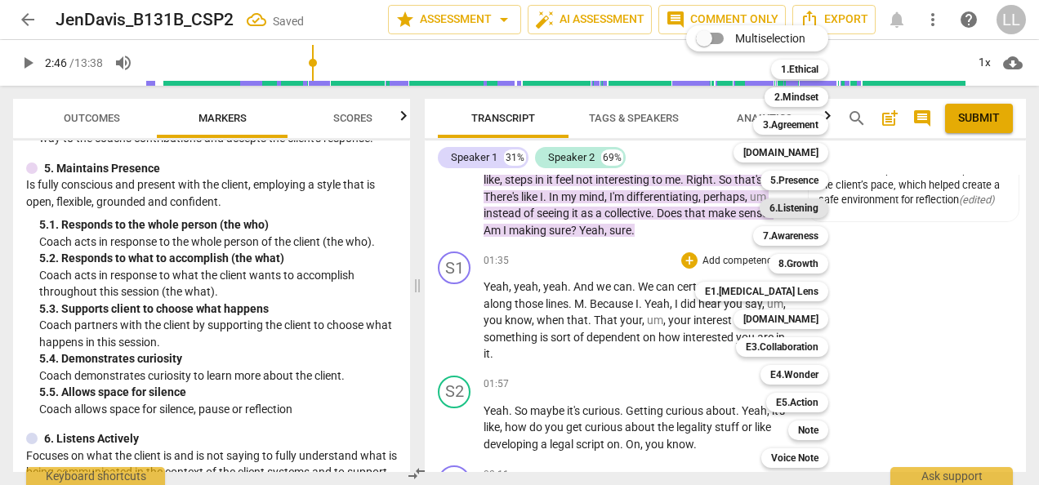
click at [799, 212] on b "6.Listening" at bounding box center [794, 209] width 49 height 20
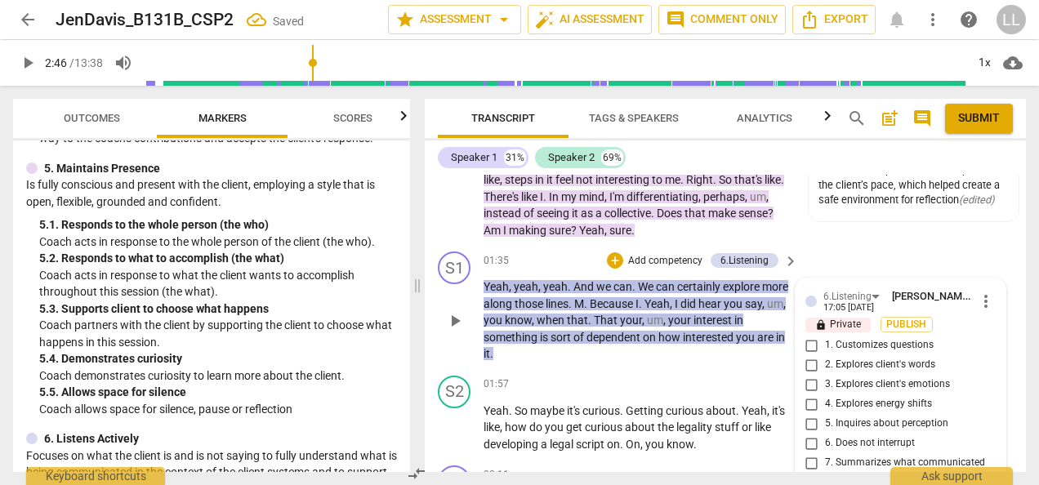
scroll to position [471, 0]
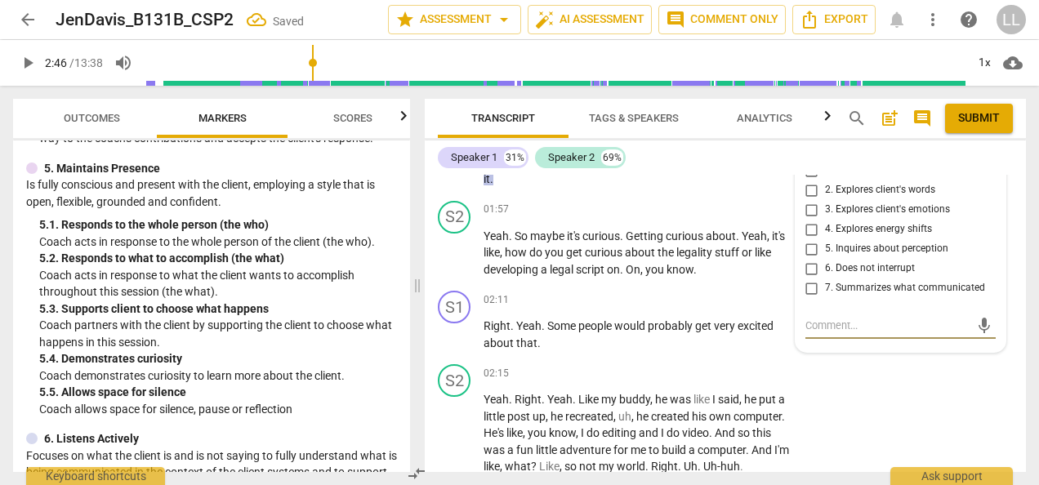
click at [805, 266] on input "6. Does not interrupt" at bounding box center [812, 269] width 26 height 20
click at [807, 267] on input "6. Does not interrupt" at bounding box center [812, 269] width 26 height 20
click at [832, 324] on textarea at bounding box center [887, 326] width 164 height 16
paste textarea "the coach responded with several quick “yeah, yeah, yeah” and then added their …"
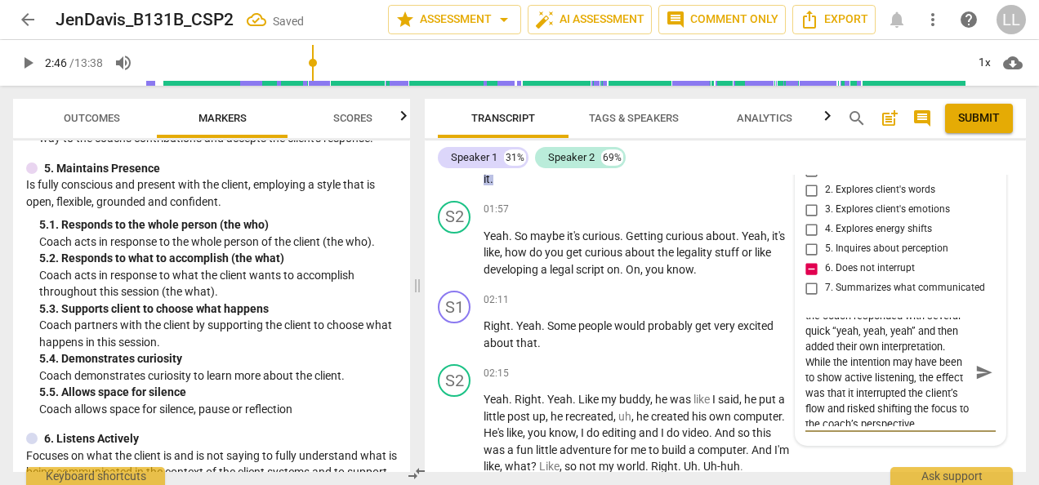
scroll to position [0, 0]
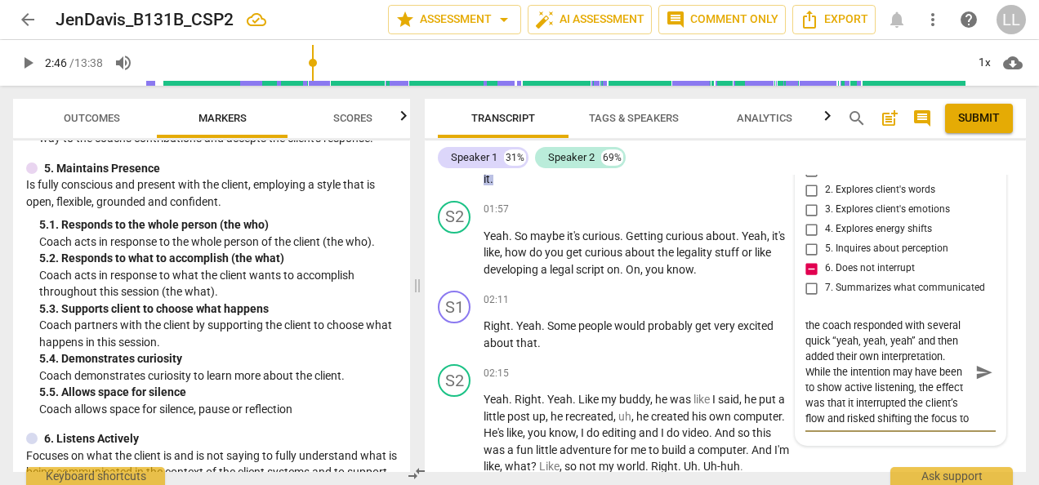
click at [852, 326] on textarea "the coach responded with several quick “yeah, yeah, yeah” and then added their …" at bounding box center [887, 372] width 164 height 109
click at [886, 338] on textarea "You responded with several quick “yeah, yeah, yeah” and then added their own in…" at bounding box center [887, 372] width 164 height 109
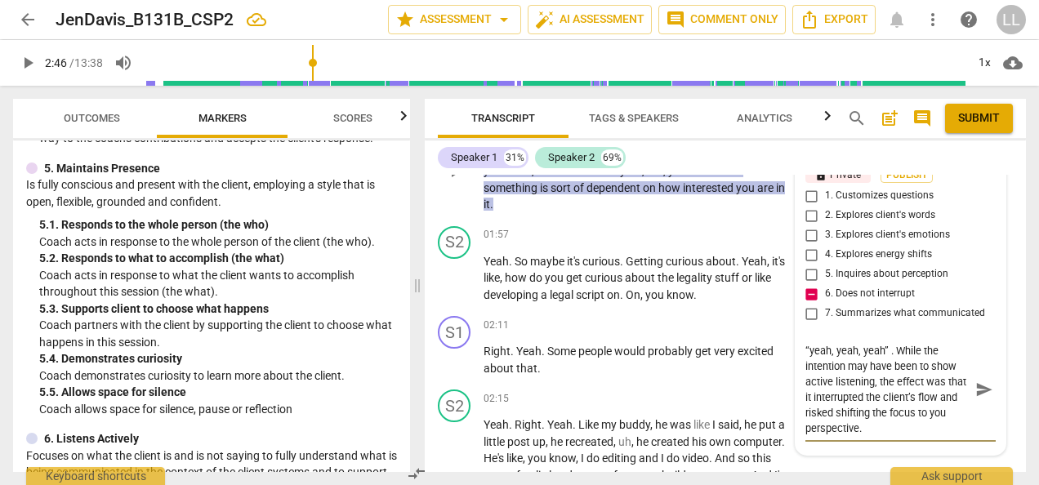
scroll to position [471, 0]
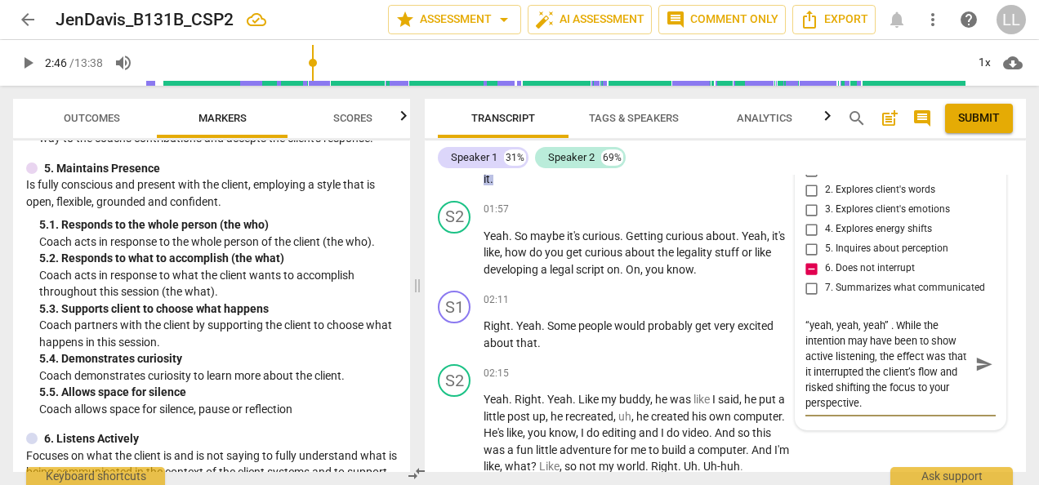
click at [904, 404] on textarea "You responded with several quick “yeah, yeah, yeah” . While the intention may h…" at bounding box center [887, 364] width 164 height 93
paste textarea "A more effective move here would be to hold back from multiple affirmations, al…"
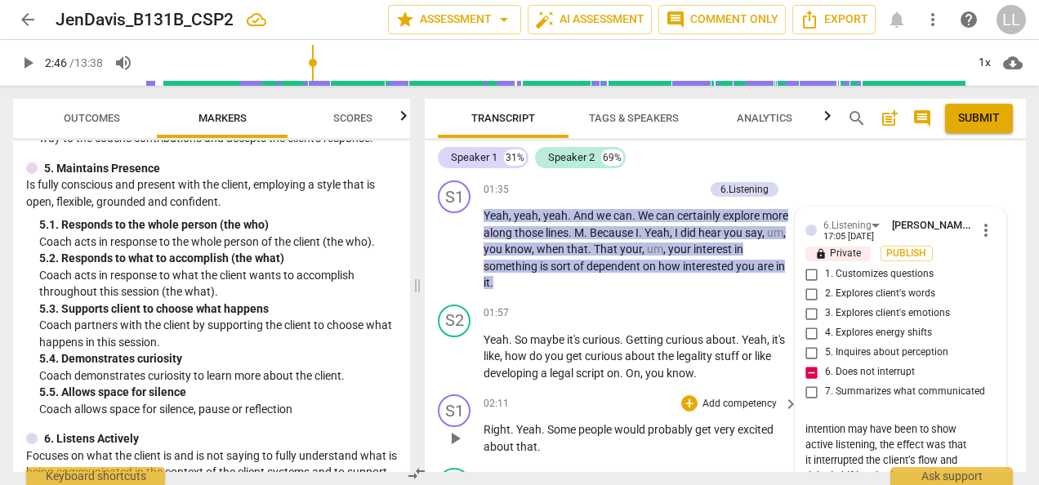
scroll to position [307, 0]
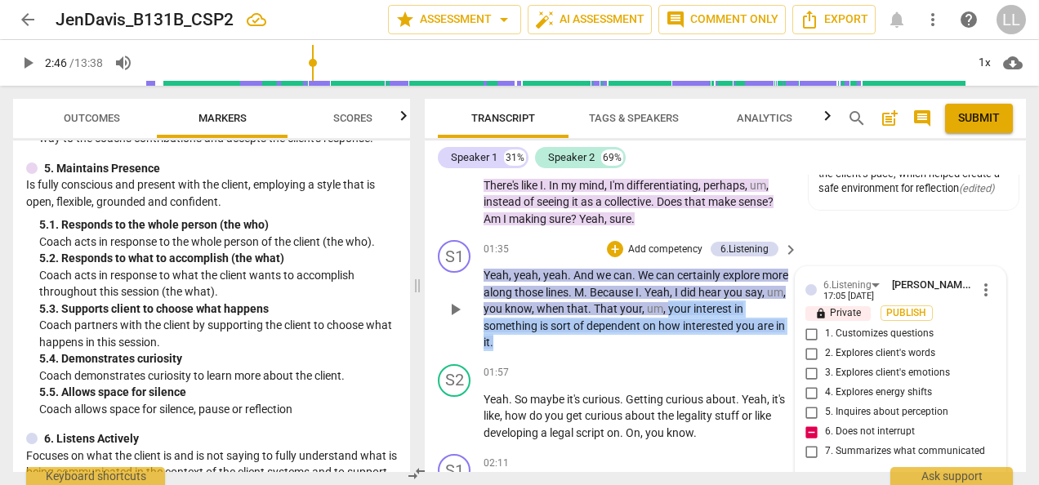
drag, startPoint x: 711, startPoint y: 306, endPoint x: 616, endPoint y: 341, distance: 101.3
click at [616, 341] on p "Yeah , yeah , yeah . And we can . We can certainly explore more along those lin…" at bounding box center [637, 309] width 306 height 84
drag, startPoint x: 616, startPoint y: 341, endPoint x: 734, endPoint y: 317, distance: 120.2
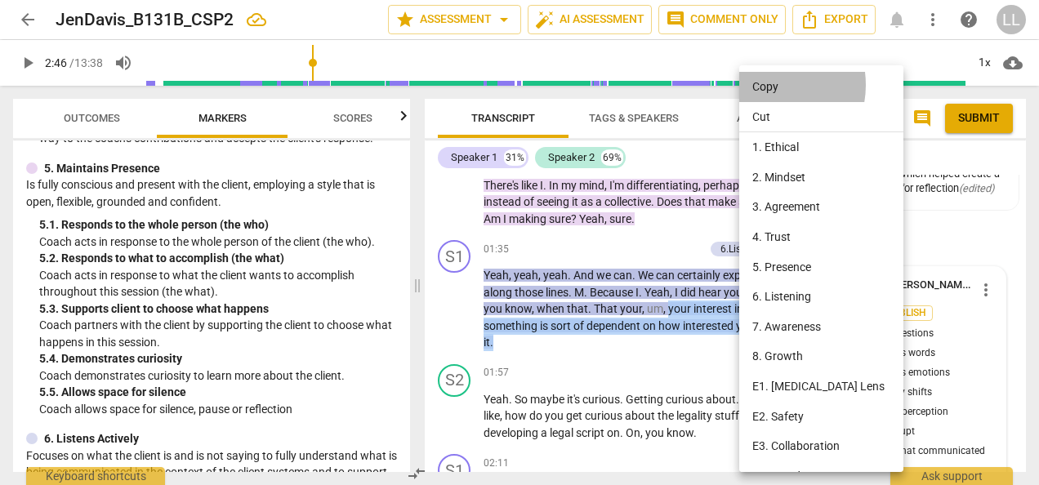
click at [765, 85] on li "Copy" at bounding box center [824, 87] width 170 height 30
copy p "your interest in something is sort of dependent on how interested you are in it…"
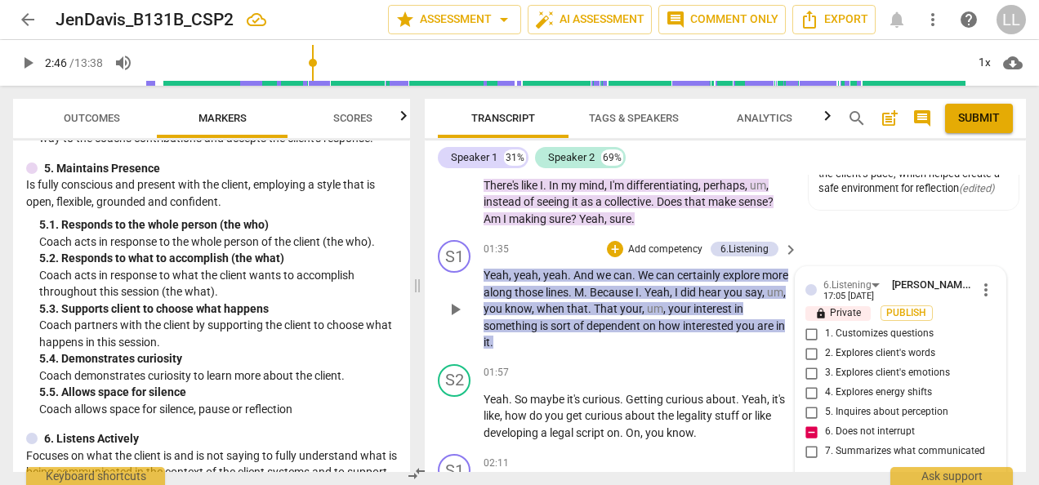
scroll to position [471, 0]
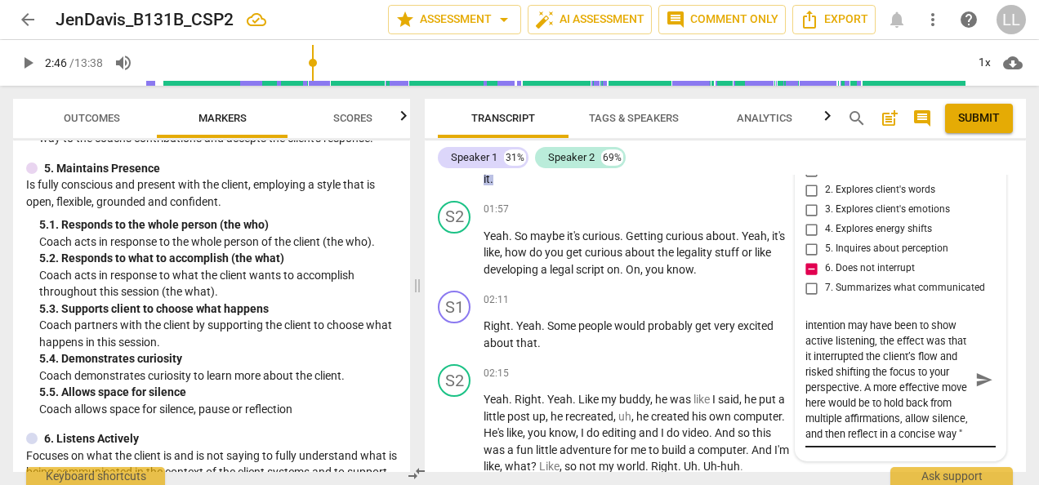
click at [946, 432] on textarea "You responded with several quick “yeah, yeah, yeah” . While the intention may h…" at bounding box center [887, 380] width 164 height 124
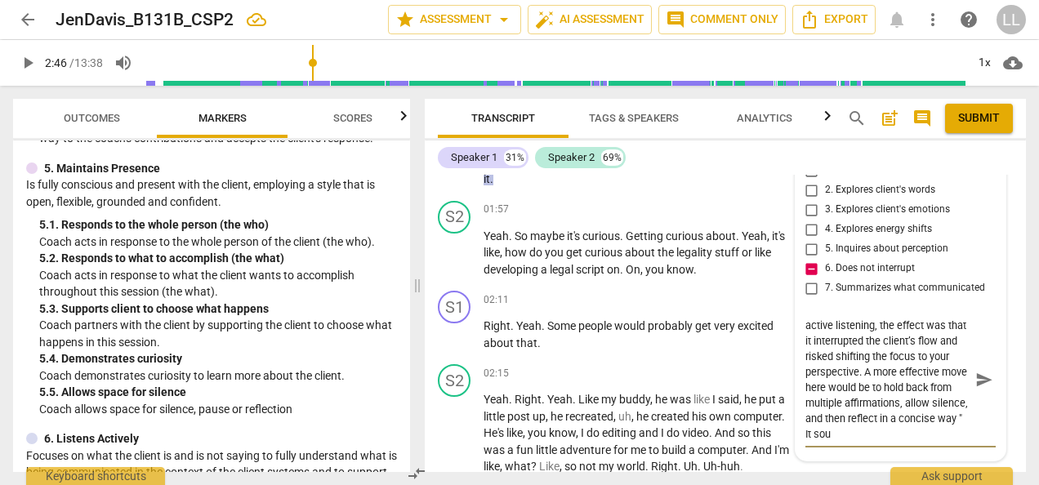
scroll to position [60, 0]
paste textarea "your interest in something is sort of dependent on how interested you are in it."
drag, startPoint x: 933, startPoint y: 387, endPoint x: 943, endPoint y: 392, distance: 11.0
click at [933, 387] on textarea "You responded with several quick “yeah, yeah, yeah” . While the intention may h…" at bounding box center [887, 380] width 164 height 124
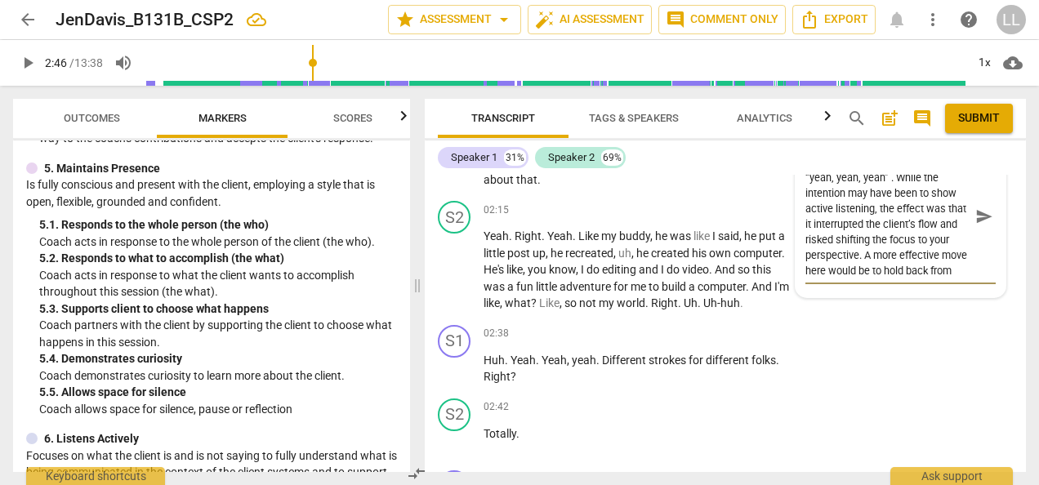
scroll to position [225, 0]
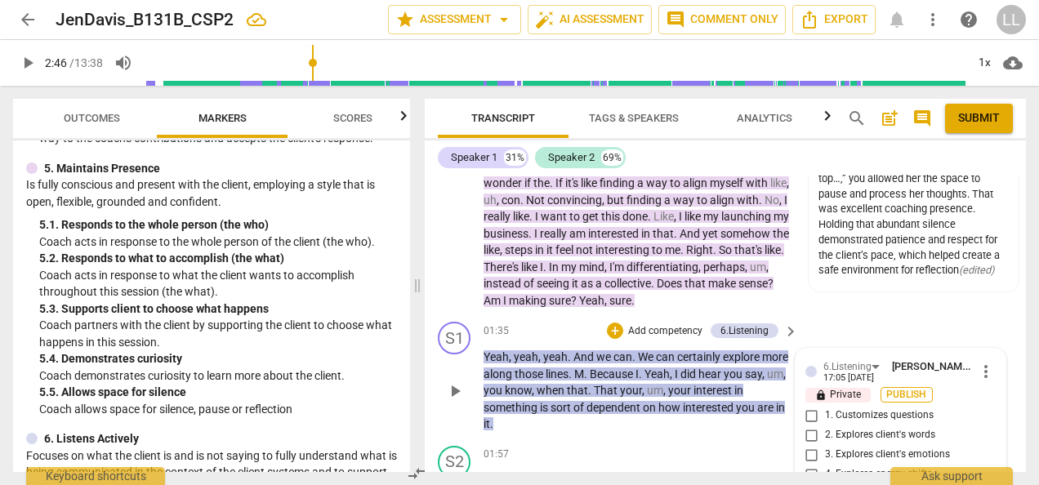
click at [909, 392] on span "Publish" at bounding box center [907, 395] width 25 height 14
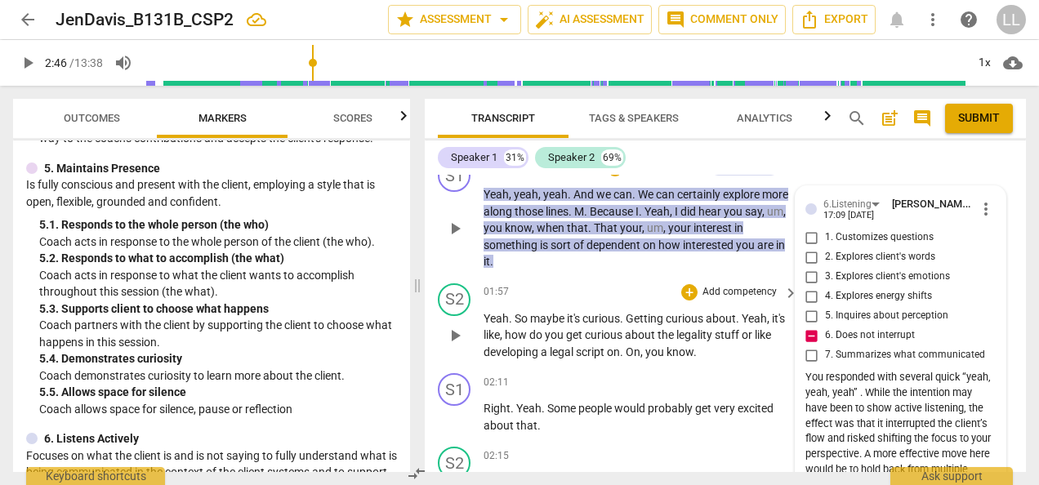
scroll to position [307, 0]
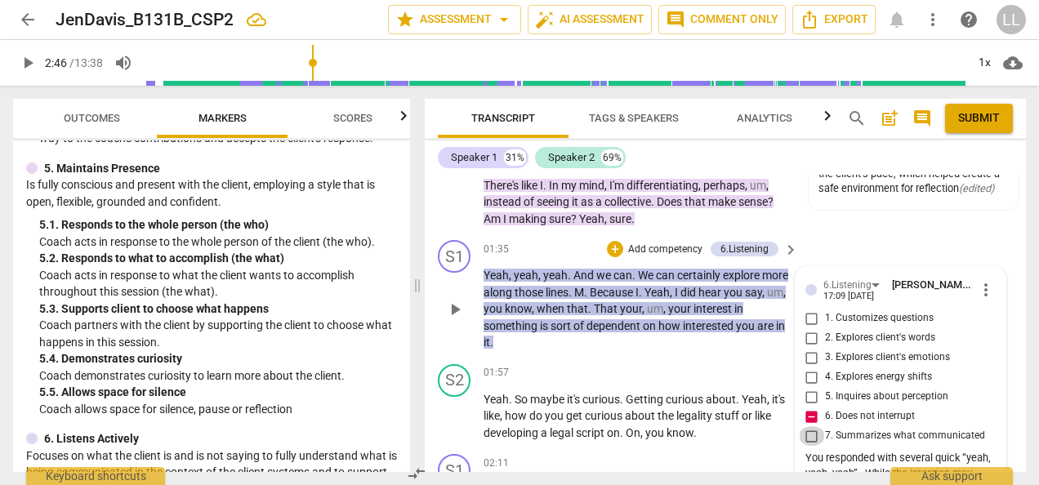
click at [806, 435] on input "7. Summarizes what communicated" at bounding box center [812, 436] width 26 height 20
click at [770, 348] on p "Yeah , yeah , yeah . And we can . We can certainly explore more along those lin…" at bounding box center [637, 309] width 306 height 84
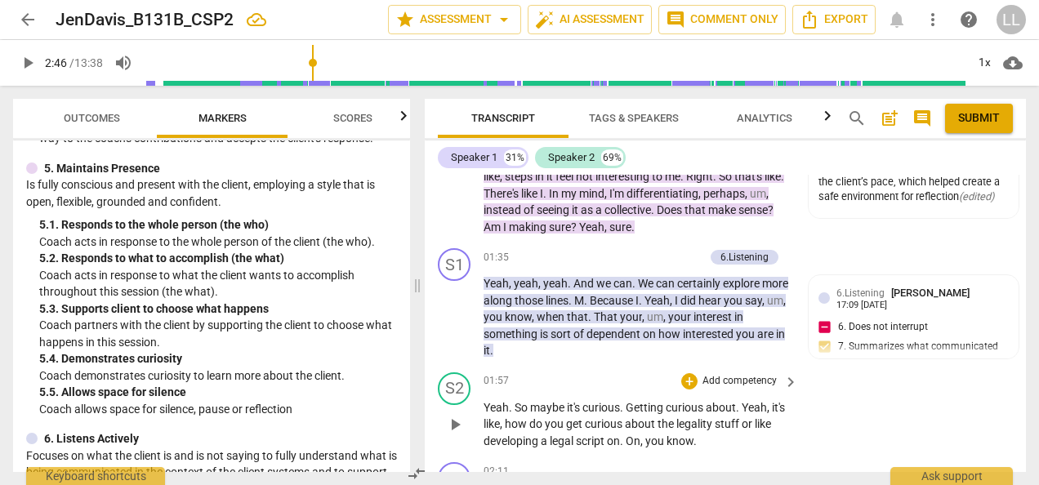
scroll to position [327, 0]
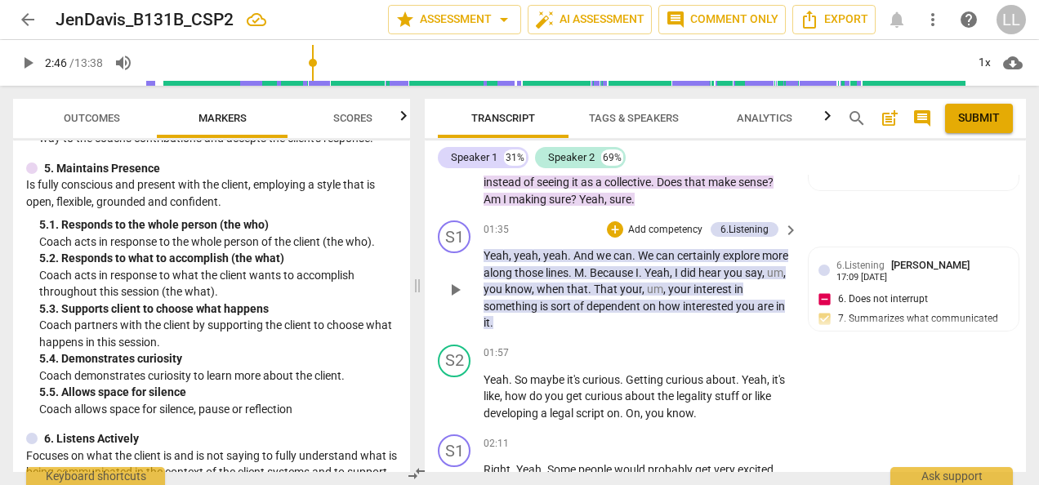
click at [670, 230] on p "Add competency" at bounding box center [666, 230] width 78 height 15
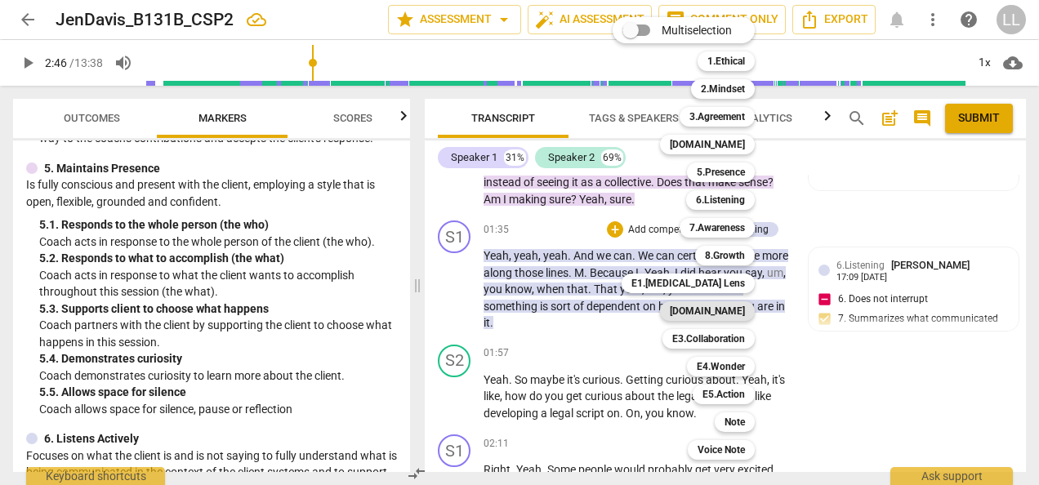
click at [721, 310] on b "[DOMAIN_NAME]" at bounding box center [707, 311] width 75 height 20
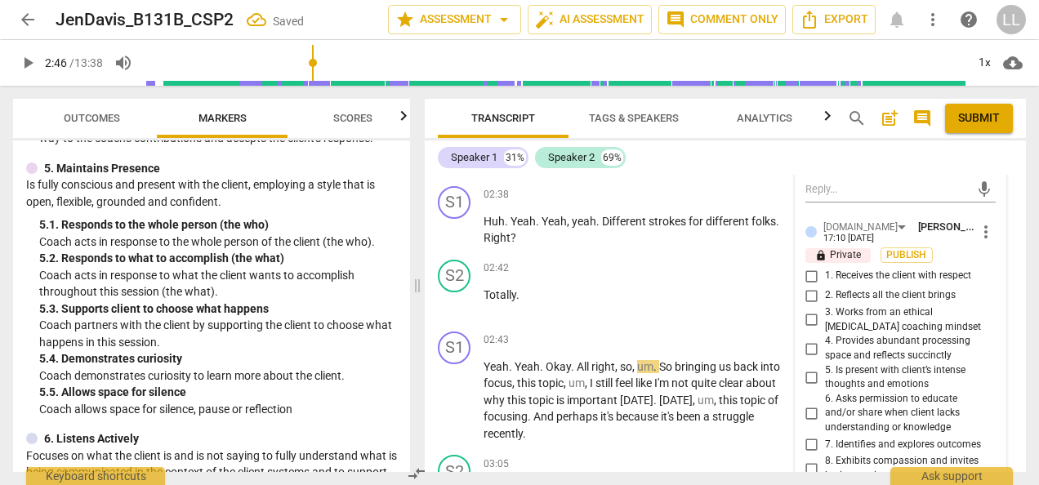
scroll to position [817, 0]
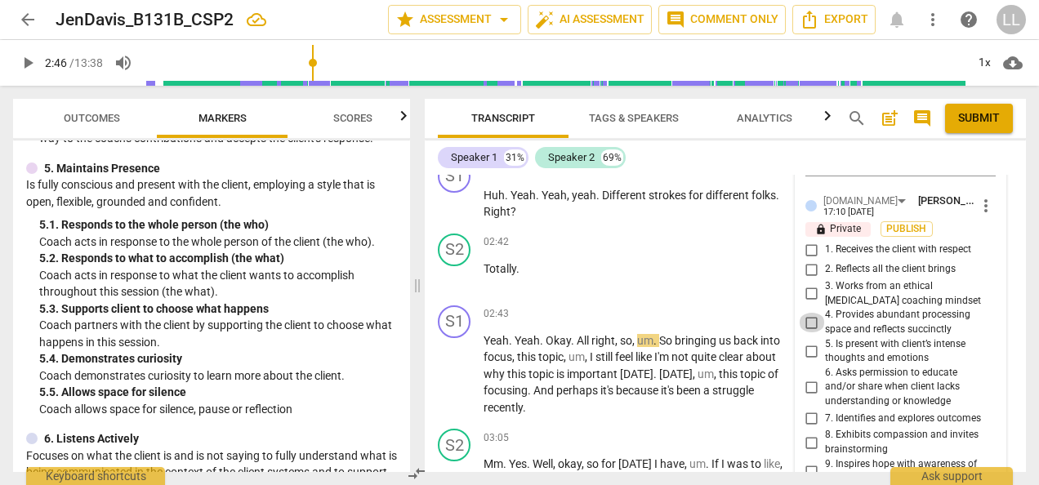
click at [807, 322] on input "4. Provides abundant processing space and reflects succinctly" at bounding box center [812, 323] width 26 height 20
click at [774, 274] on div "02:42 + Add competency keyboard_arrow_right Totally ." at bounding box center [642, 263] width 316 height 59
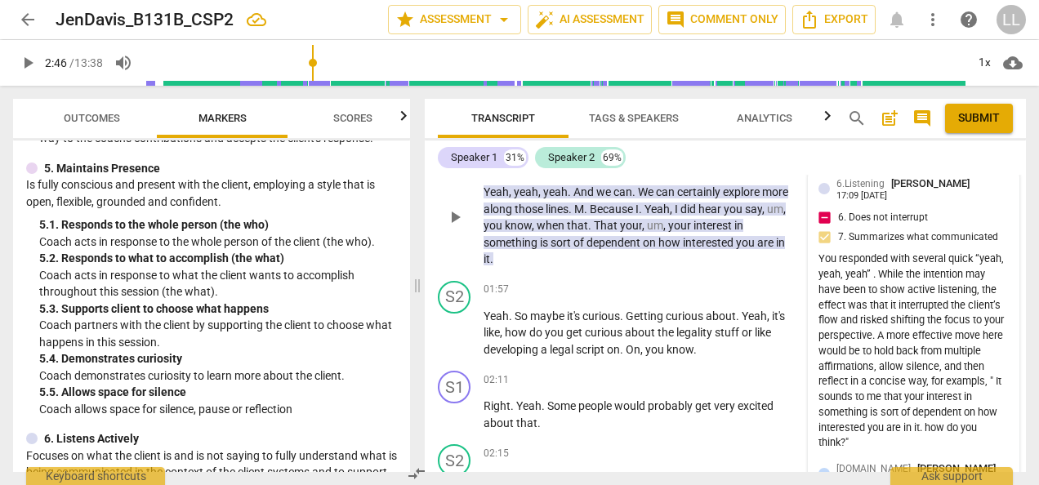
scroll to position [572, 0]
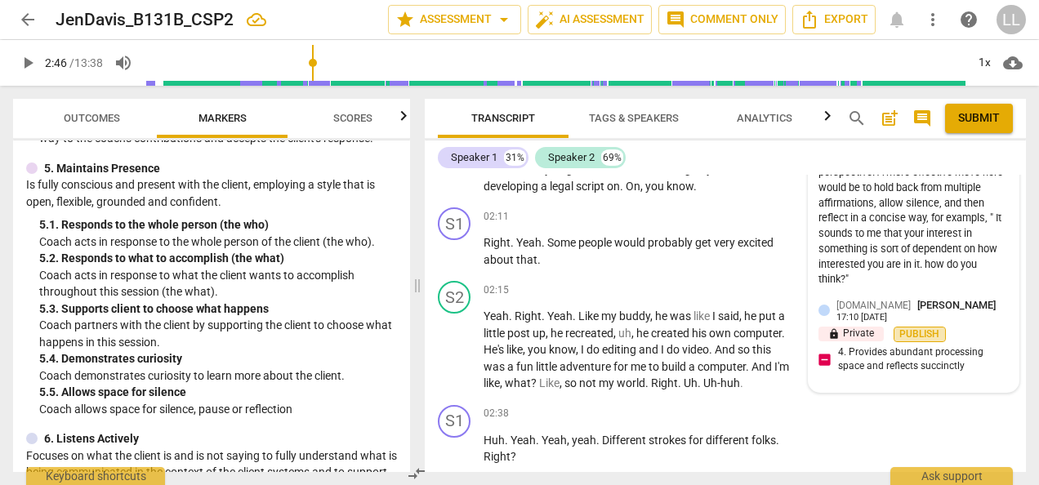
click at [920, 328] on span "Publish" at bounding box center [920, 335] width 25 height 14
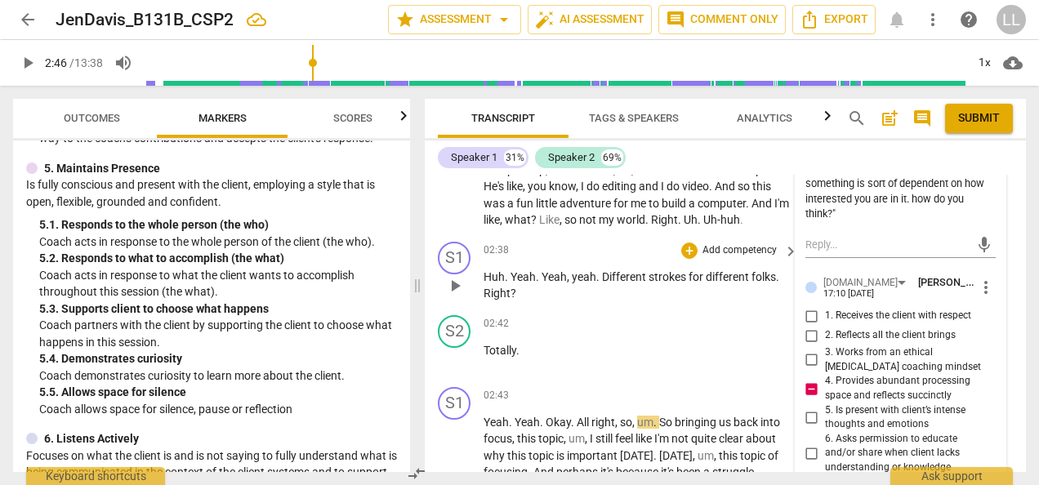
scroll to position [654, 0]
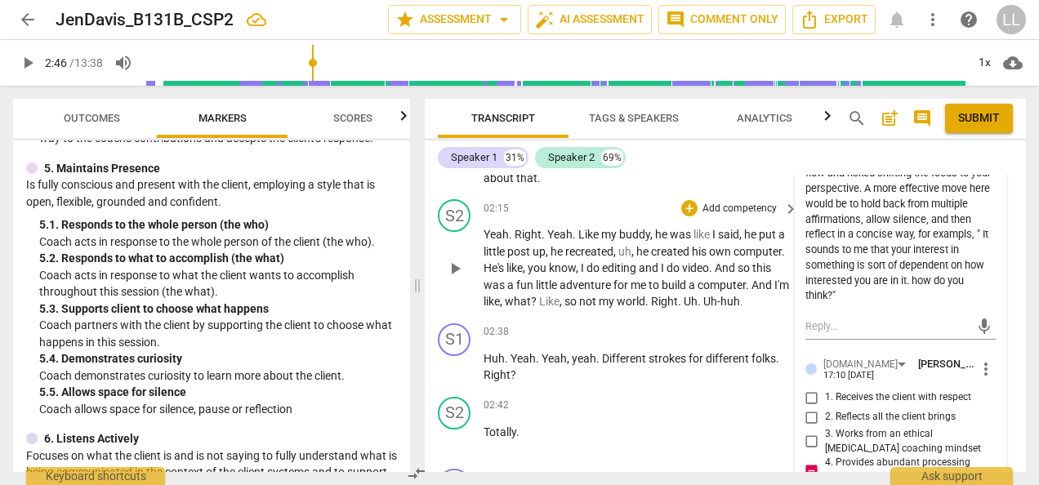
click at [617, 295] on span "my" at bounding box center [608, 301] width 18 height 13
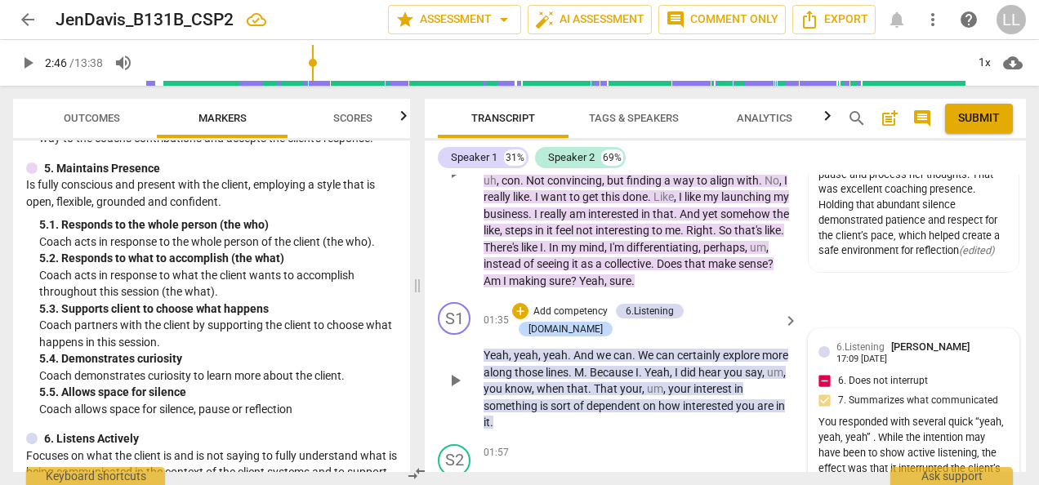
scroll to position [327, 0]
